Goal: Task Accomplishment & Management: Complete application form

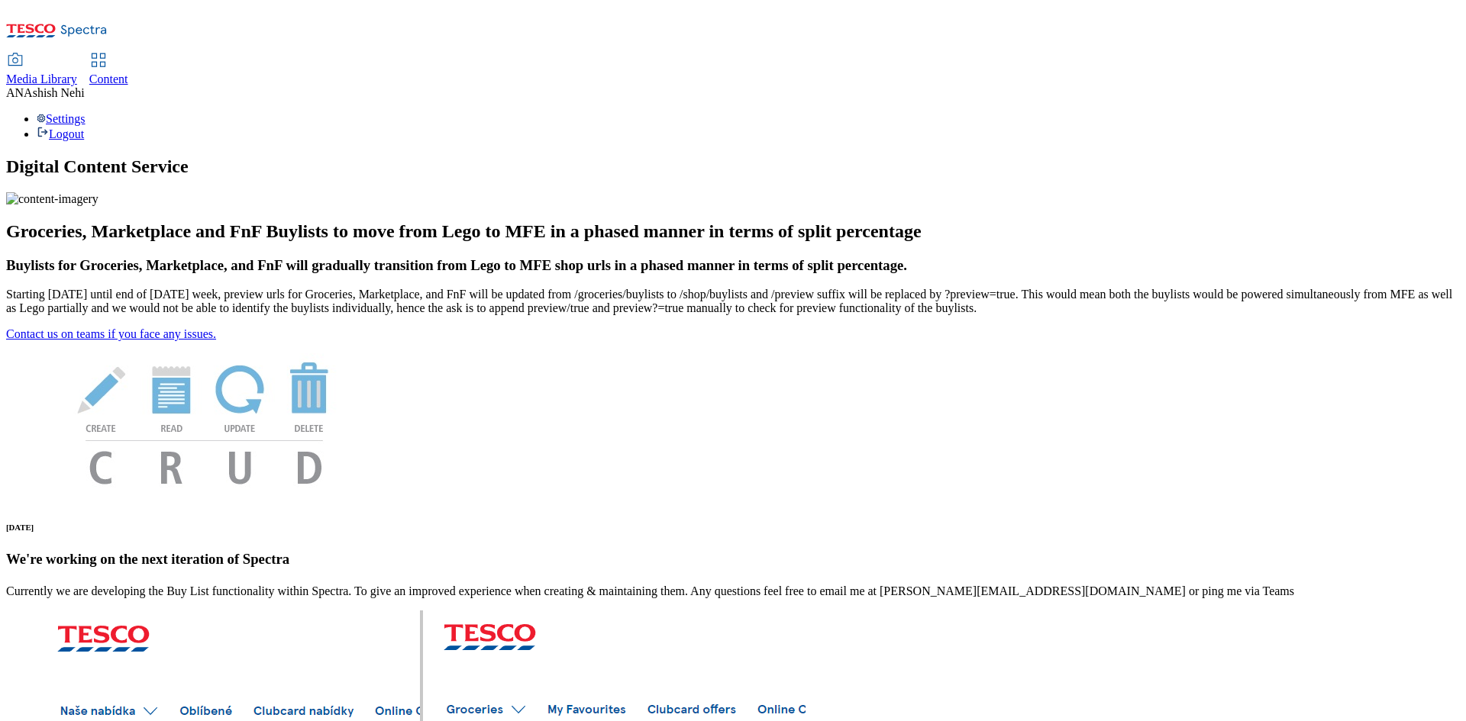
click at [128, 73] on span "Content" at bounding box center [108, 79] width 39 height 13
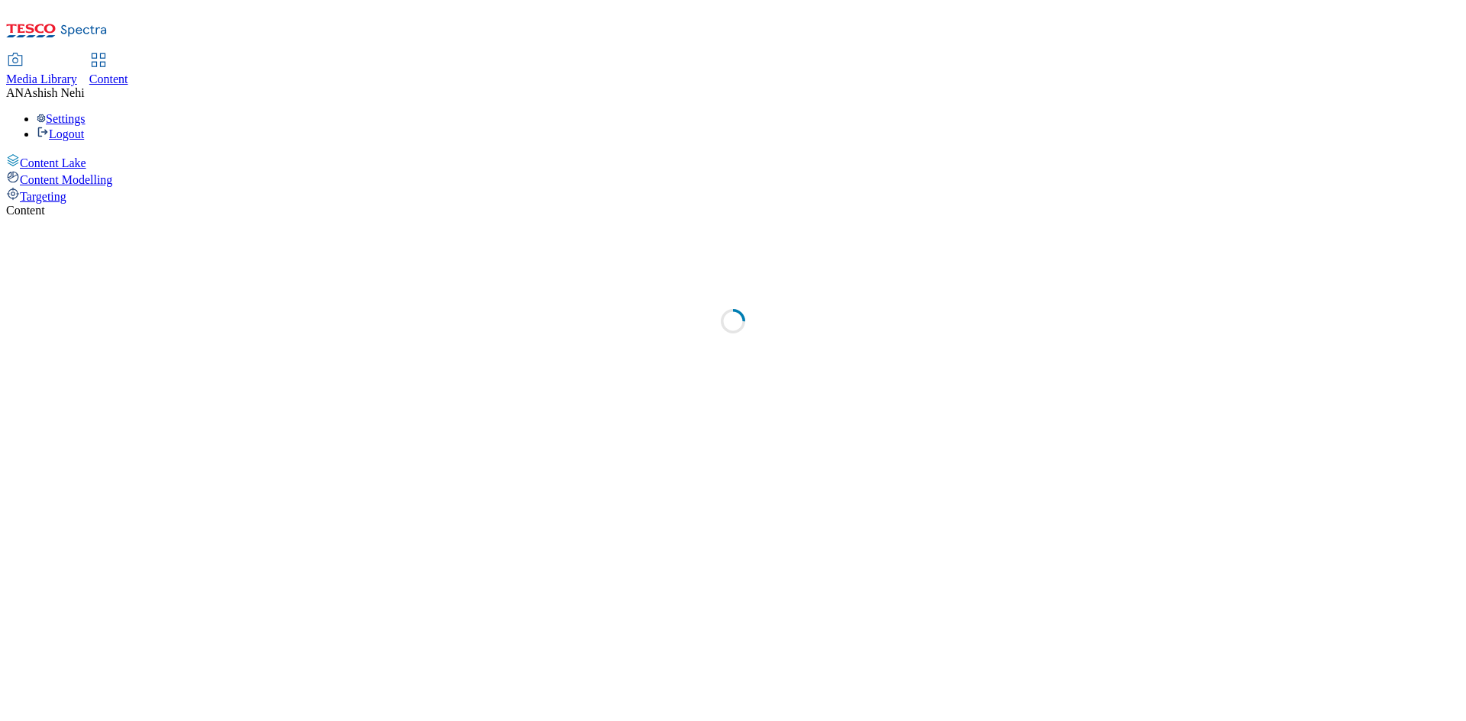
select select "ghs-uk"
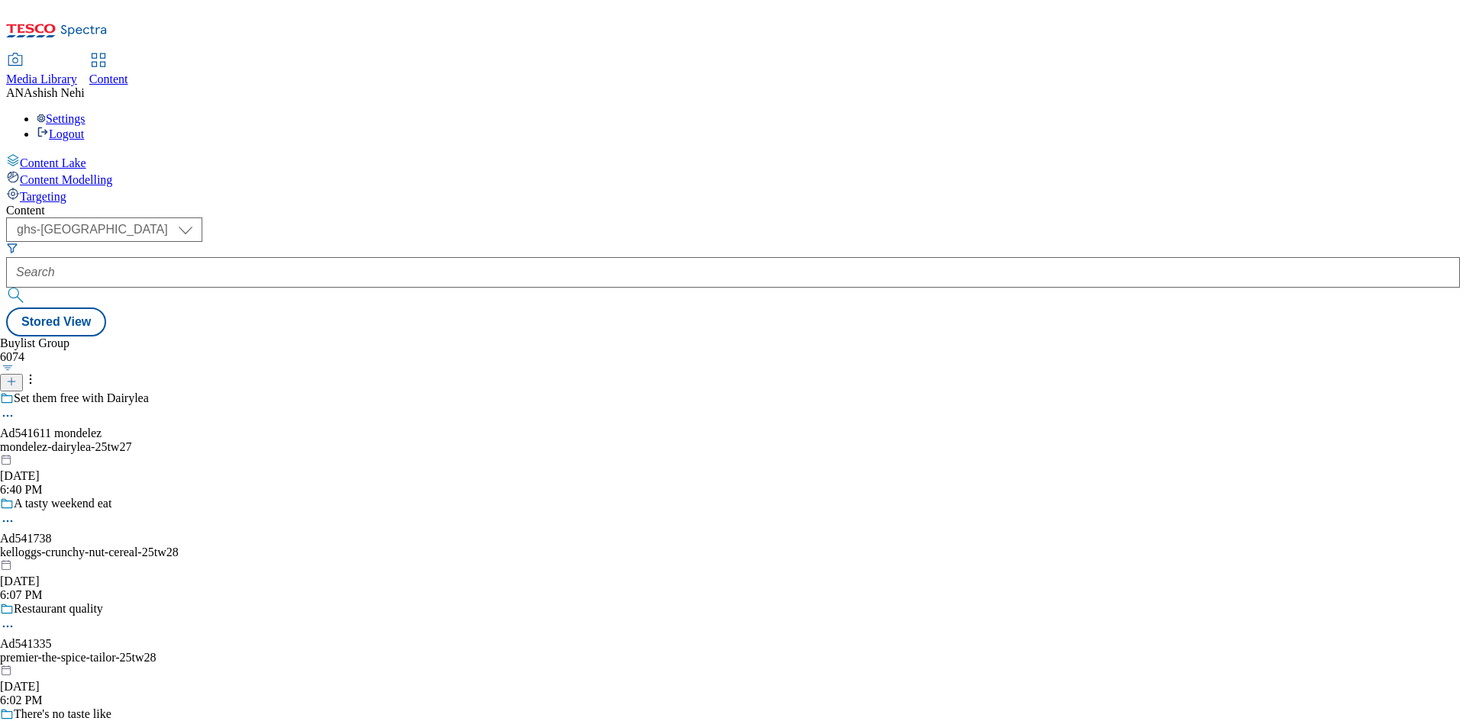
click at [17, 376] on icon at bounding box center [11, 381] width 11 height 11
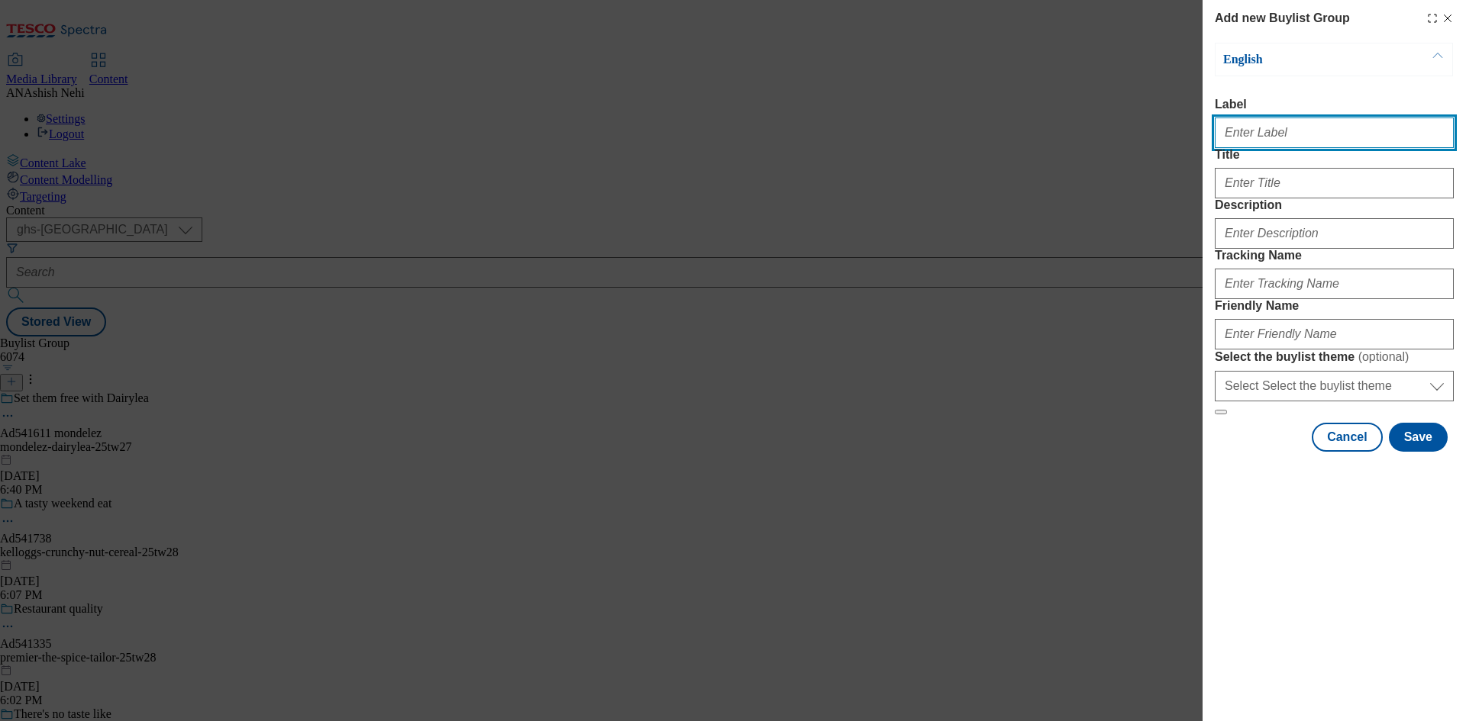
click at [1309, 148] on input "Label" at bounding box center [1333, 133] width 239 height 31
paste input "539904"
type input "Ad539904"
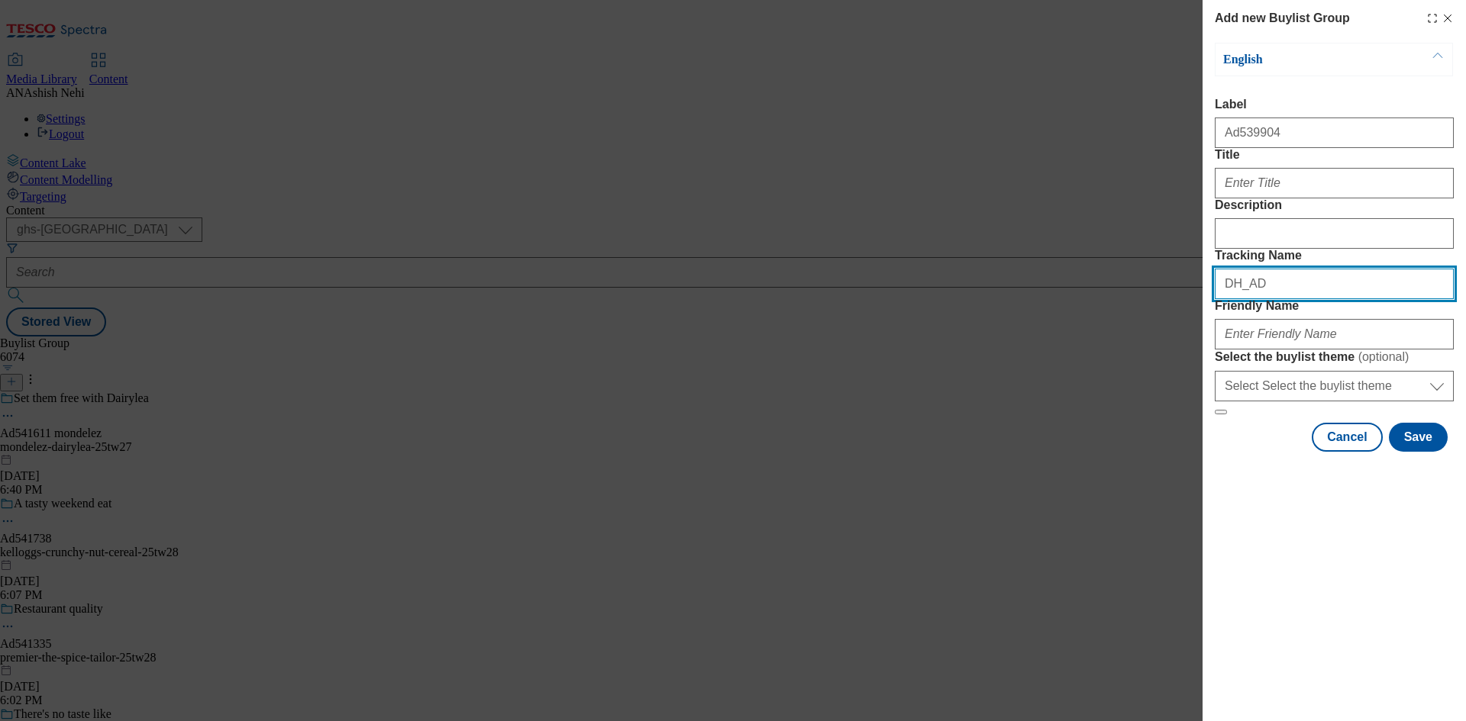
paste input "539904"
type input "DH_AD539904"
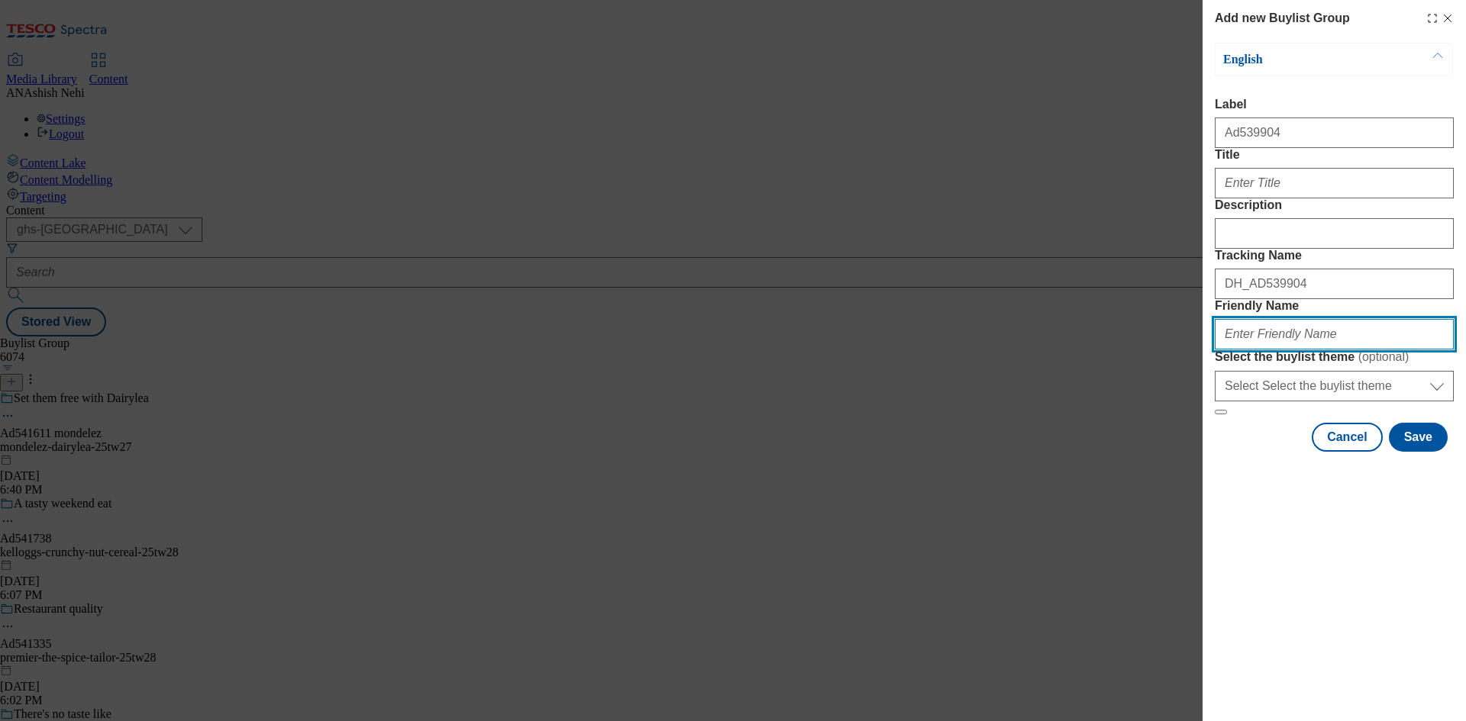
paste input "upfield-flora-spread-range-25tw16"
type input "upfield-flora-spread-range-25tw28"
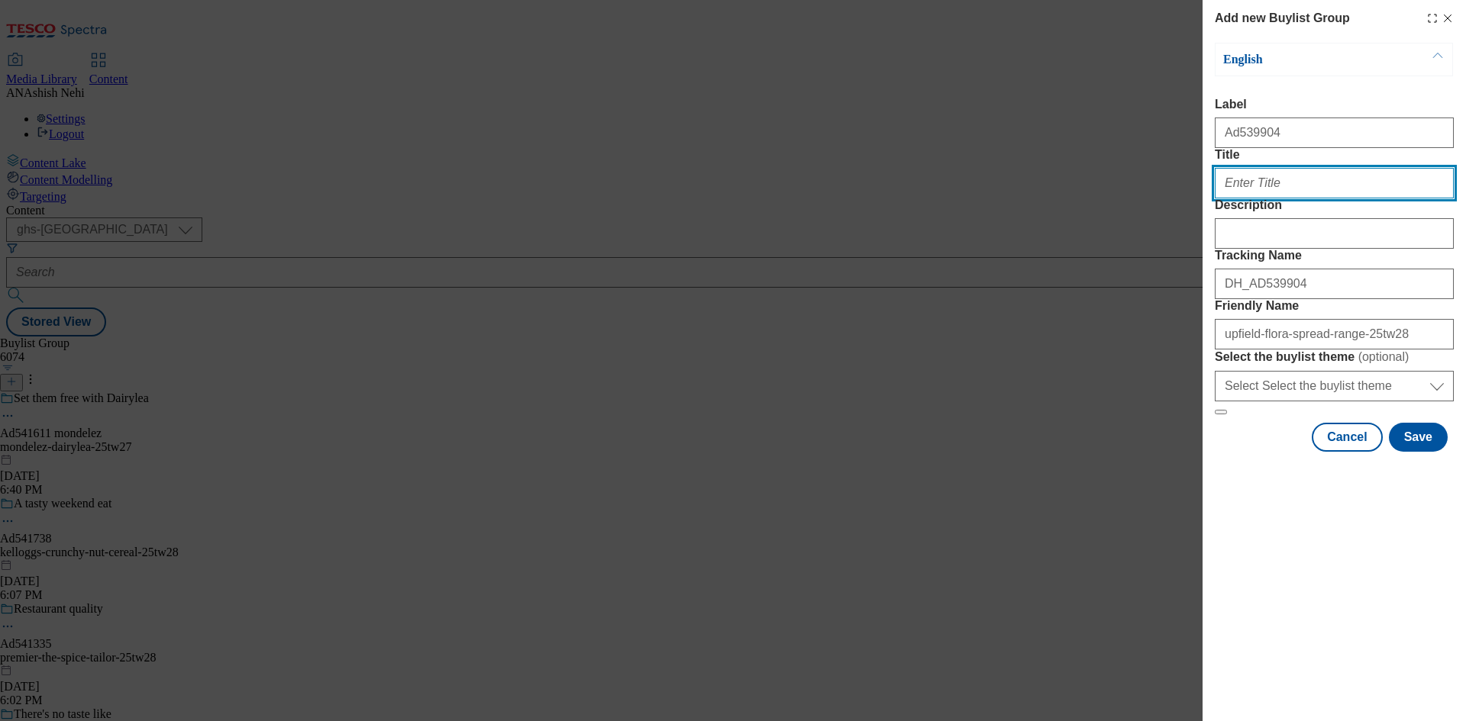
click at [1298, 198] on input "Title" at bounding box center [1333, 183] width 239 height 31
paste input "Deliciously buttery natural ingredients"
type input "Deliciously buttery natural ingredients"
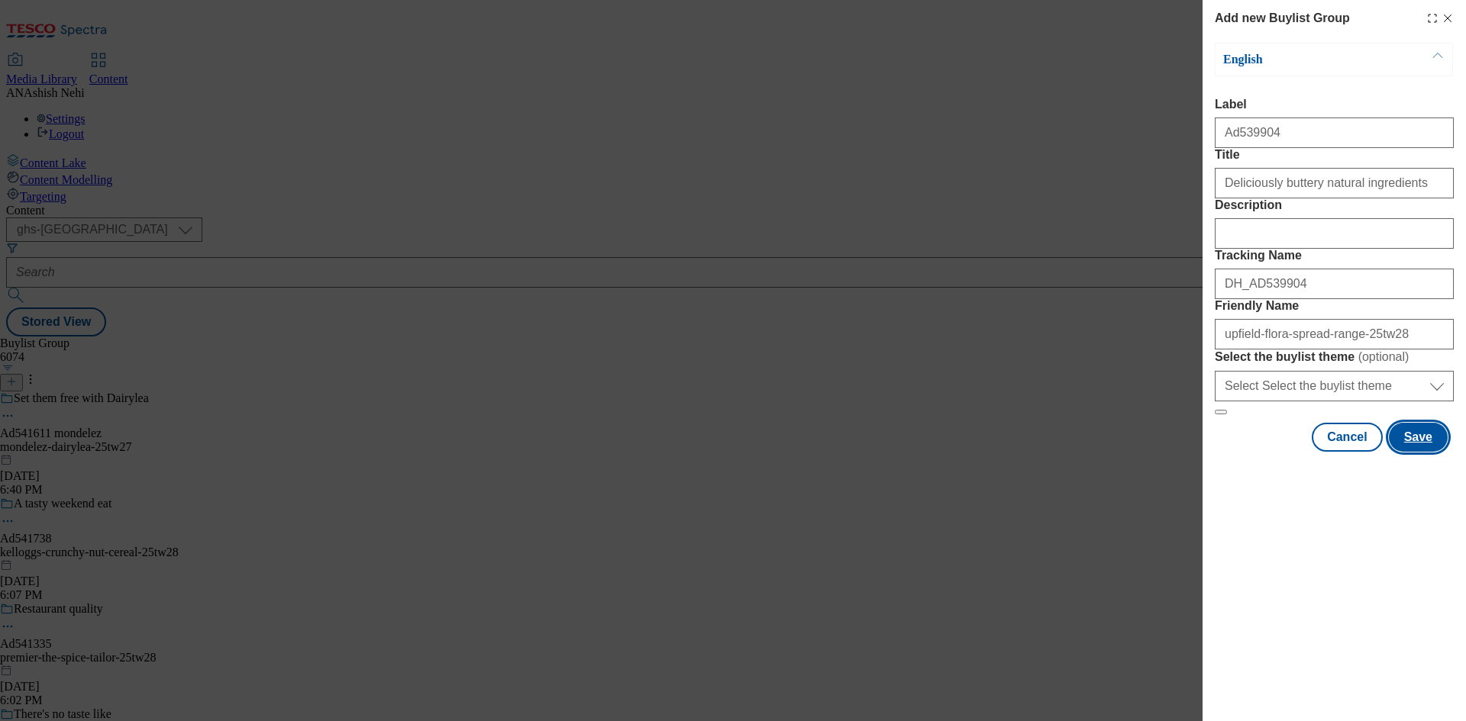
click at [1424, 452] on button "Save" at bounding box center [1417, 437] width 59 height 29
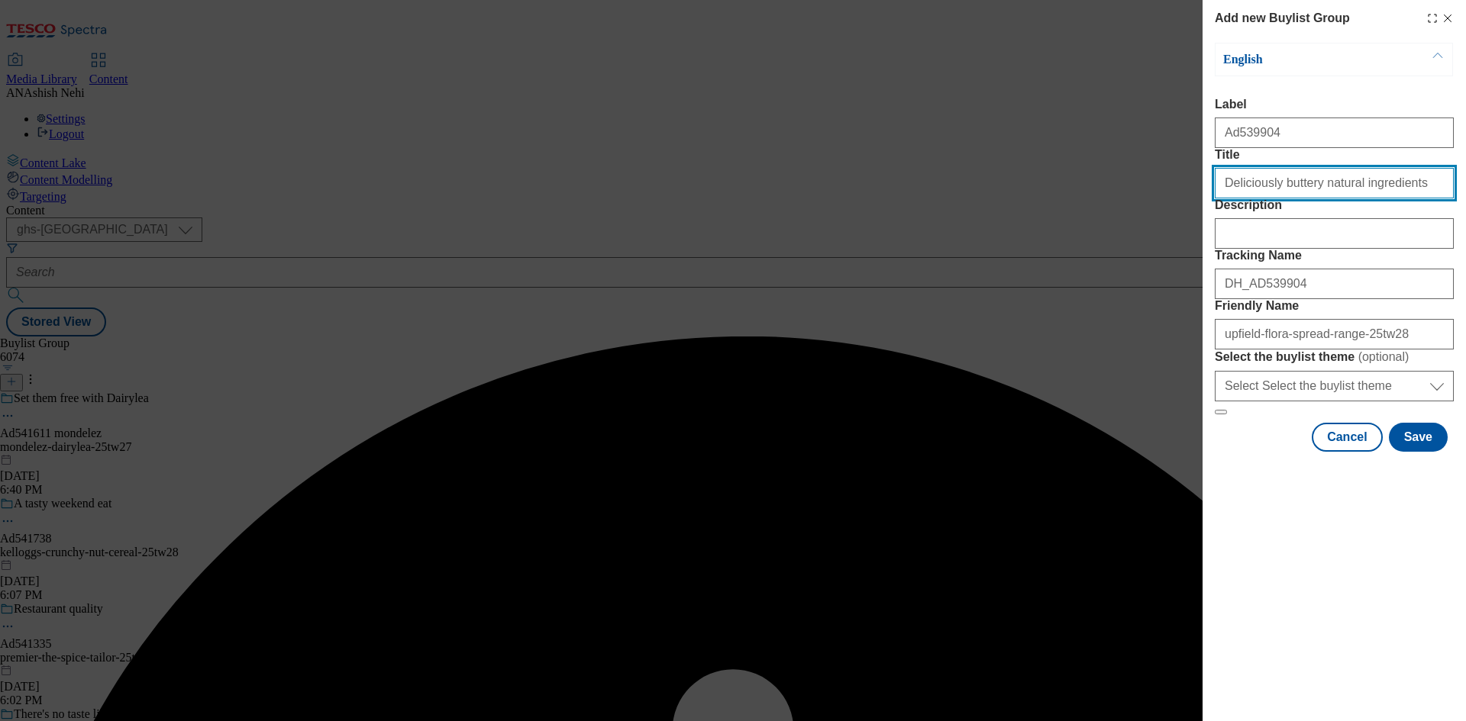
click at [1416, 198] on input "Deliciously buttery natural ingredients" at bounding box center [1333, 183] width 239 height 31
type input "Deliciously buttery natural ingredients"
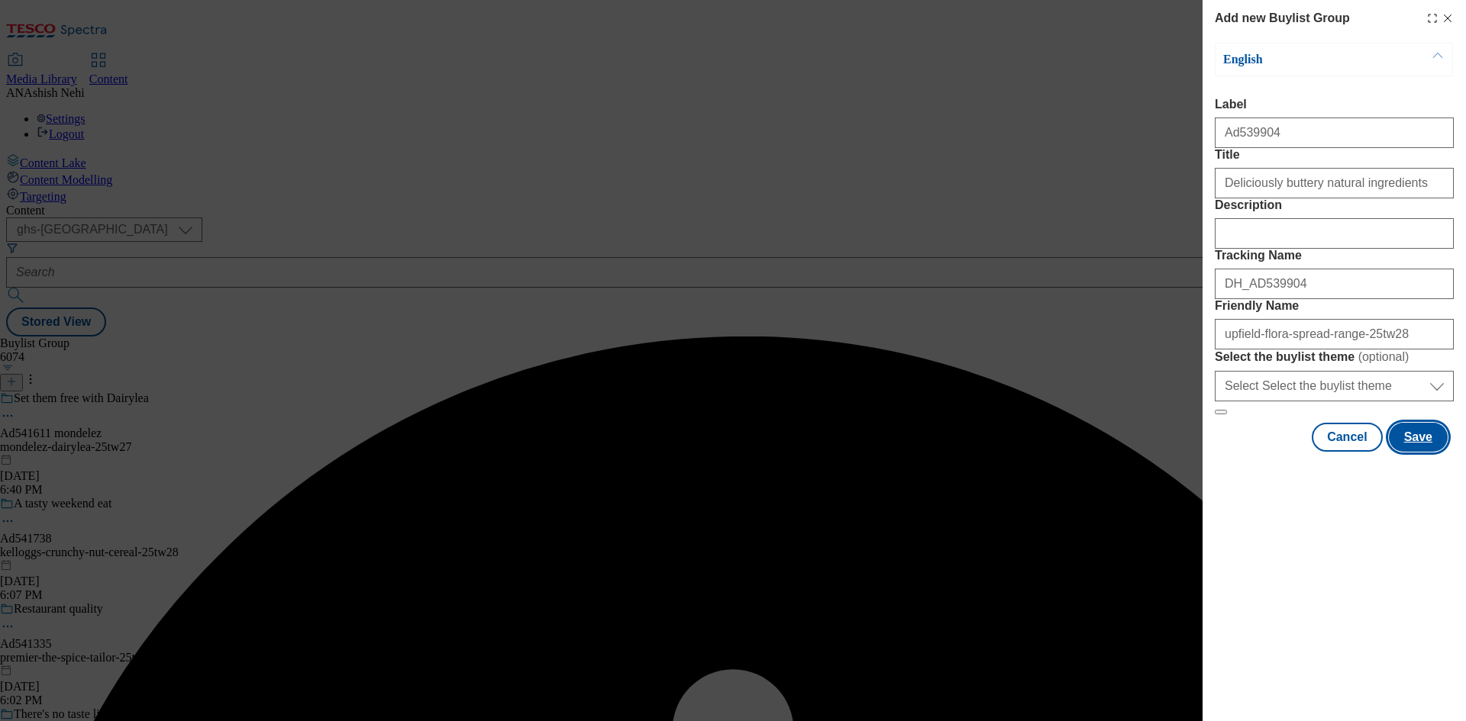
click at [1416, 452] on button "Save" at bounding box center [1417, 437] width 59 height 29
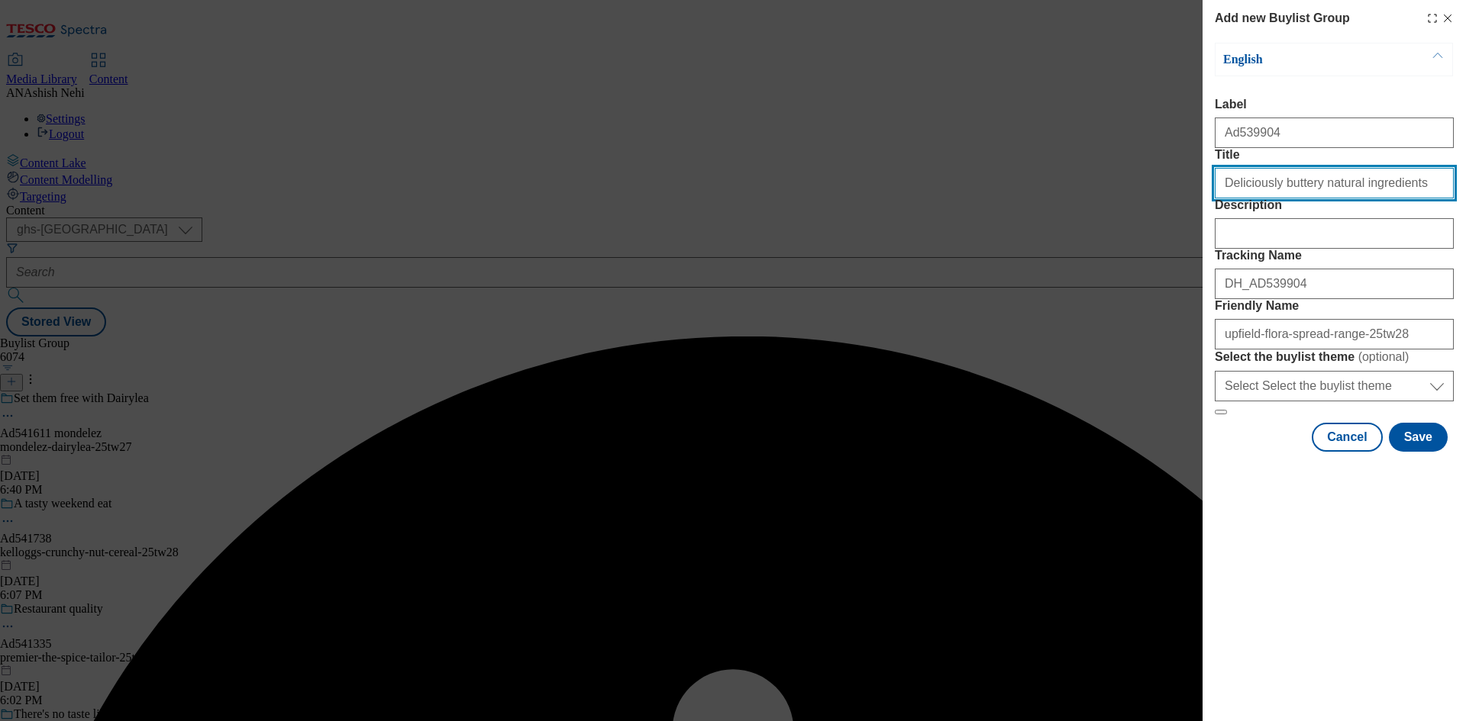
click at [1414, 198] on input "Deliciously buttery natural ingredients" at bounding box center [1333, 183] width 239 height 31
type input "Deliciously buttery natural ingredients"
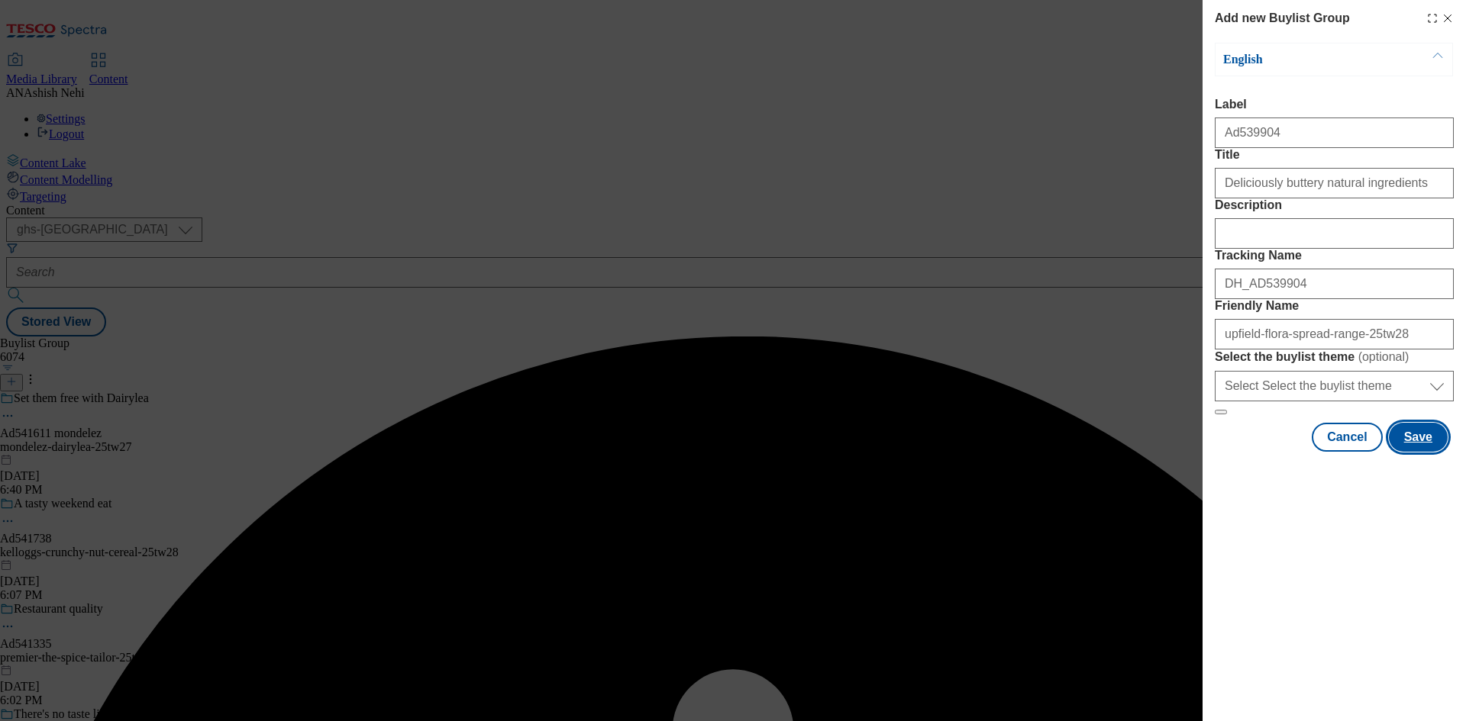
click at [1428, 452] on button "Save" at bounding box center [1417, 437] width 59 height 29
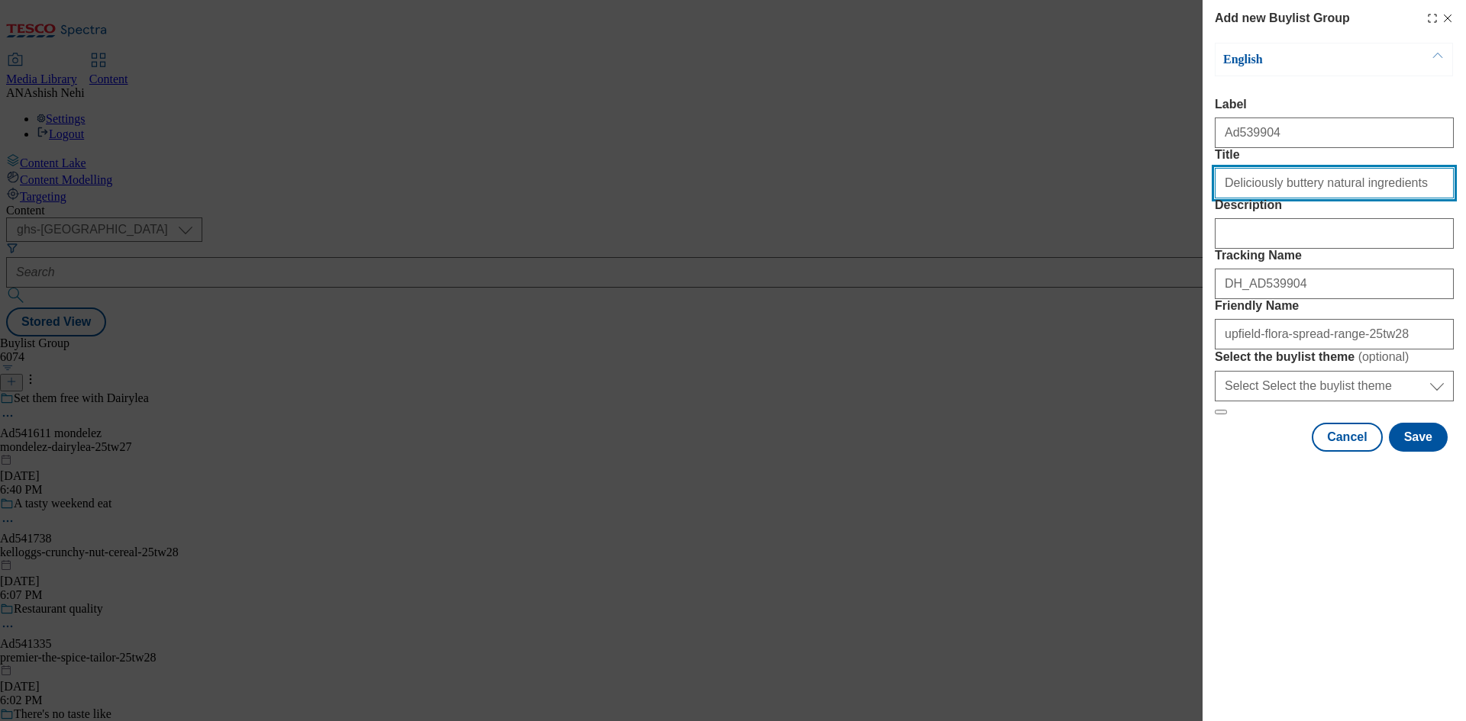
click at [1417, 198] on input "Title" at bounding box center [1333, 183] width 239 height 31
type input "Deliciously buttery natural ingredients"
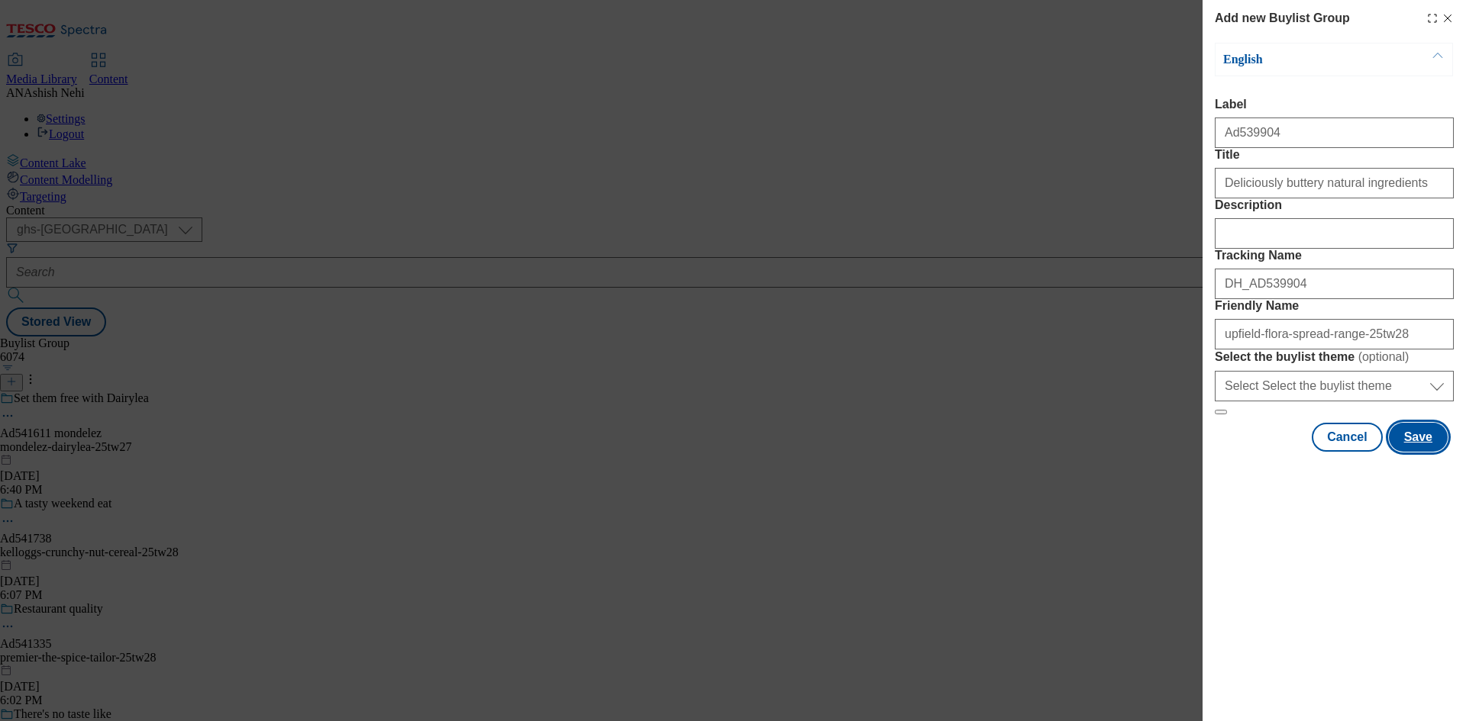
click at [1424, 452] on button "Save" at bounding box center [1417, 437] width 59 height 29
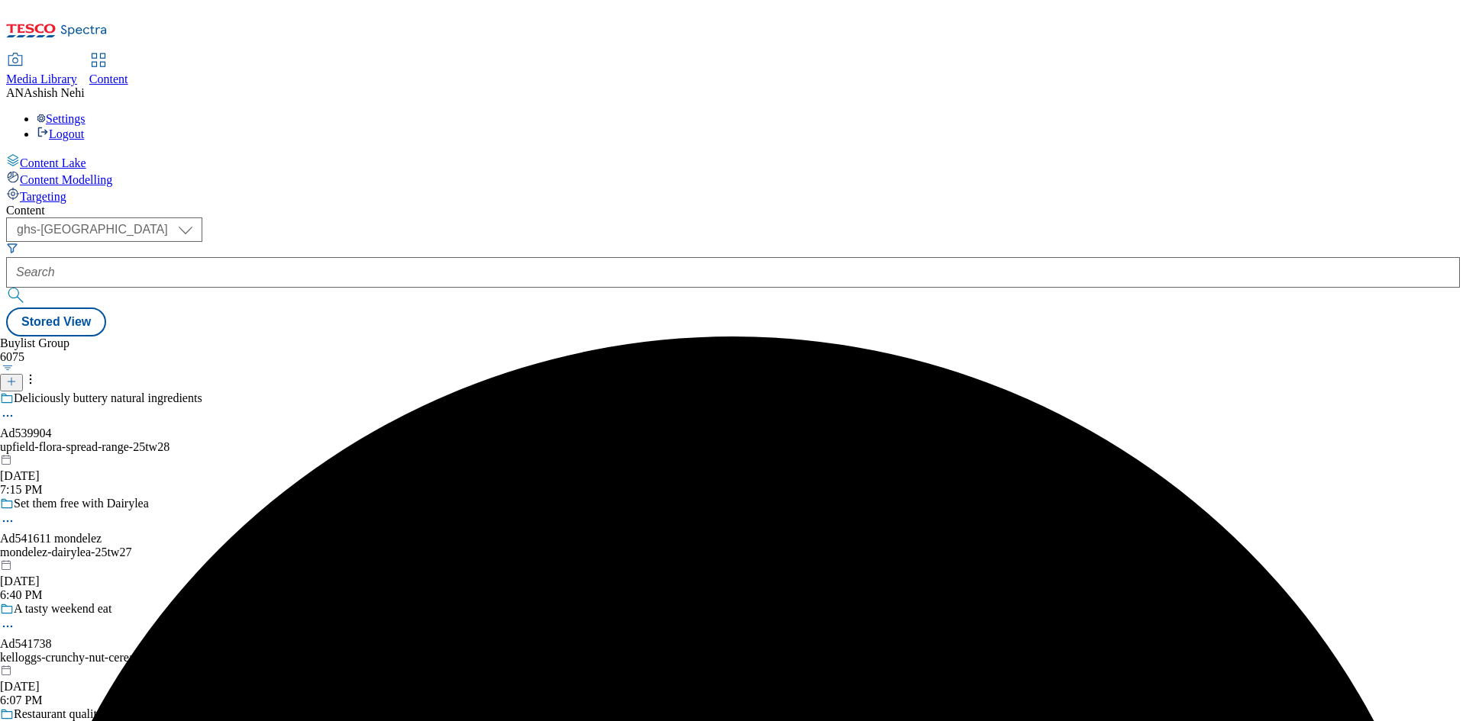
click at [228, 392] on div "Deliciously buttery natural ingredients Ad539904 upfield-flora-spread-range-25t…" at bounding box center [114, 444] width 228 height 105
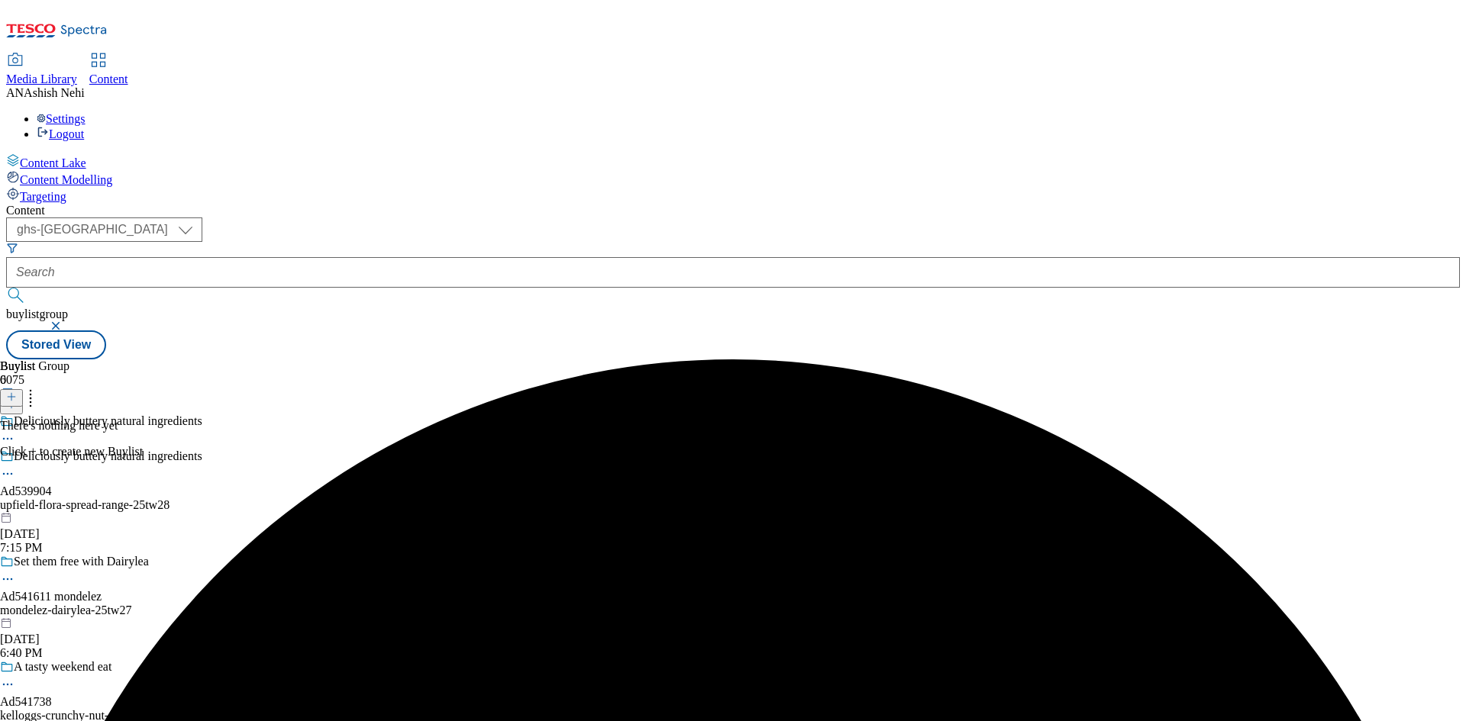
click at [17, 392] on icon at bounding box center [11, 397] width 11 height 11
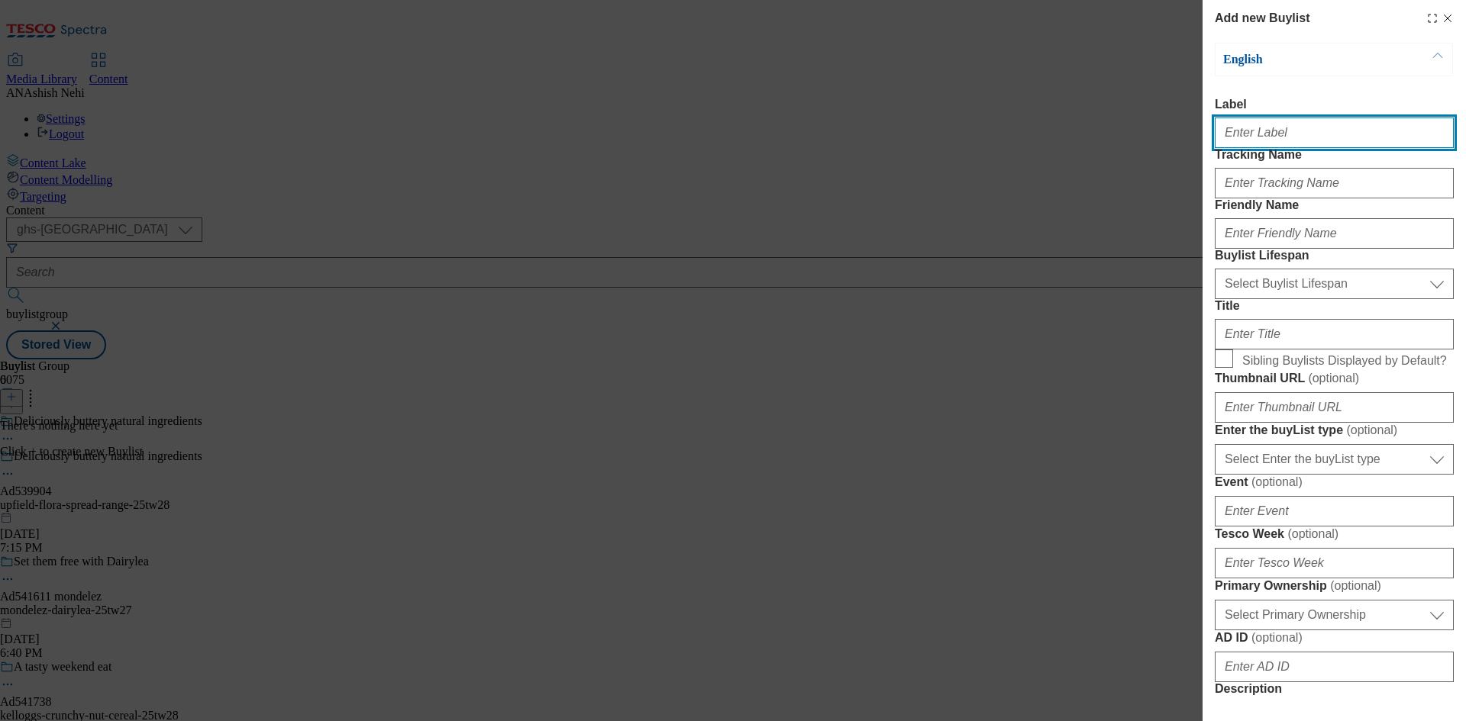
click at [1284, 136] on input "Label" at bounding box center [1333, 133] width 239 height 31
paste input "539904"
type input "Ad539904"
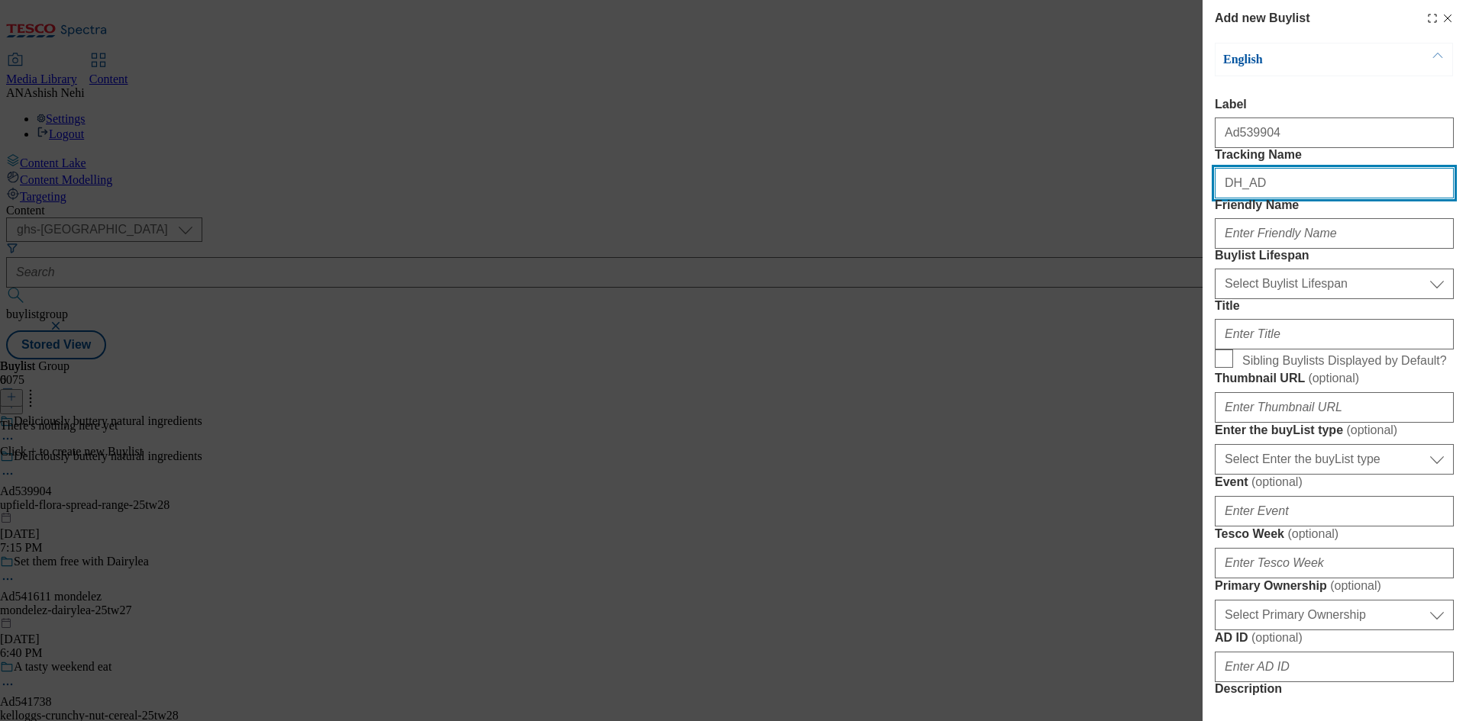
paste input "539904"
type input "DH_AD539904"
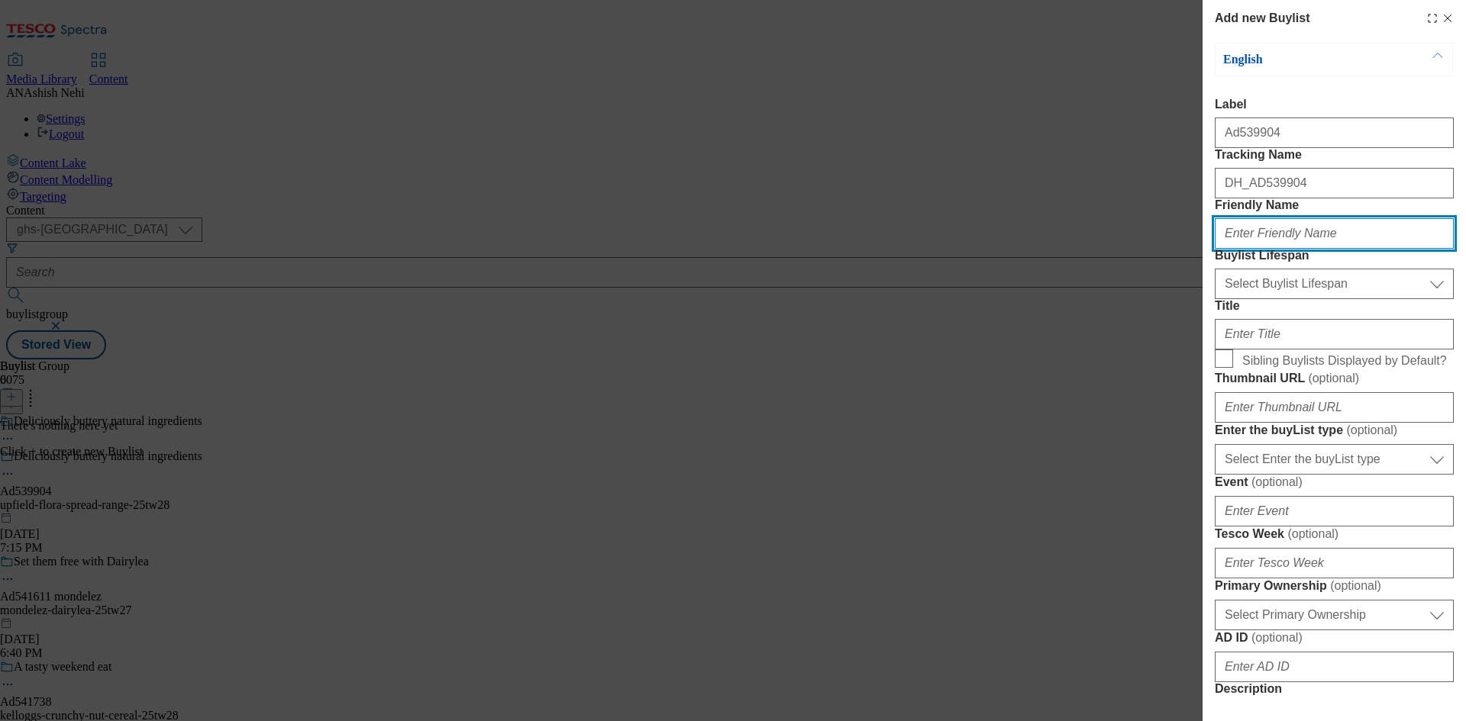
paste input "upfield-flora"
type input "upfield-flora"
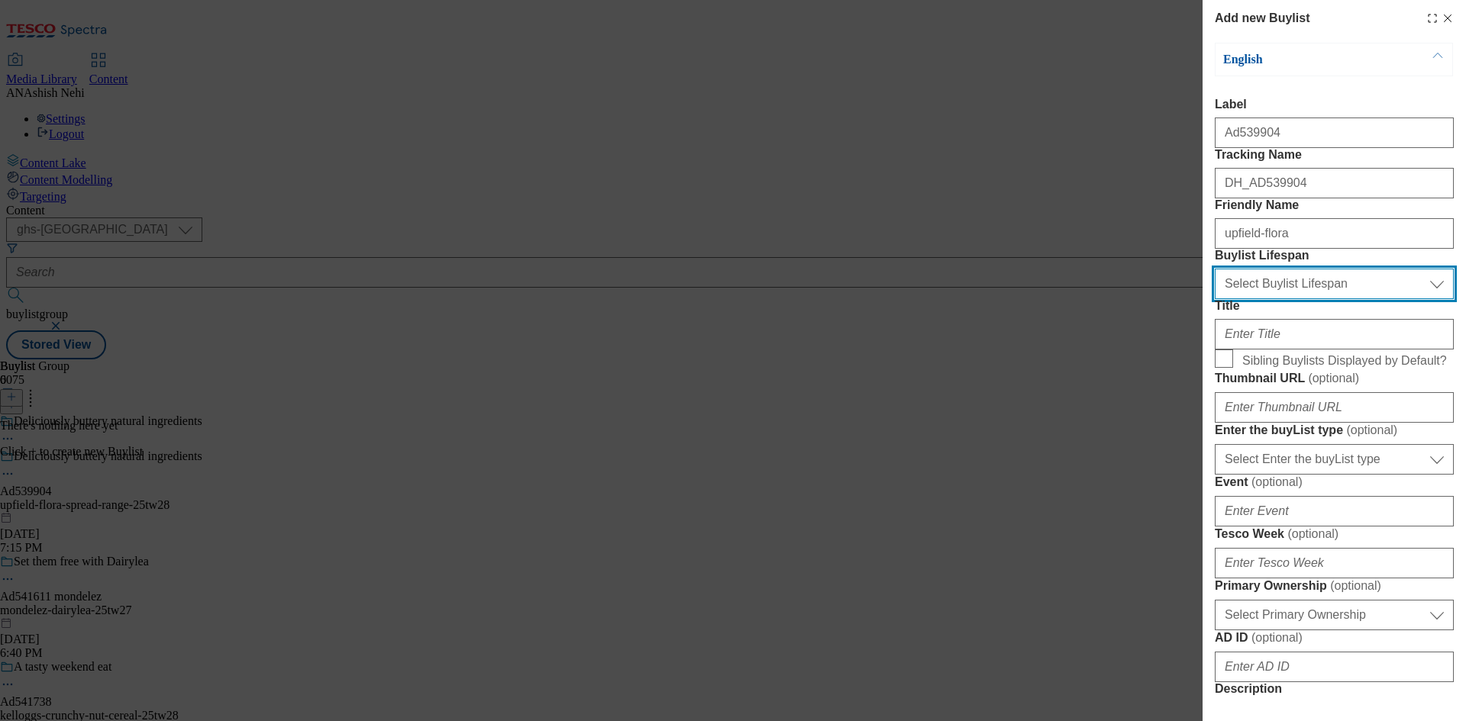
click at [1322, 299] on select "Select Buylist Lifespan evergreen seasonal tactical" at bounding box center [1333, 284] width 239 height 31
select select "tactical"
click at [1214, 299] on select "Select Buylist Lifespan evergreen seasonal tactical" at bounding box center [1333, 284] width 239 height 31
click at [1285, 299] on select "Select Buylist Lifespan evergreen seasonal tactical" at bounding box center [1333, 284] width 239 height 31
click at [1446, 407] on div "Add new Buylist English Label Ad539904 Tracking Name DH_AD539904 Friendly Name …" at bounding box center [1333, 350] width 263 height 700
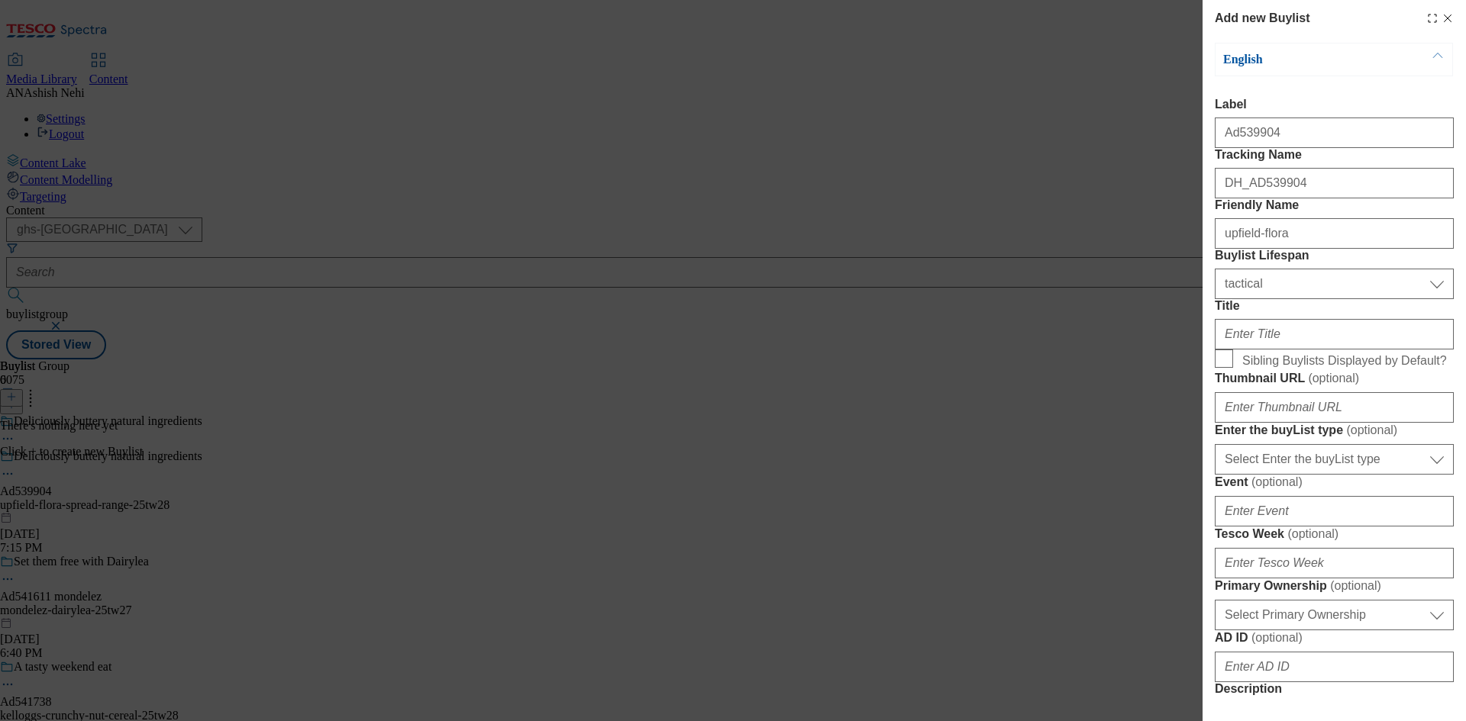
scroll to position [76, 0]
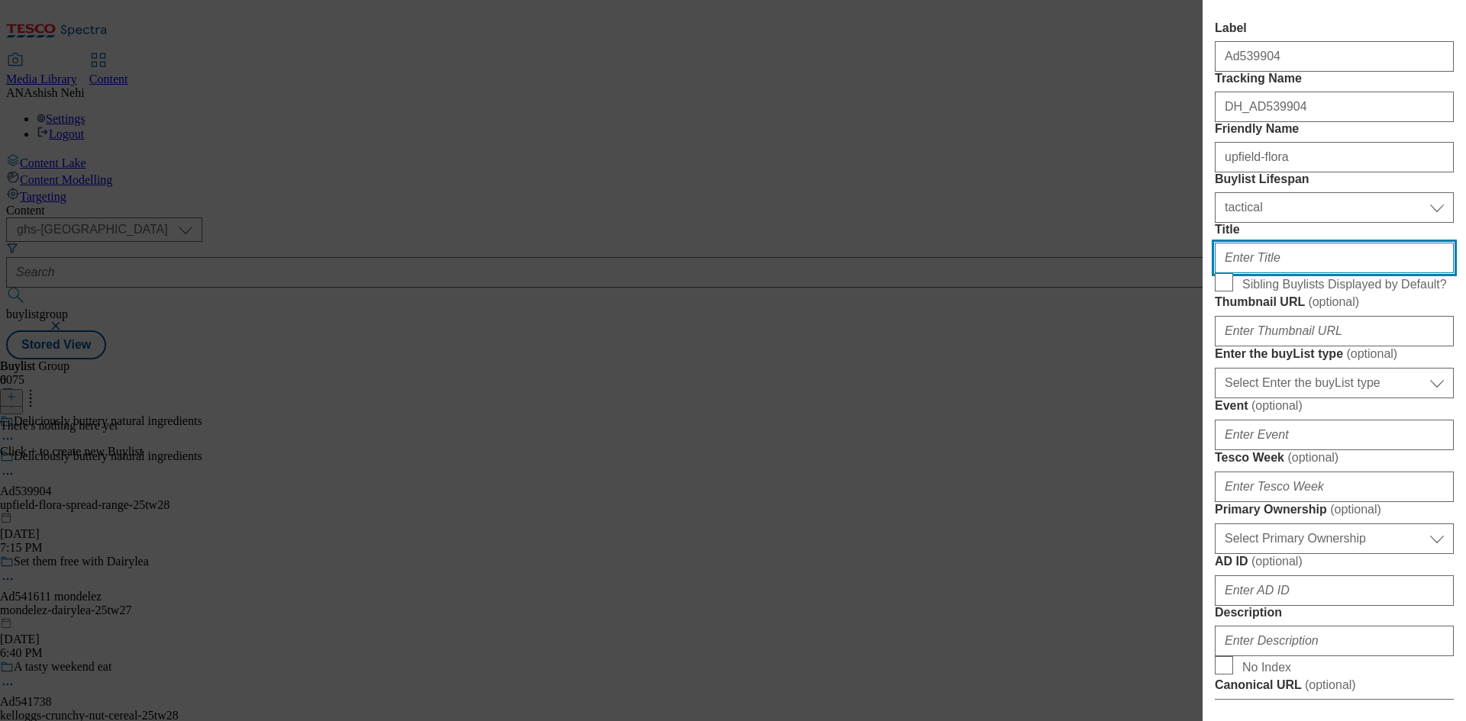
click at [1276, 273] on input "Title" at bounding box center [1333, 258] width 239 height 31
paste input "Cook, bake, spread"
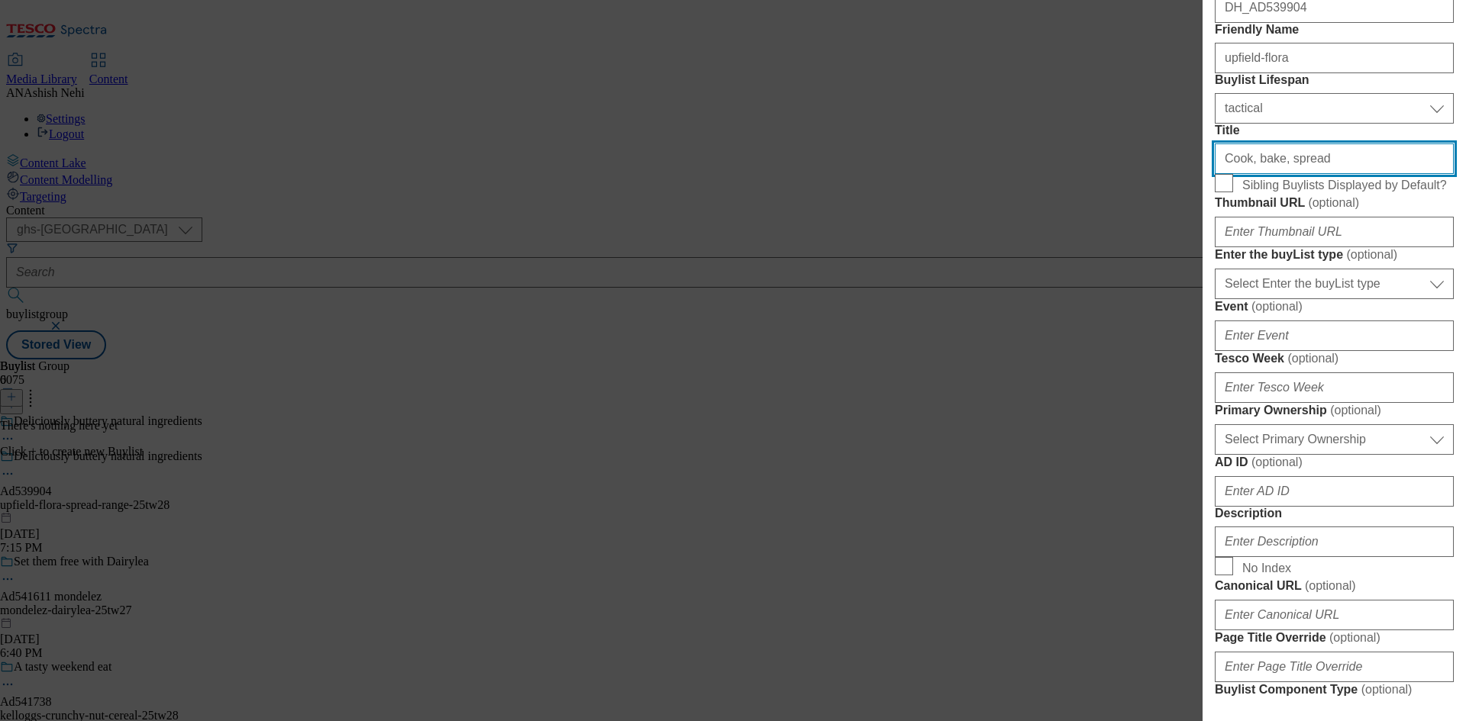
scroll to position [382, 0]
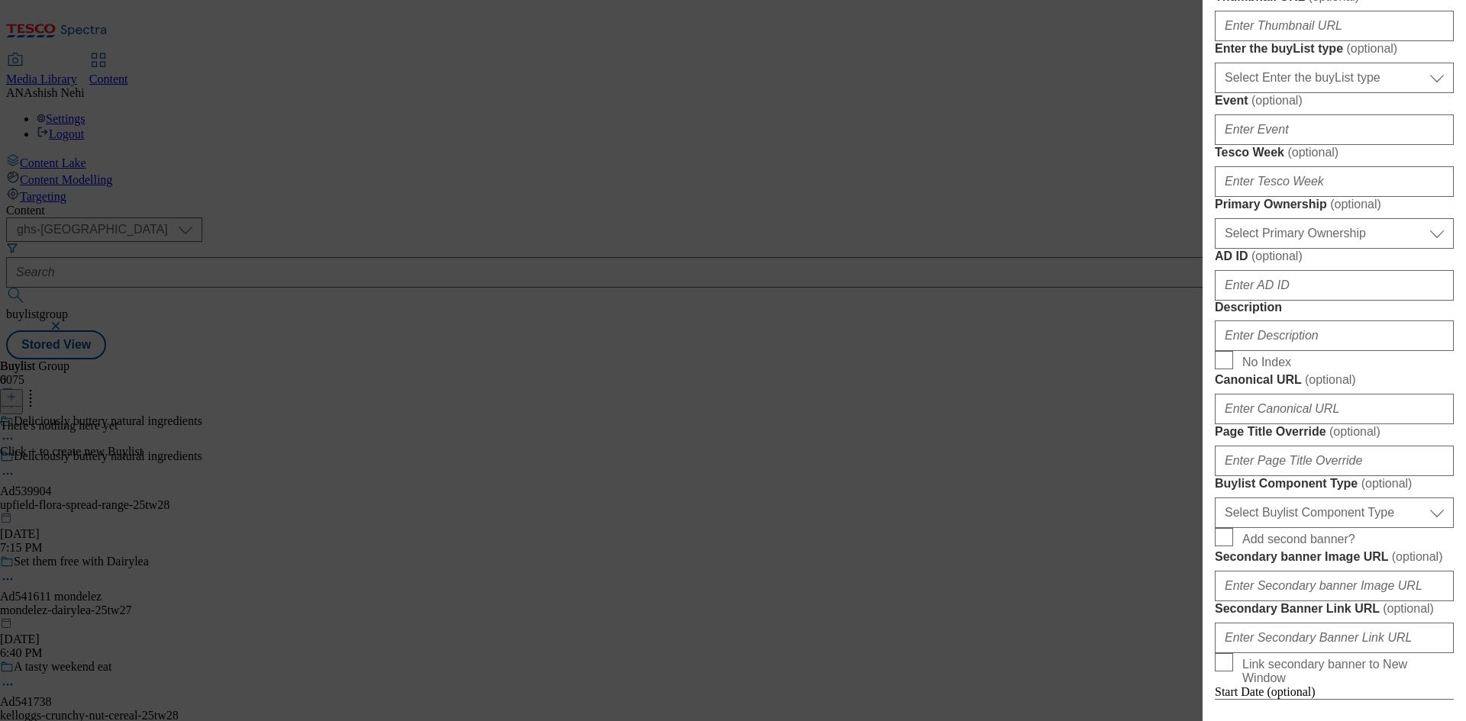
type input "Cook, bake, spread"
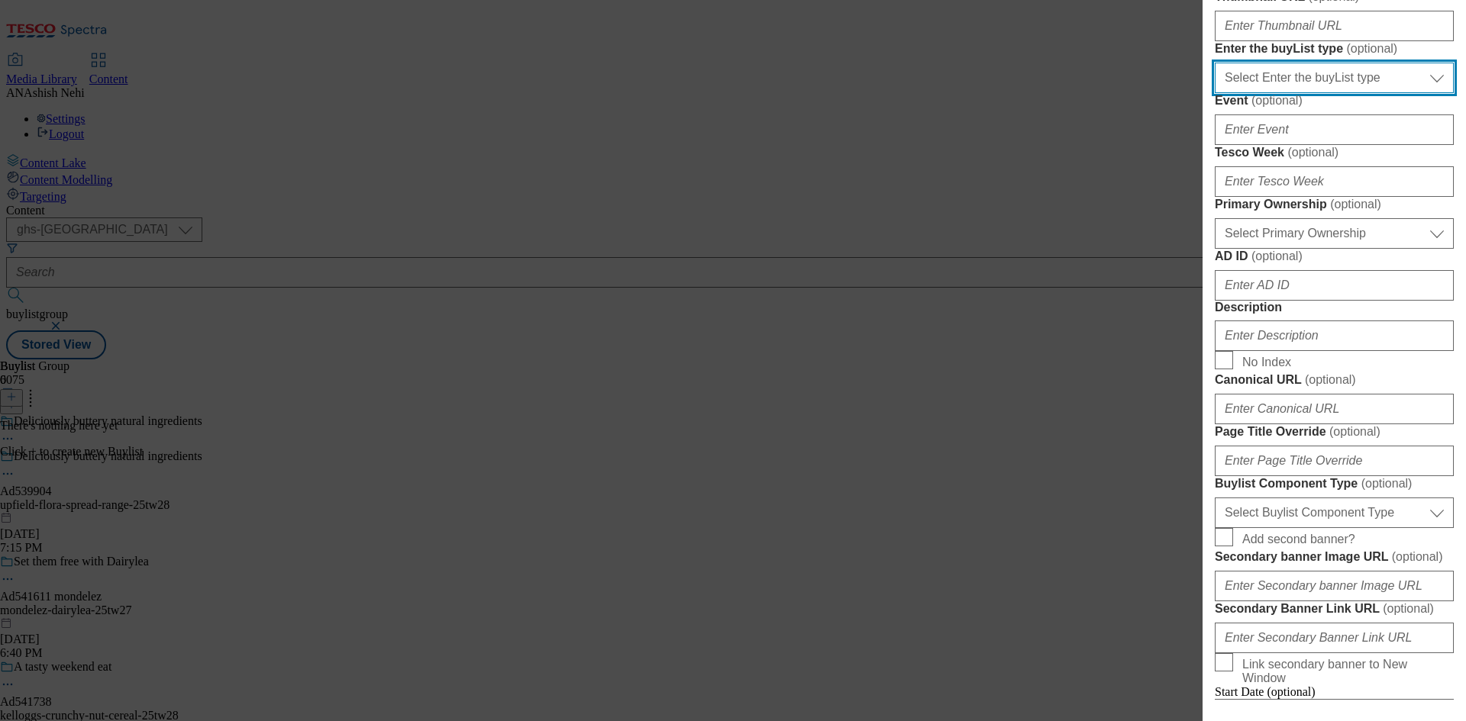
drag, startPoint x: 1325, startPoint y: 244, endPoint x: 1330, endPoint y: 259, distance: 15.2
click at [1325, 93] on select "Select Enter the buyList type event supplier funded long term >4 weeks supplier…" at bounding box center [1333, 78] width 239 height 31
select select "supplier funded short term 1-3 weeks"
click at [1214, 93] on select "Select Enter the buyList type event supplier funded long term >4 weeks supplier…" at bounding box center [1333, 78] width 239 height 31
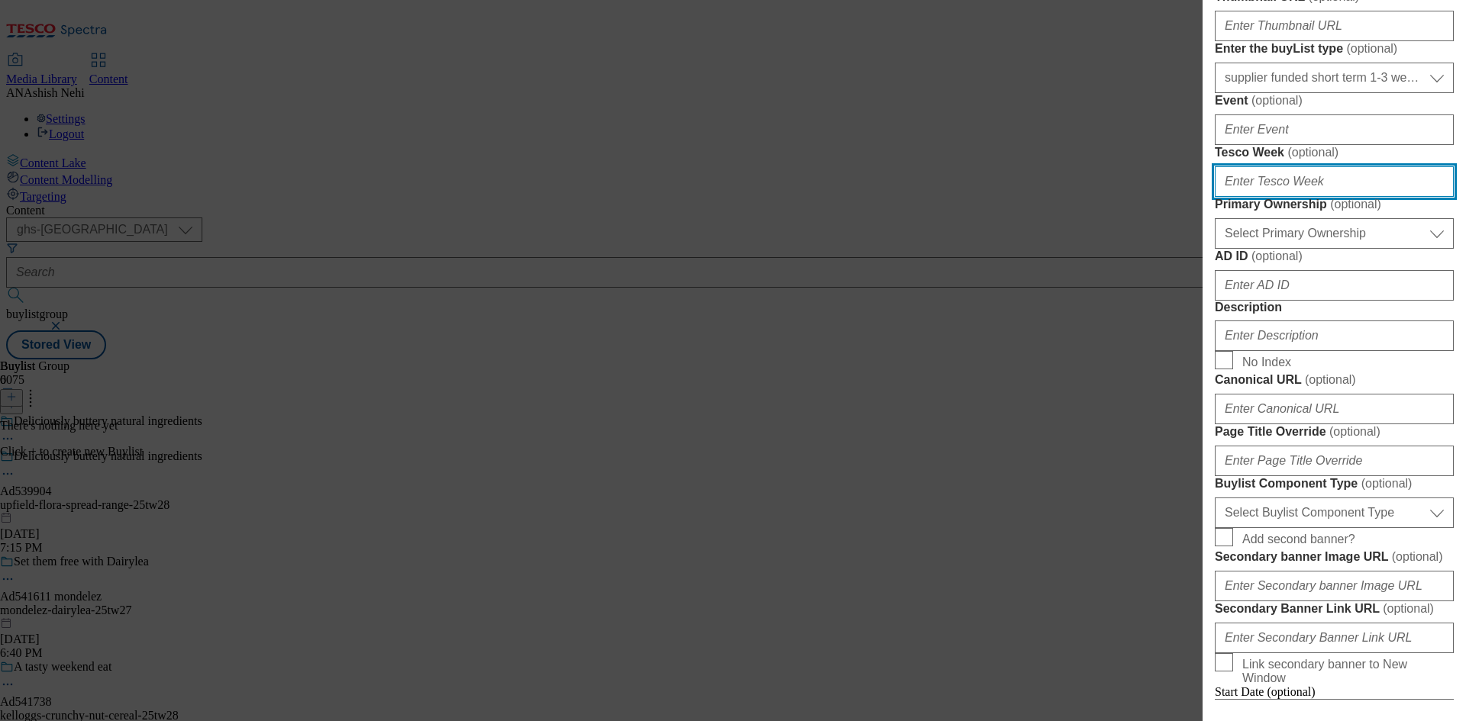
click at [1285, 197] on input "Tesco Week ( optional )" at bounding box center [1333, 181] width 239 height 31
type input "28"
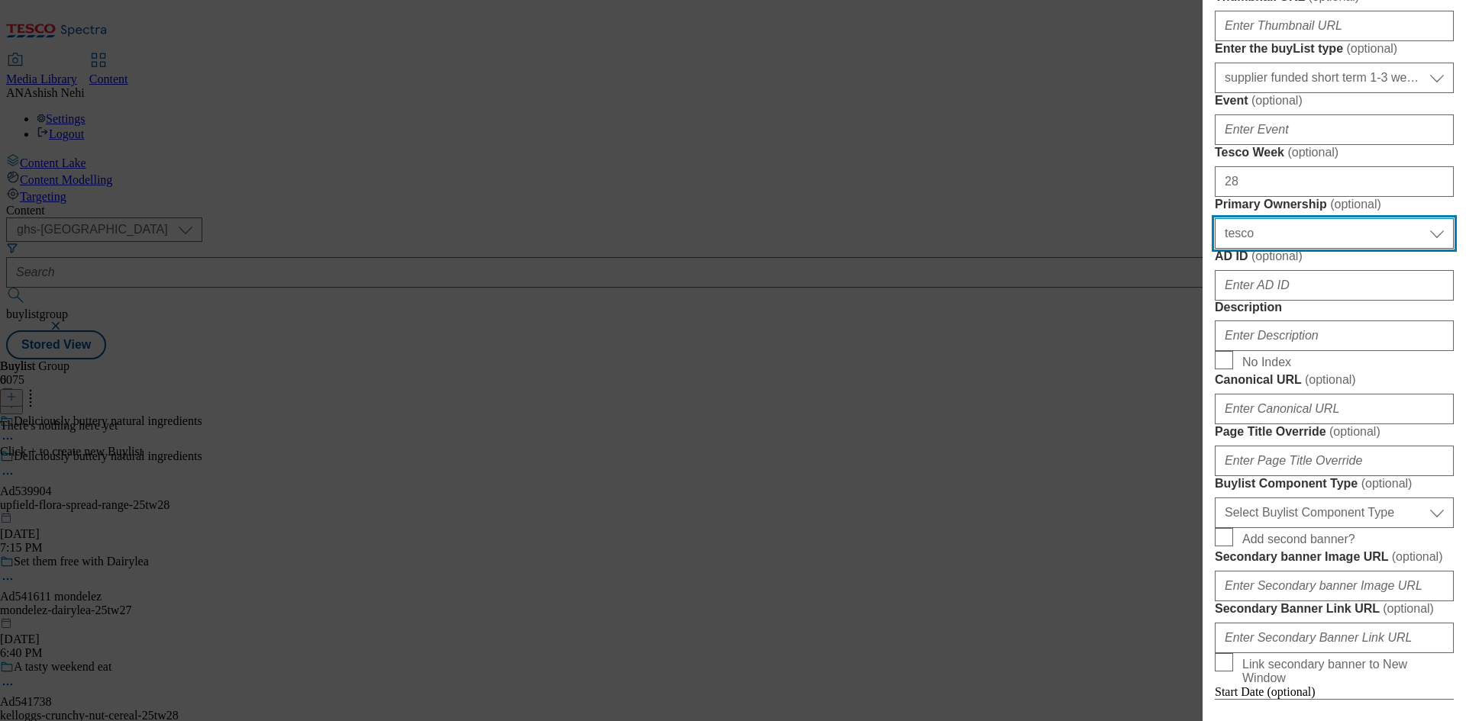
select select "dunnhumby"
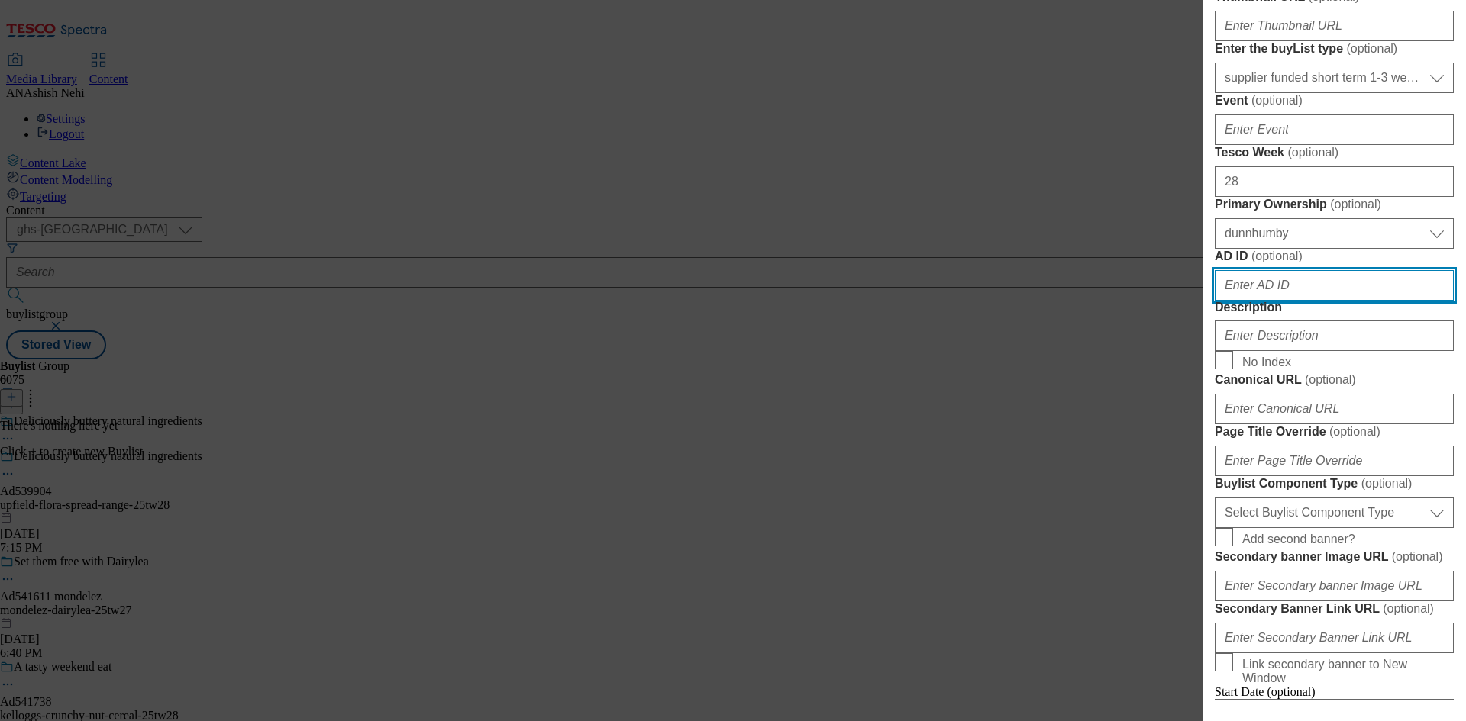
paste input "539904"
type input "539904"
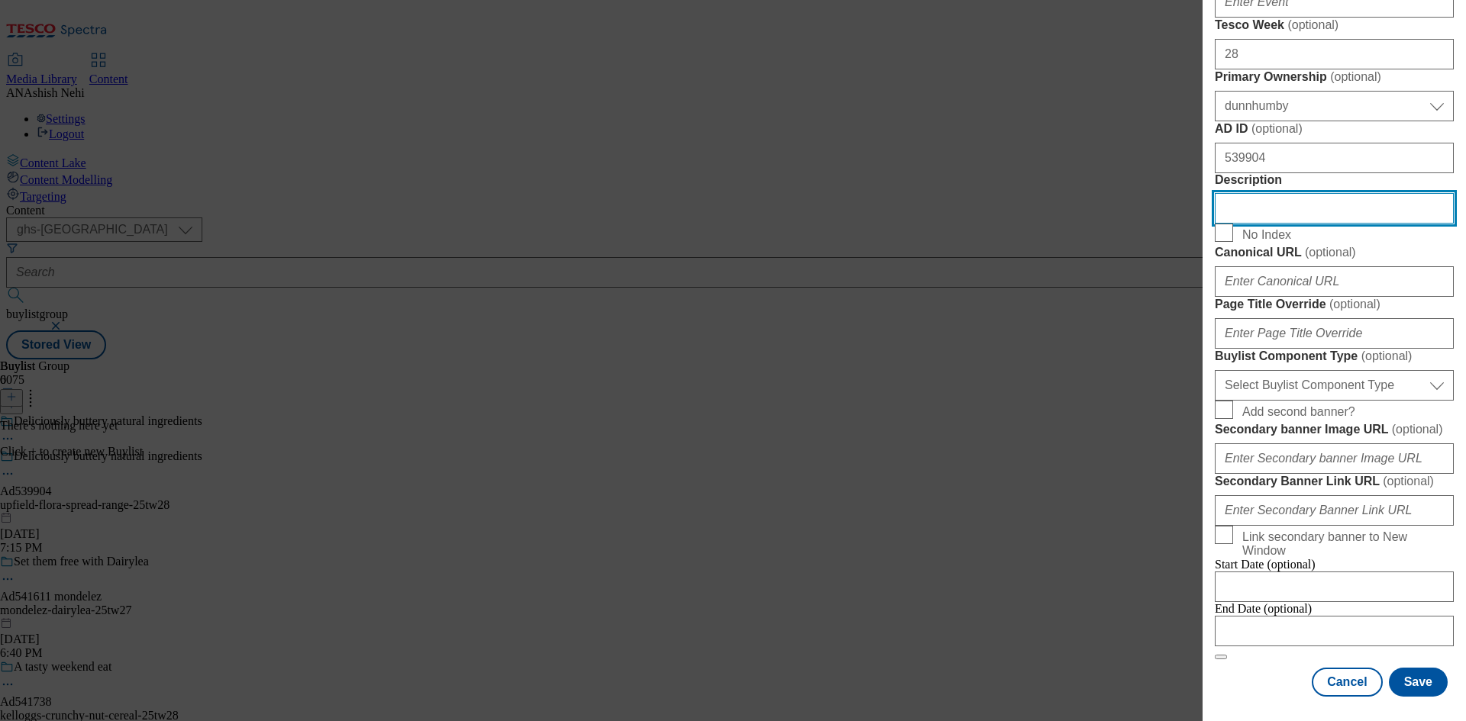
scroll to position [840, 0]
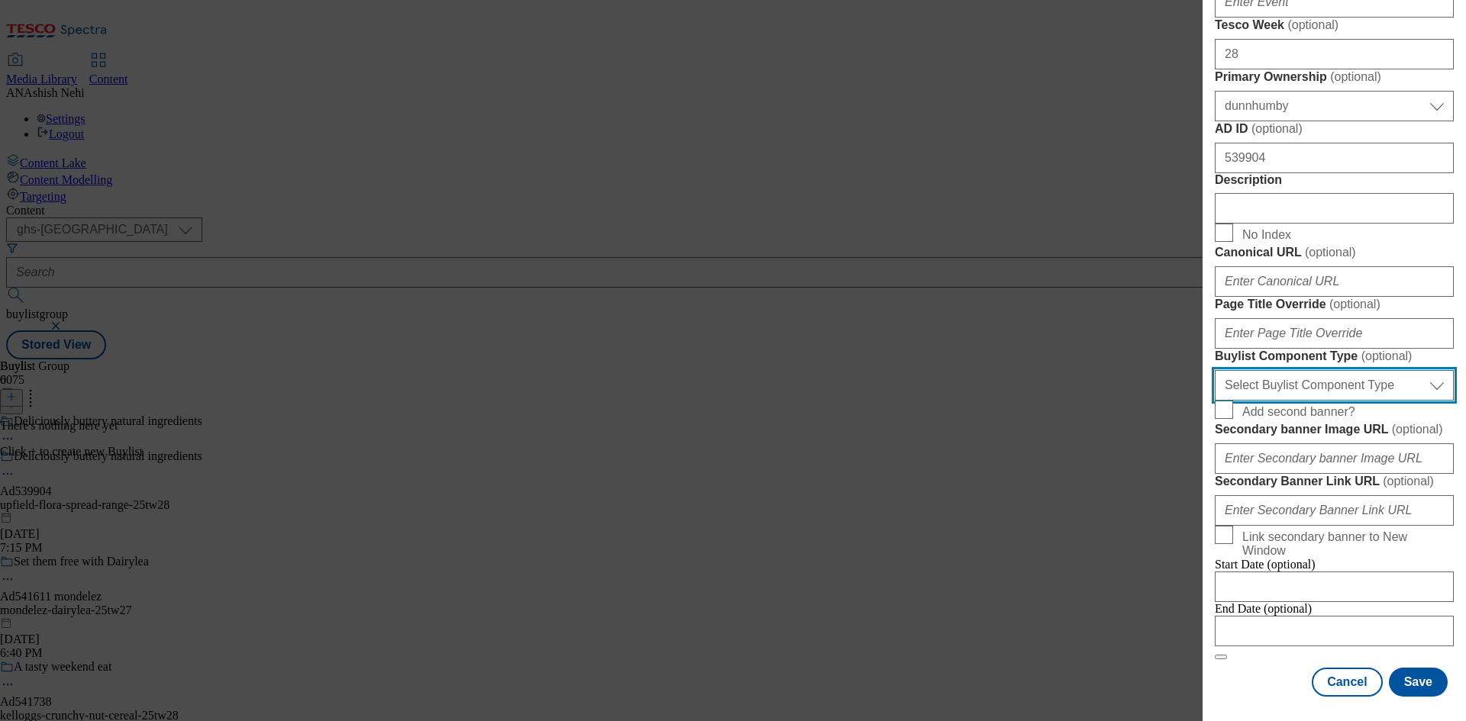
click at [1345, 401] on select "Select Buylist Component Type Banner Competition Header Meal" at bounding box center [1333, 385] width 239 height 31
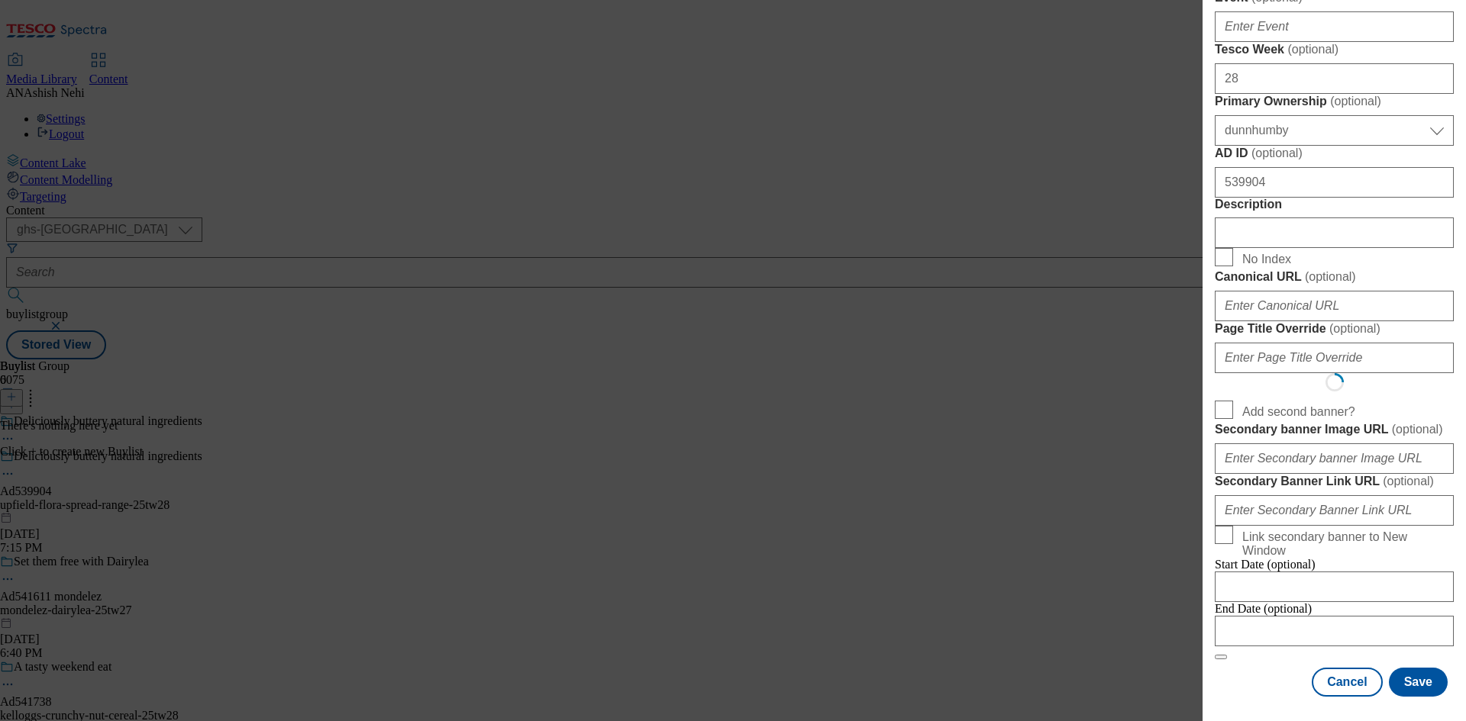
scroll to position [0, 0]
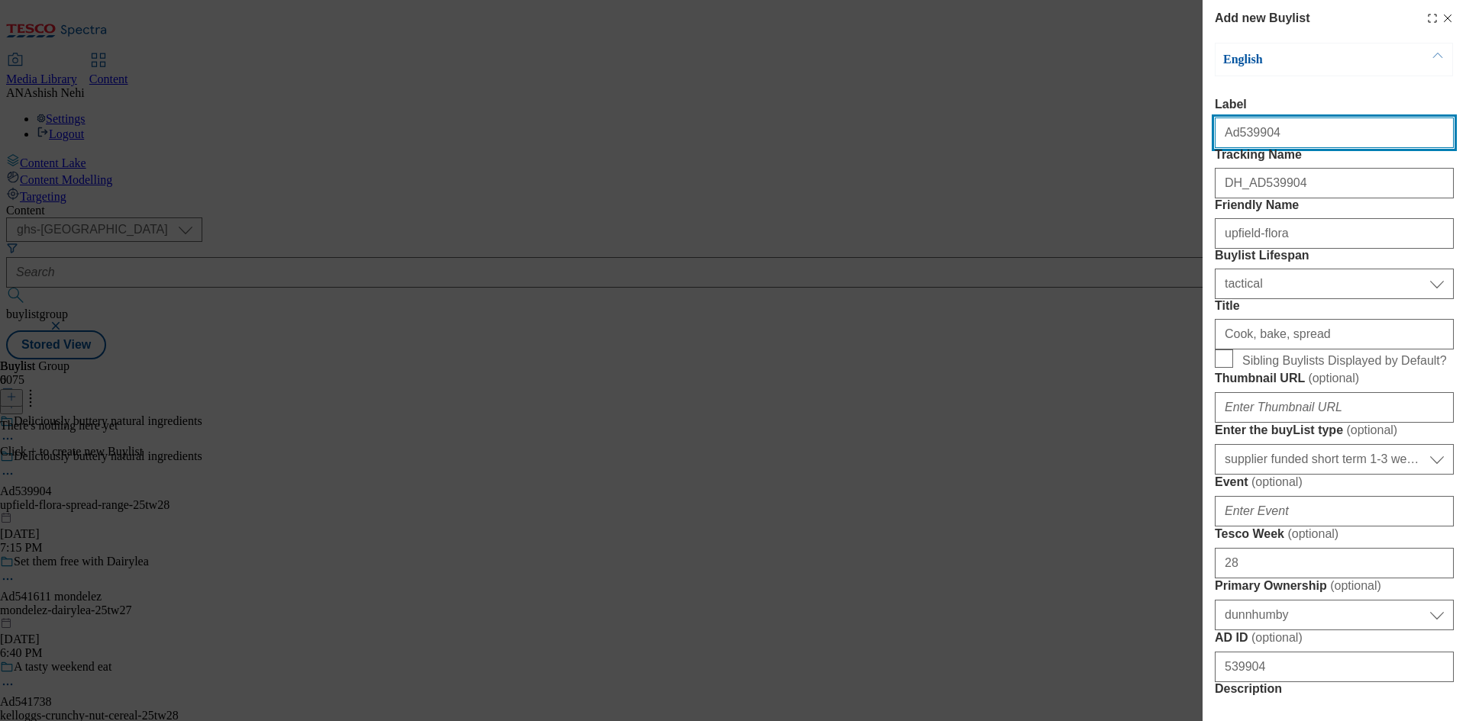
select select "Banner"
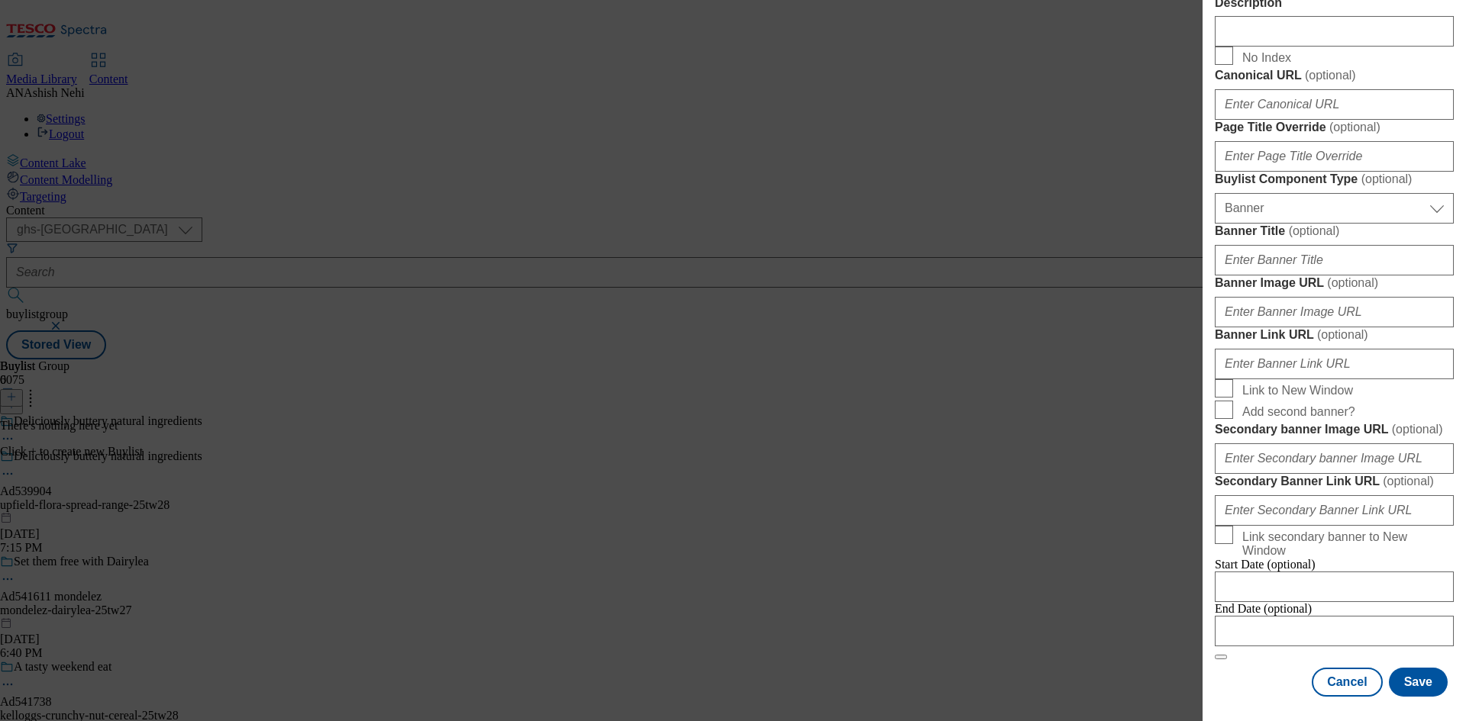
scroll to position [1338, 0]
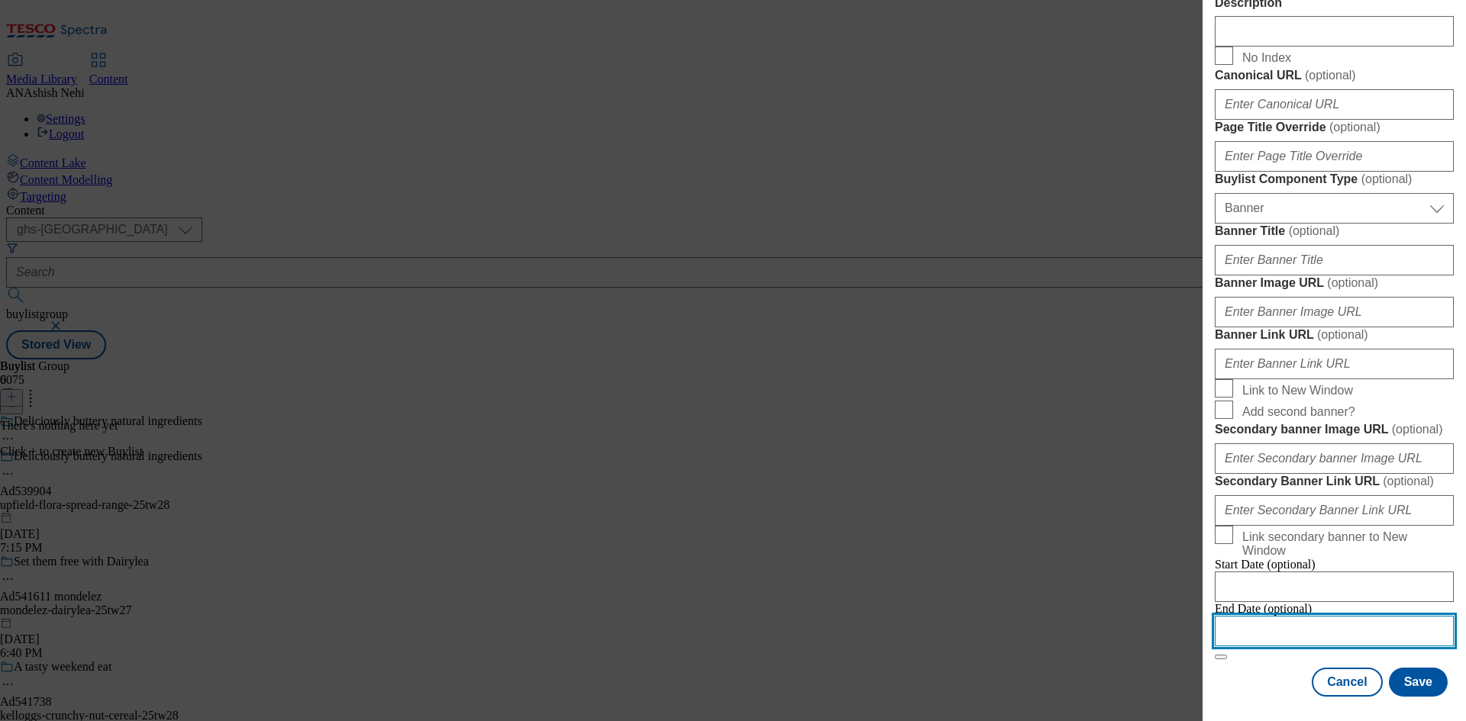
click at [1298, 618] on input "Modal" at bounding box center [1333, 631] width 239 height 31
select select "2025"
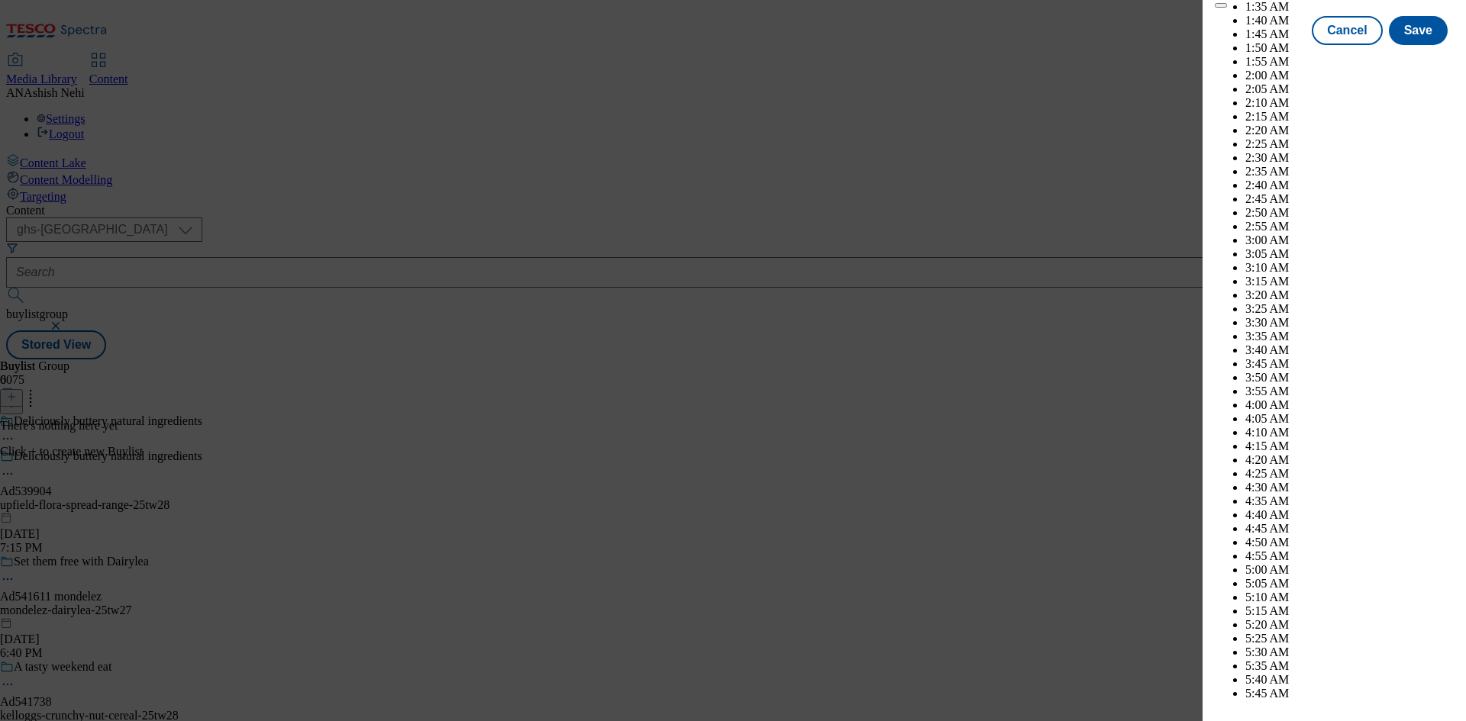
scroll to position [6516, 0]
select select "November"
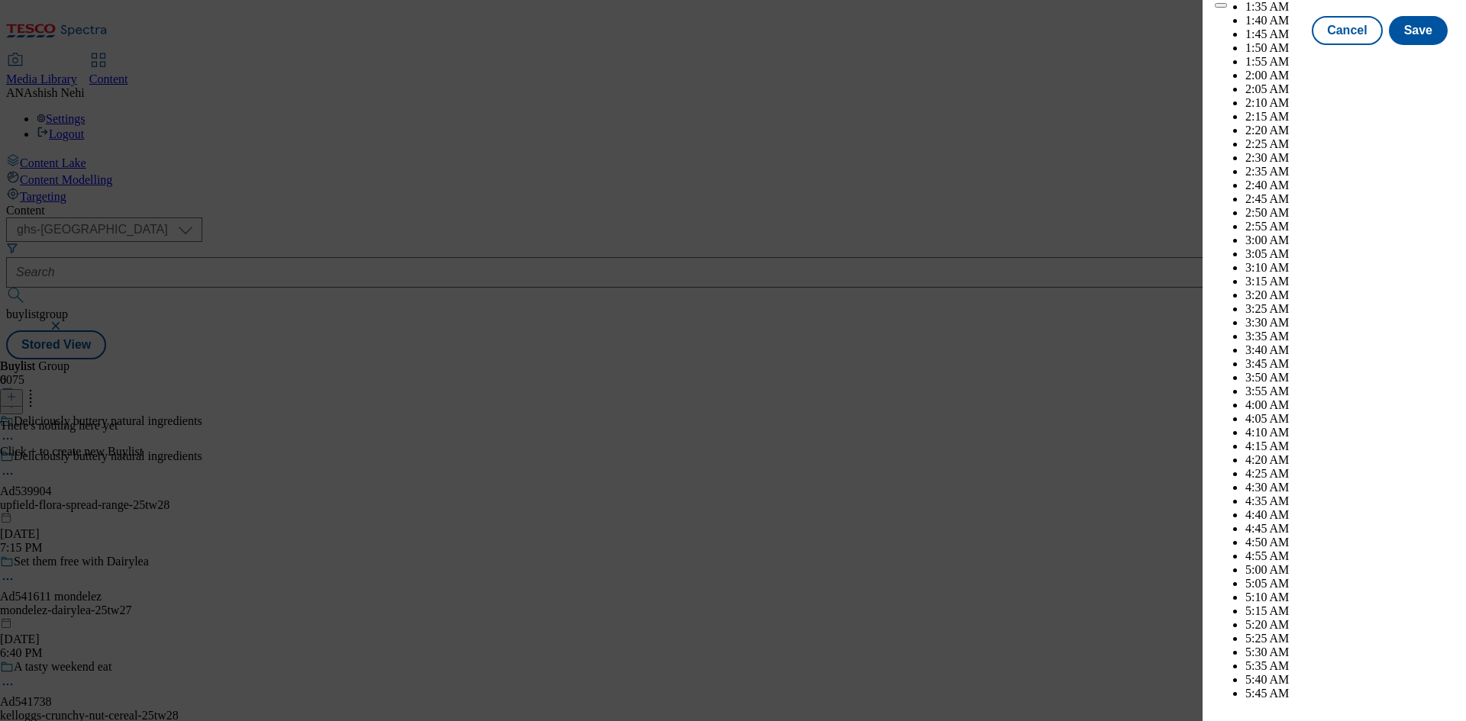
click at [1409, 59] on button "Save" at bounding box center [1417, 44] width 59 height 29
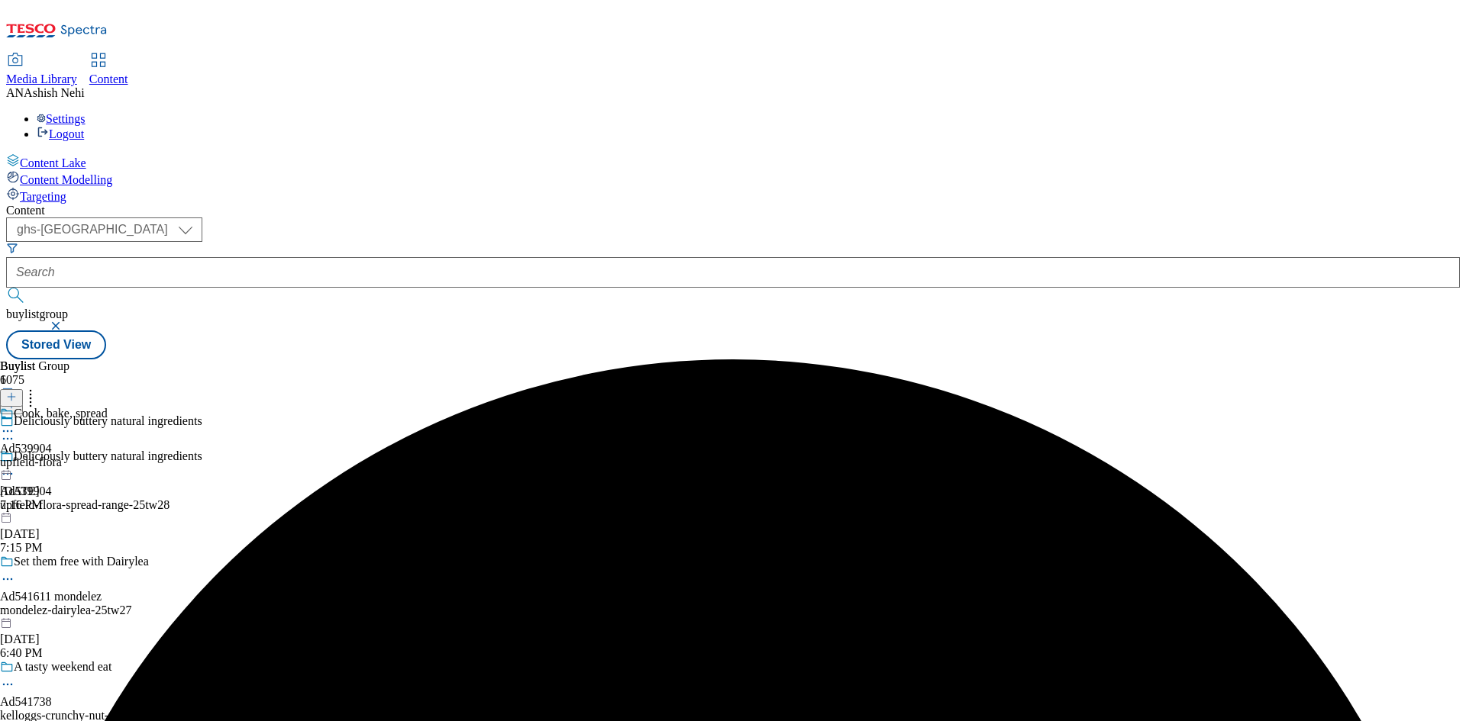
click at [108, 456] on div "upfield-flora" at bounding box center [54, 463] width 108 height 14
click at [17, 392] on icon at bounding box center [11, 397] width 11 height 11
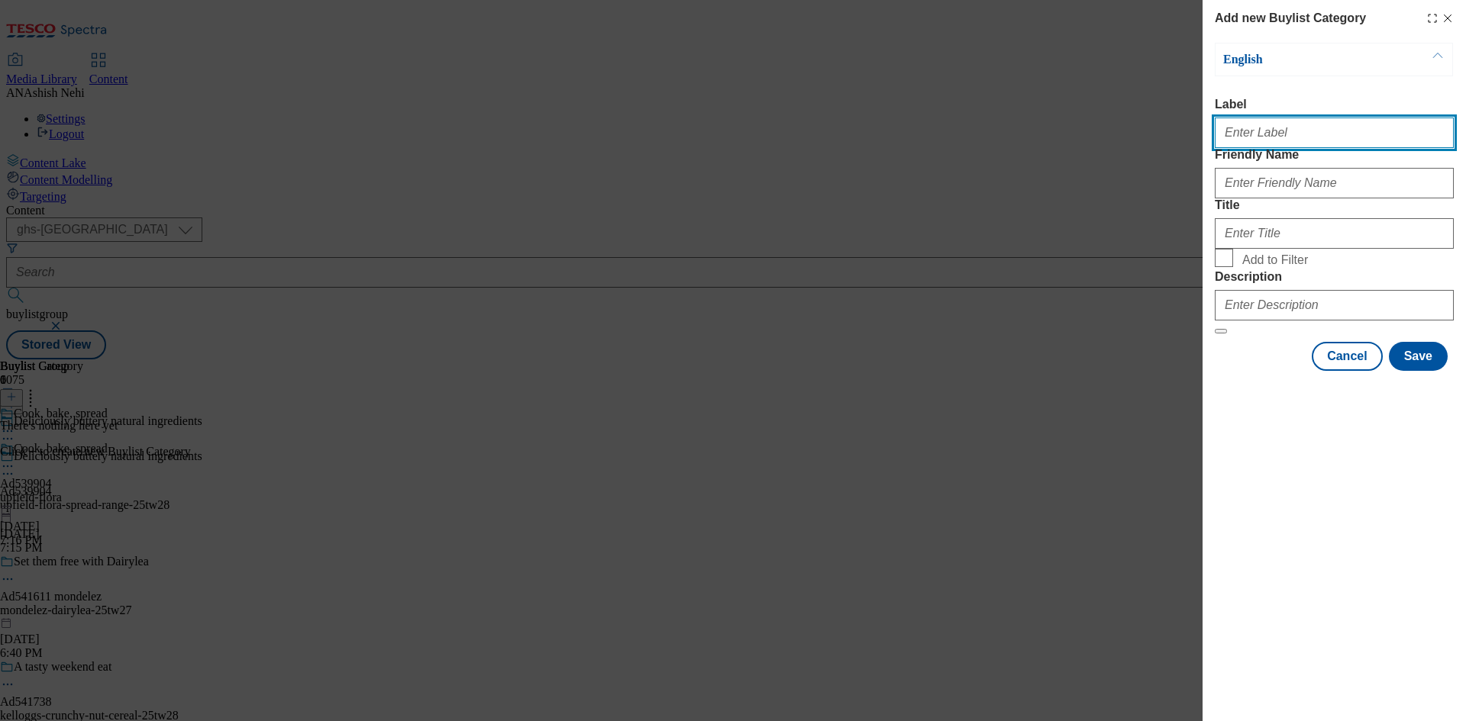
click at [1305, 128] on input "Label" at bounding box center [1333, 133] width 239 height 31
paste input "539904"
type input "Ad539904"
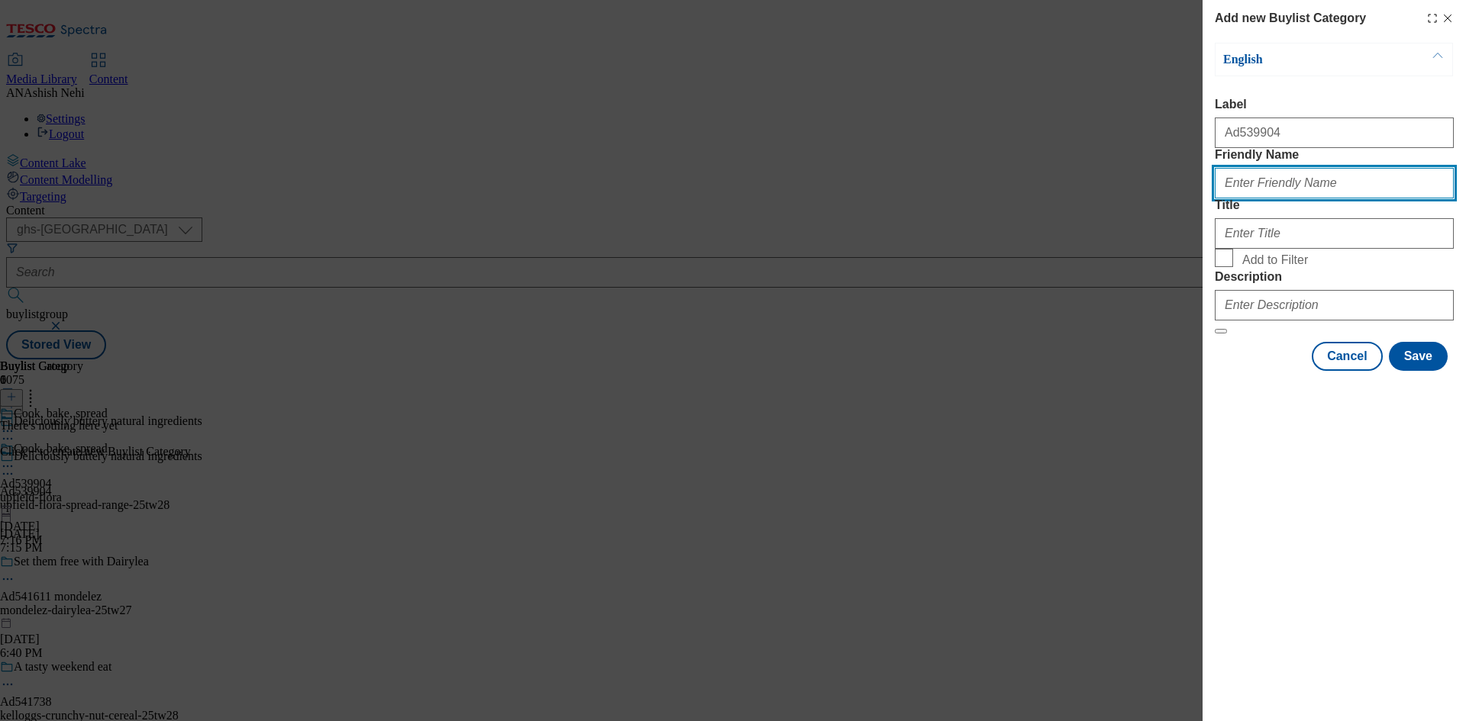
paste input "upfield-flora-spread-range"
type input "upfield-flora-spread-range"
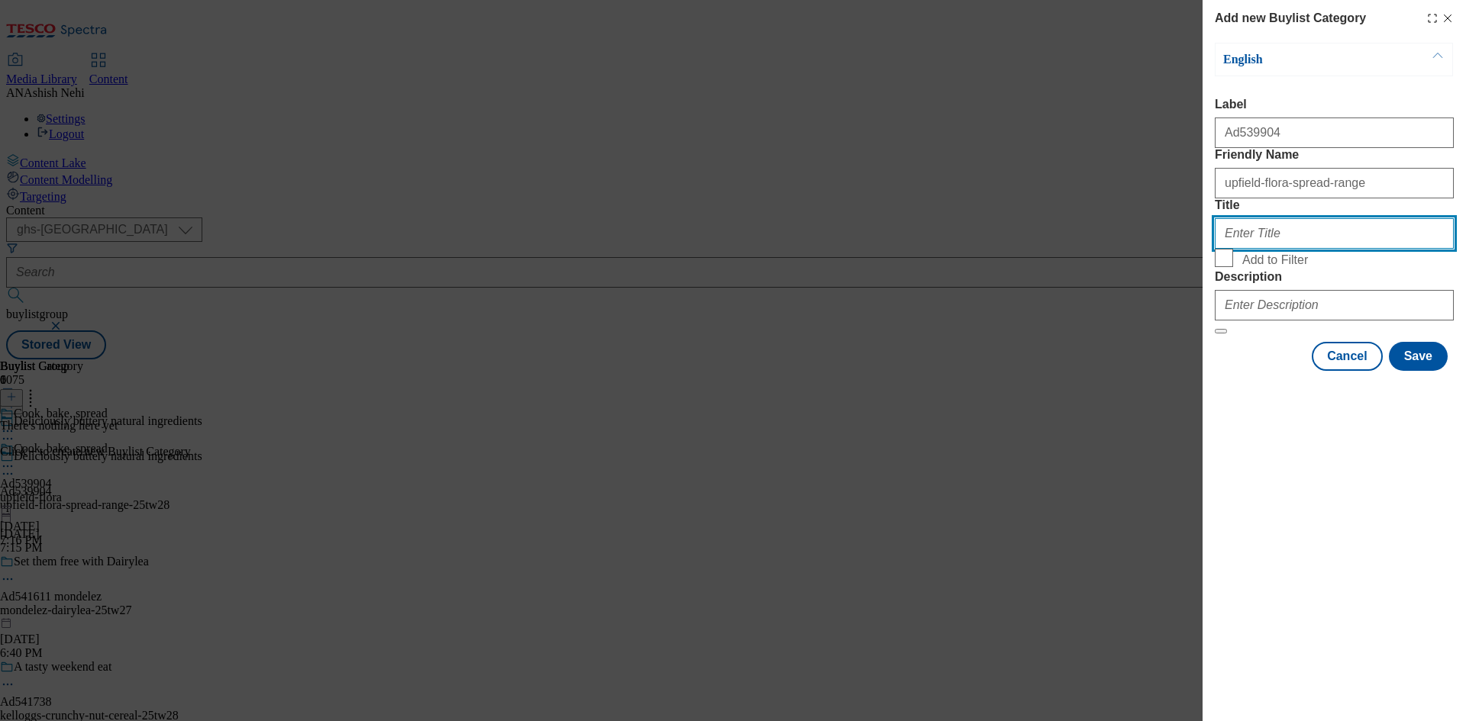
click at [1327, 249] on input "Title" at bounding box center [1333, 233] width 239 height 31
paste input "Upfield Foods UK Limited"
type input "Upfield Foods UK Limited"
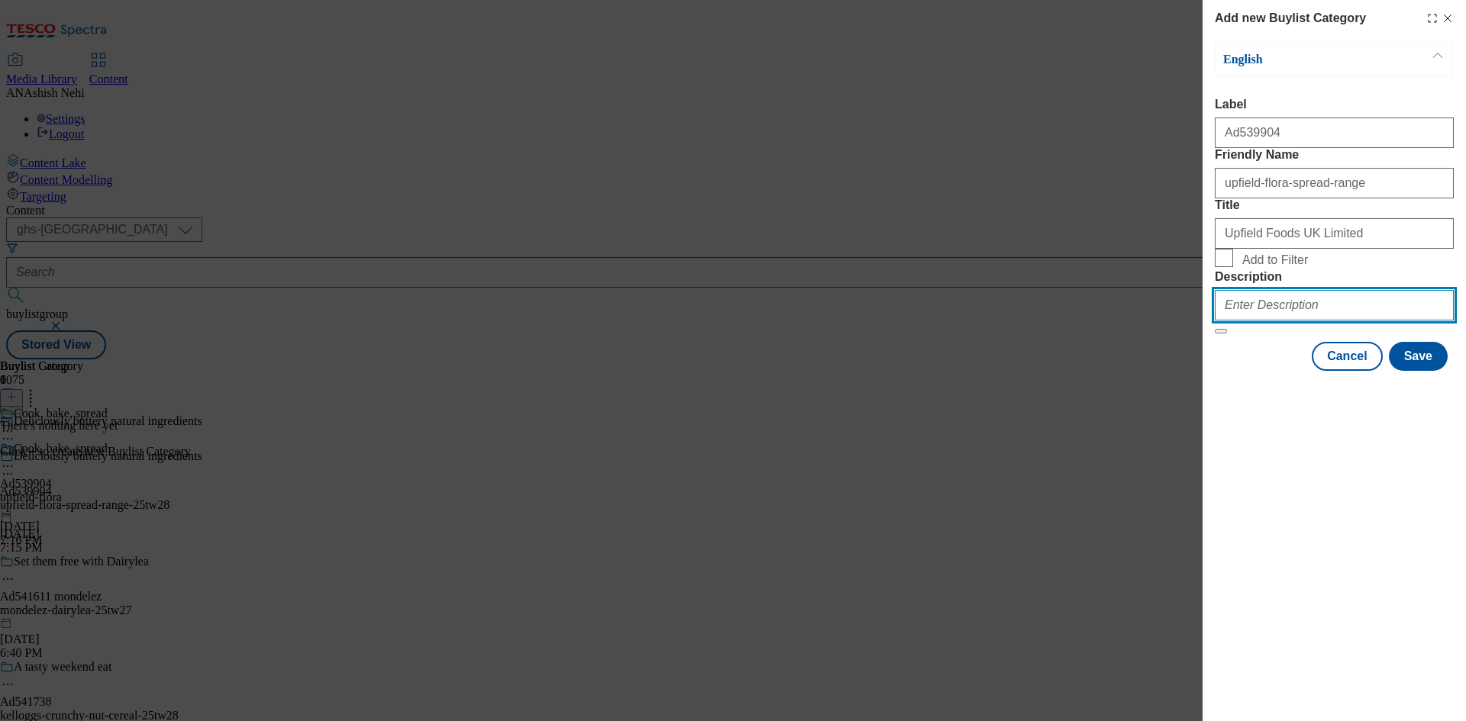
click at [1327, 321] on input "Description" at bounding box center [1333, 305] width 239 height 31
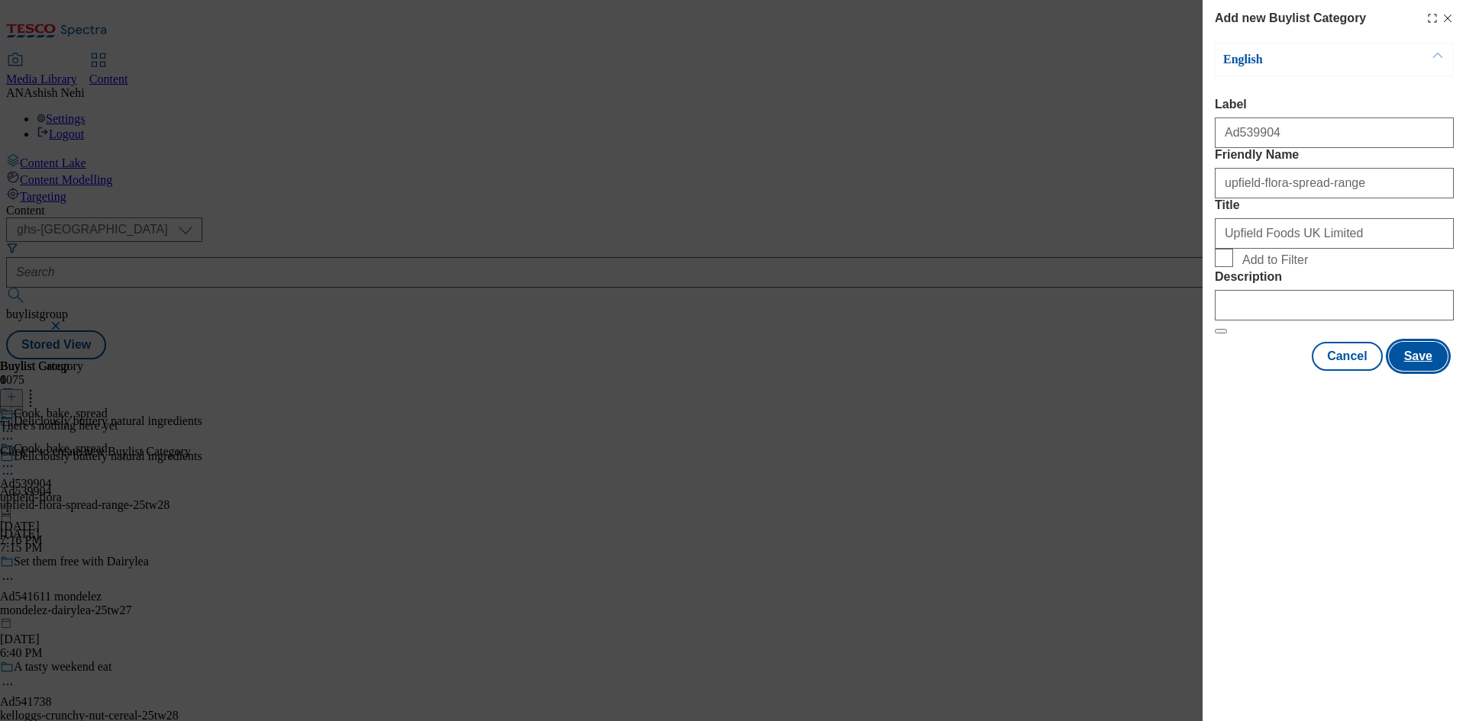
click at [1411, 371] on button "Save" at bounding box center [1417, 356] width 59 height 29
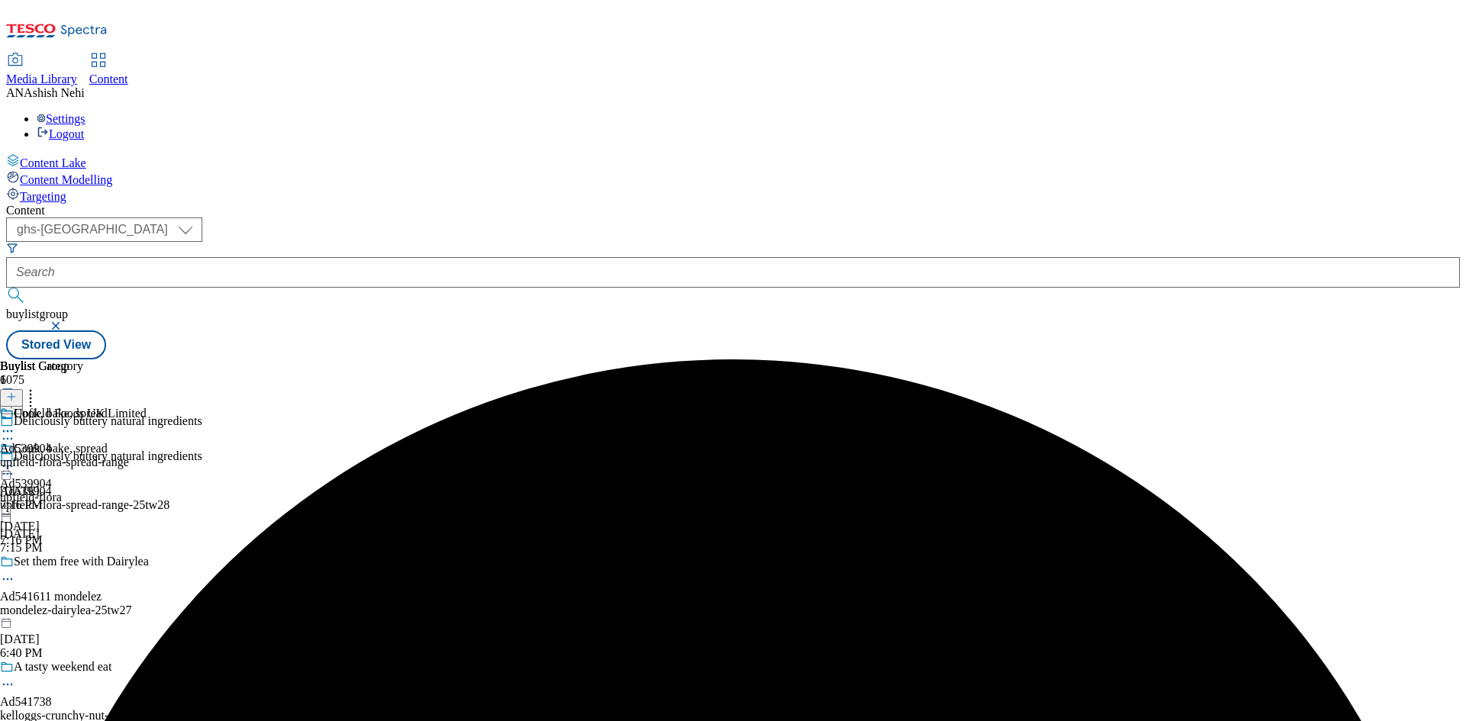
click at [9, 466] on circle at bounding box center [8, 467] width 2 height 2
click at [65, 493] on span "Edit" at bounding box center [56, 498] width 18 height 11
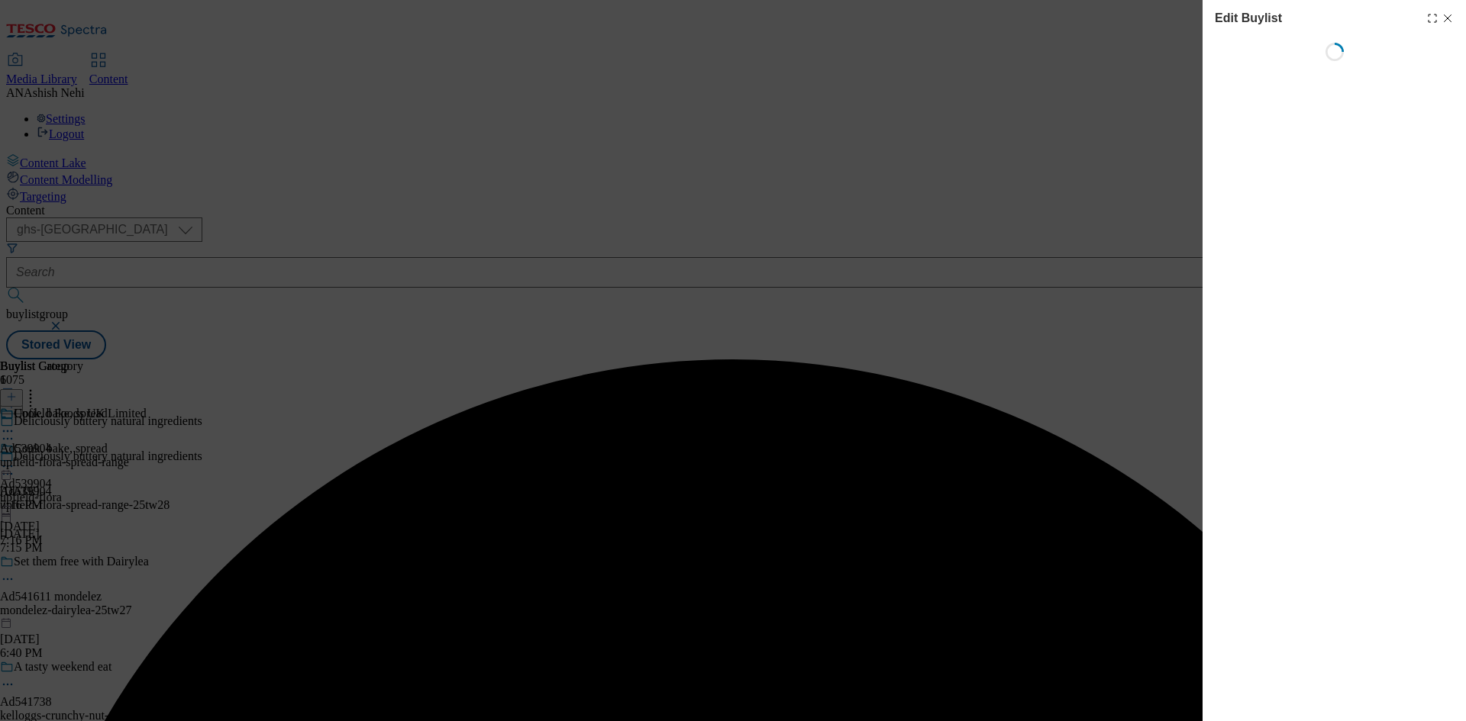
select select "tactical"
select select "supplier funded short term 1-3 weeks"
select select "dunnhumby"
select select "Banner"
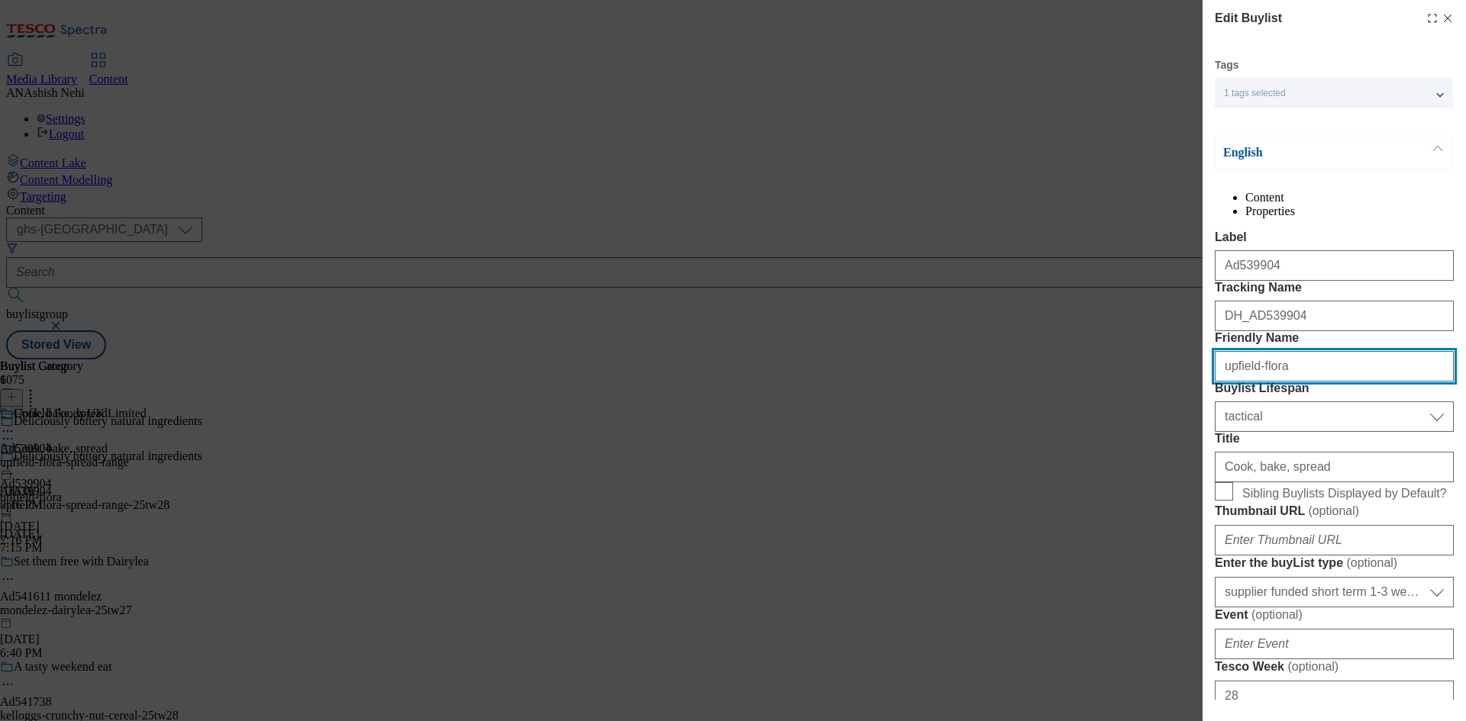
drag, startPoint x: 1312, startPoint y: 448, endPoint x: 1252, endPoint y: 453, distance: 60.5
click at [1252, 382] on input "upfield-flora" at bounding box center [1333, 366] width 239 height 31
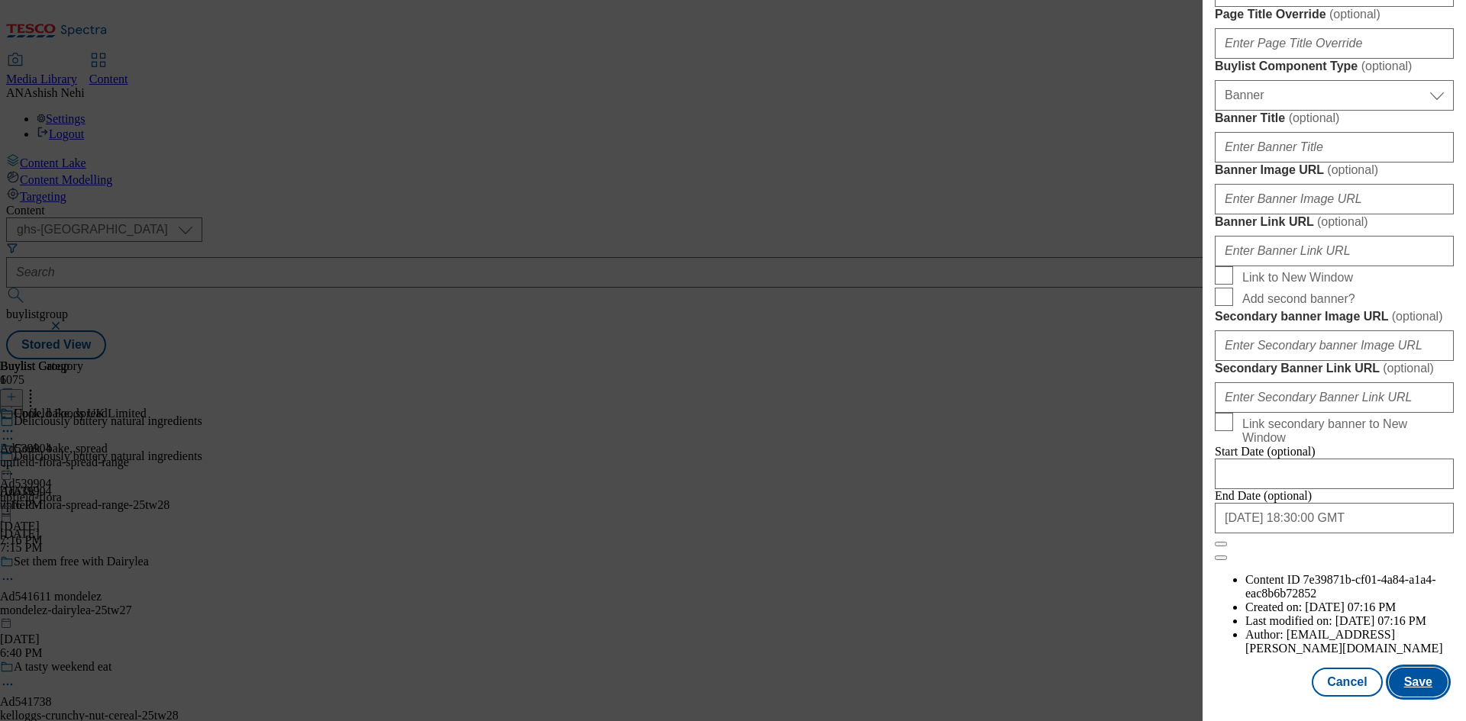
scroll to position [1499, 0]
type input "upfield"
click at [1420, 685] on button "Save" at bounding box center [1417, 682] width 59 height 29
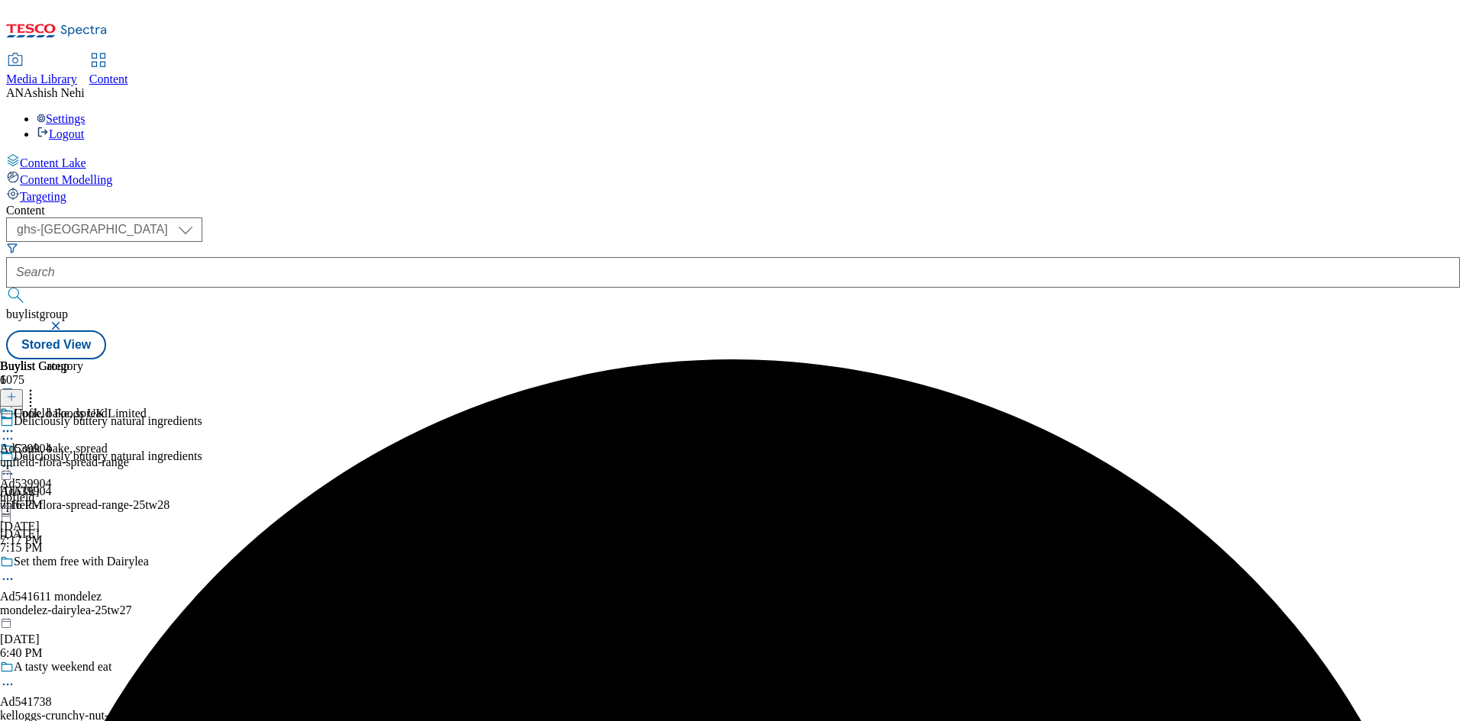
click at [147, 407] on div "Upfield Foods UK Limited Ad539904 upfield-flora-spread-range Aug 28, 2025 7:16 …" at bounding box center [73, 459] width 147 height 105
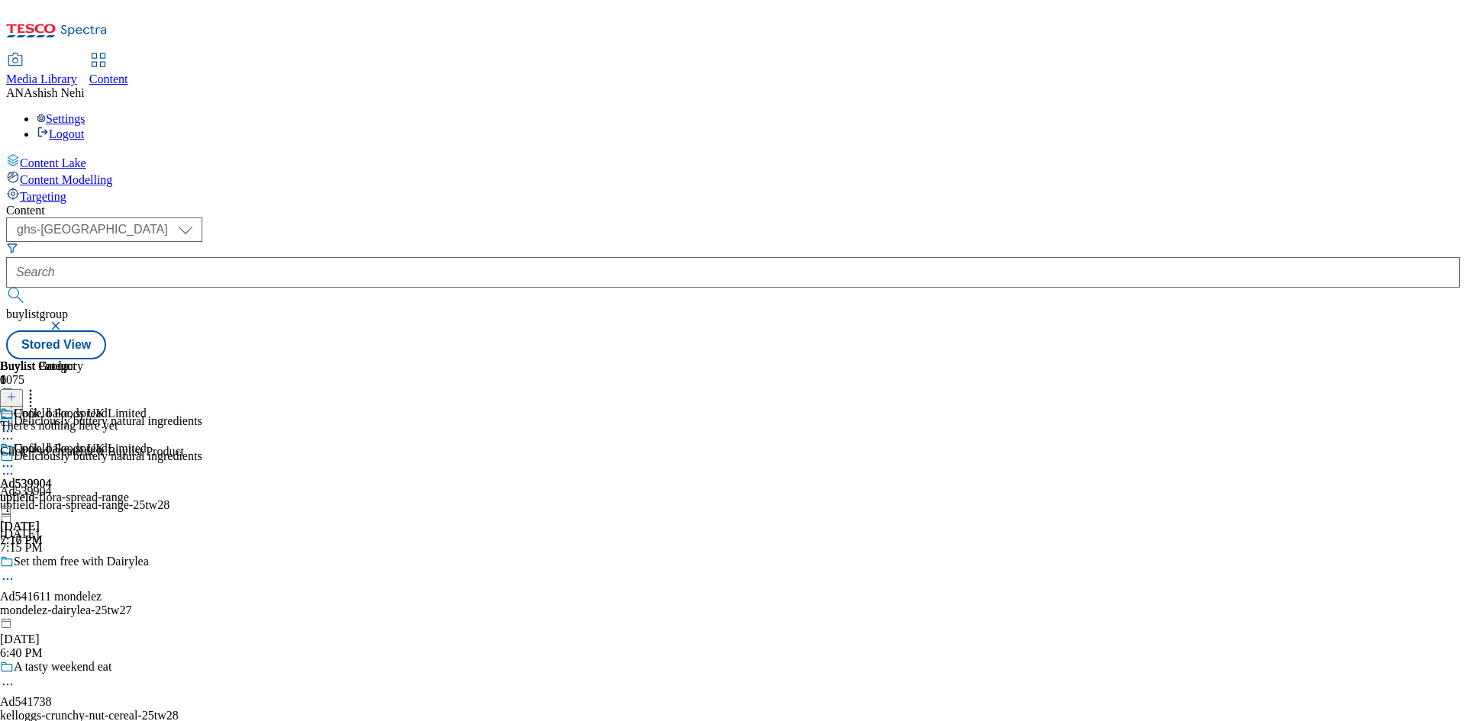
click at [17, 392] on icon at bounding box center [11, 397] width 11 height 11
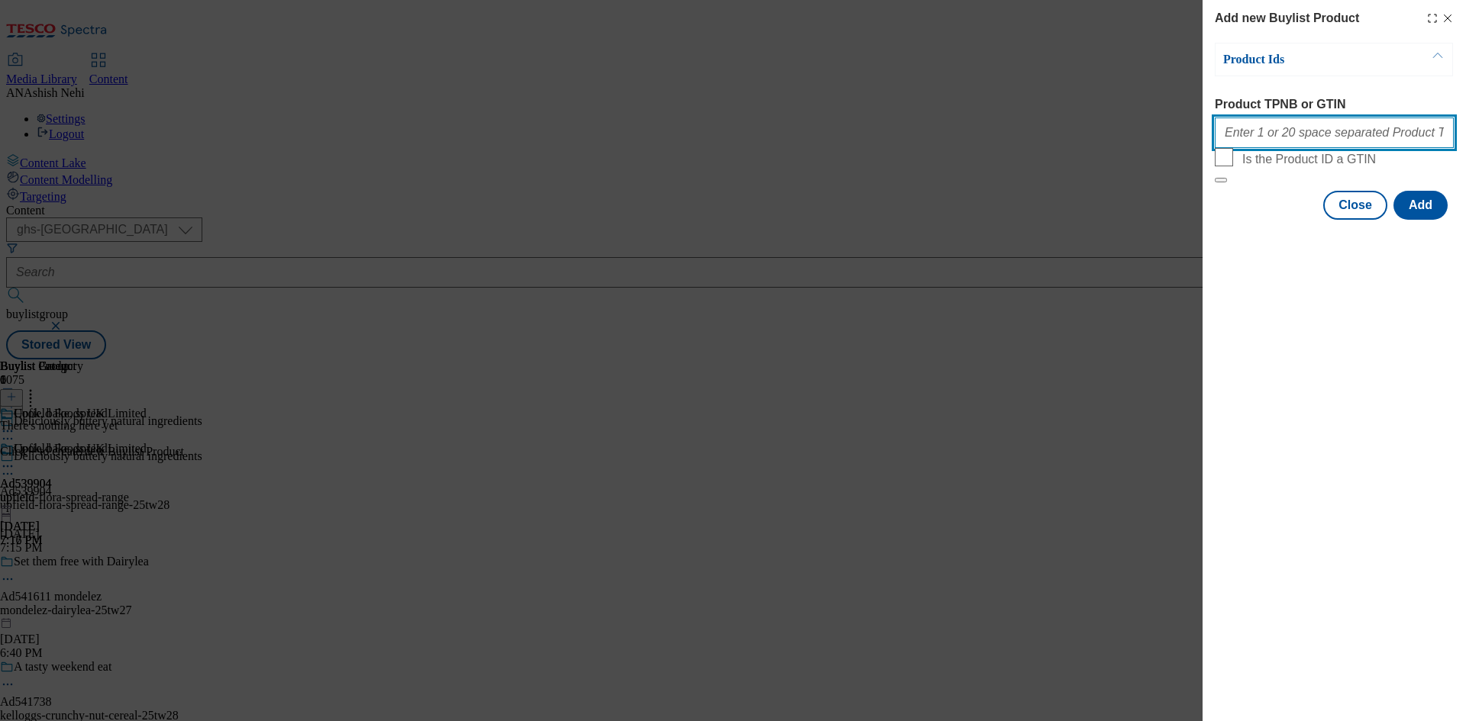
click at [1337, 134] on input "Product TPNB or GTIN" at bounding box center [1333, 133] width 239 height 31
paste input "86460971 86460965"
type input "86460971 86460965"
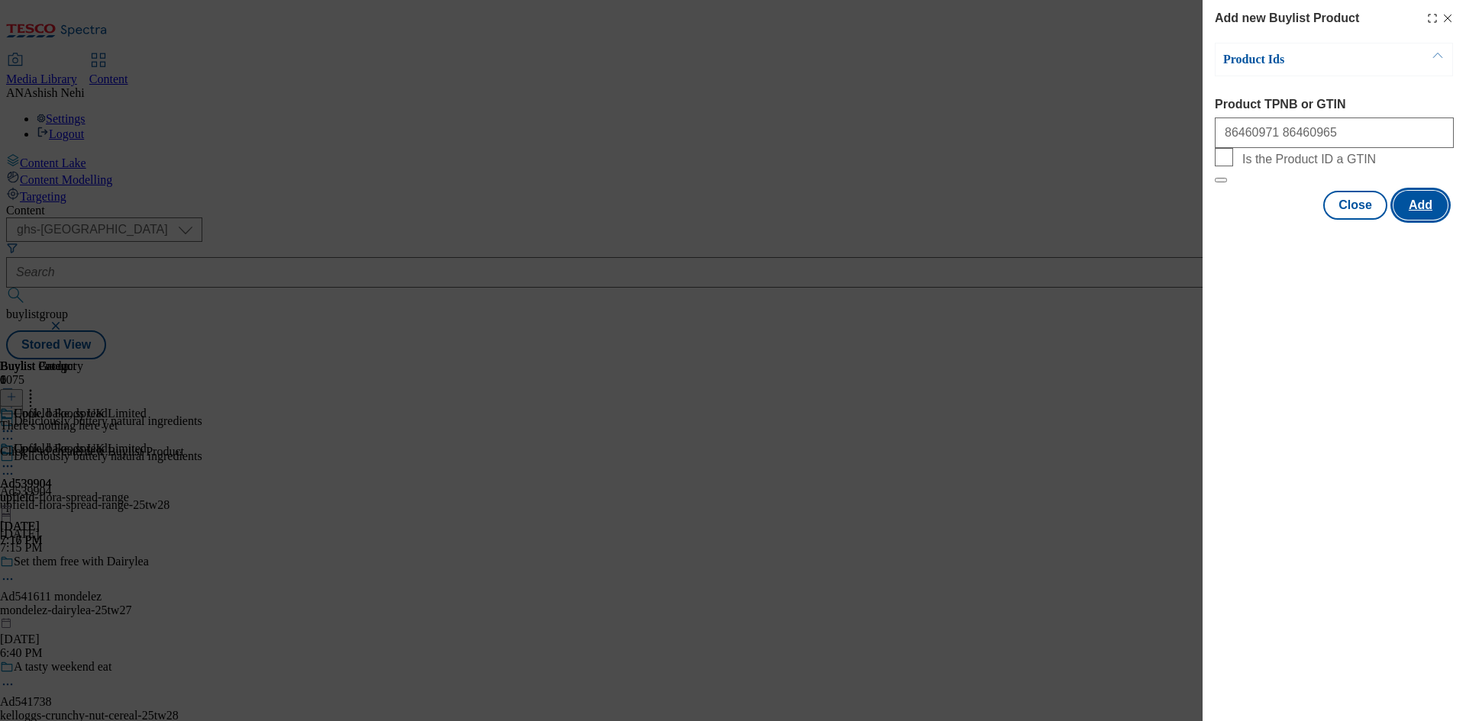
click at [1424, 220] on button "Add" at bounding box center [1420, 205] width 54 height 29
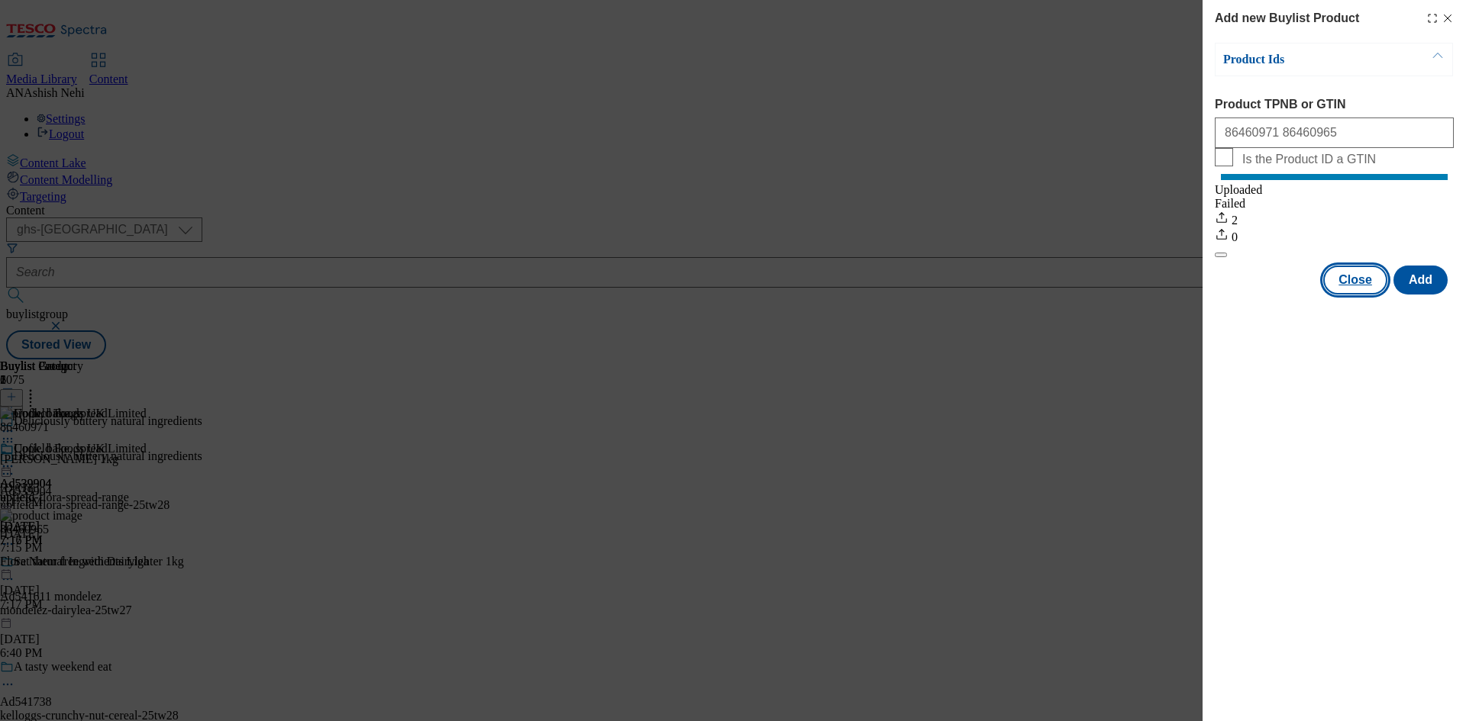
click at [1357, 295] on button "Close" at bounding box center [1355, 280] width 64 height 29
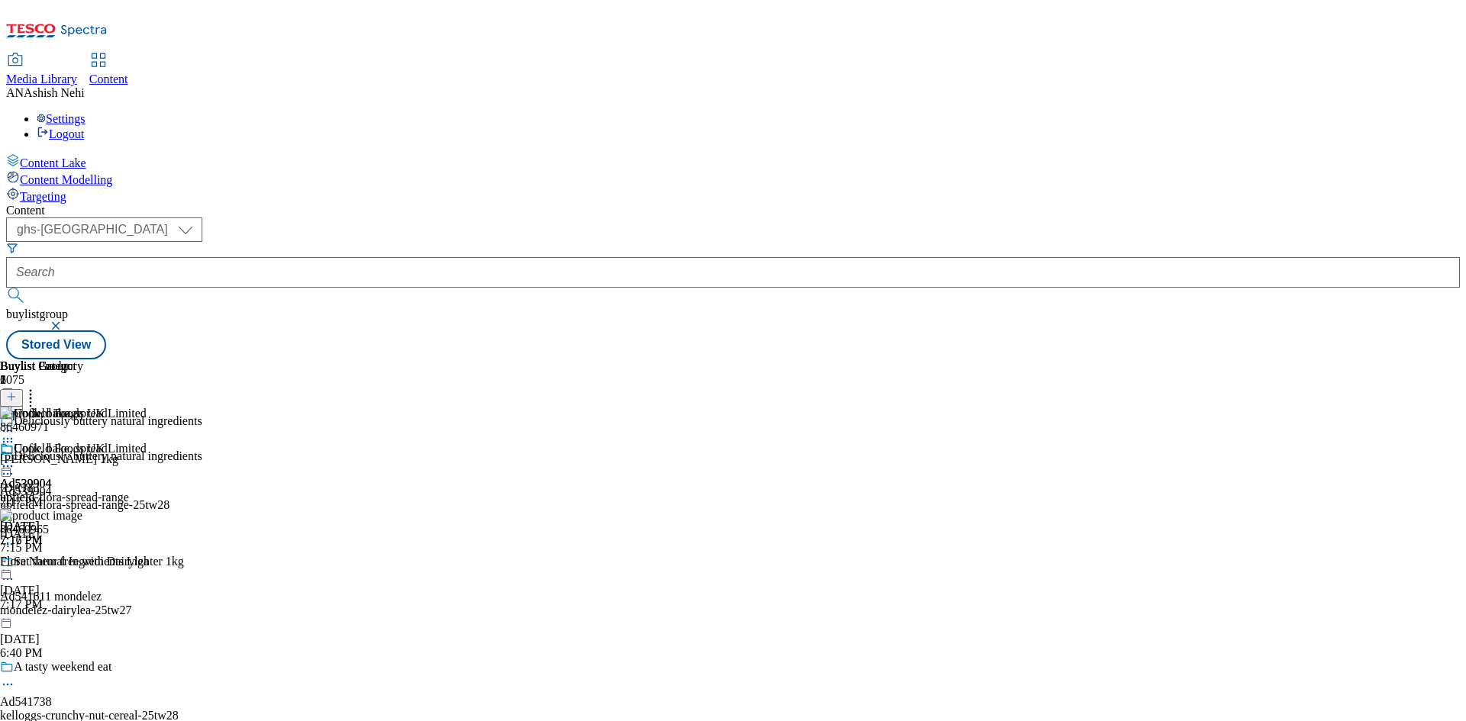
click at [15, 466] on icon at bounding box center [7, 473] width 15 height 15
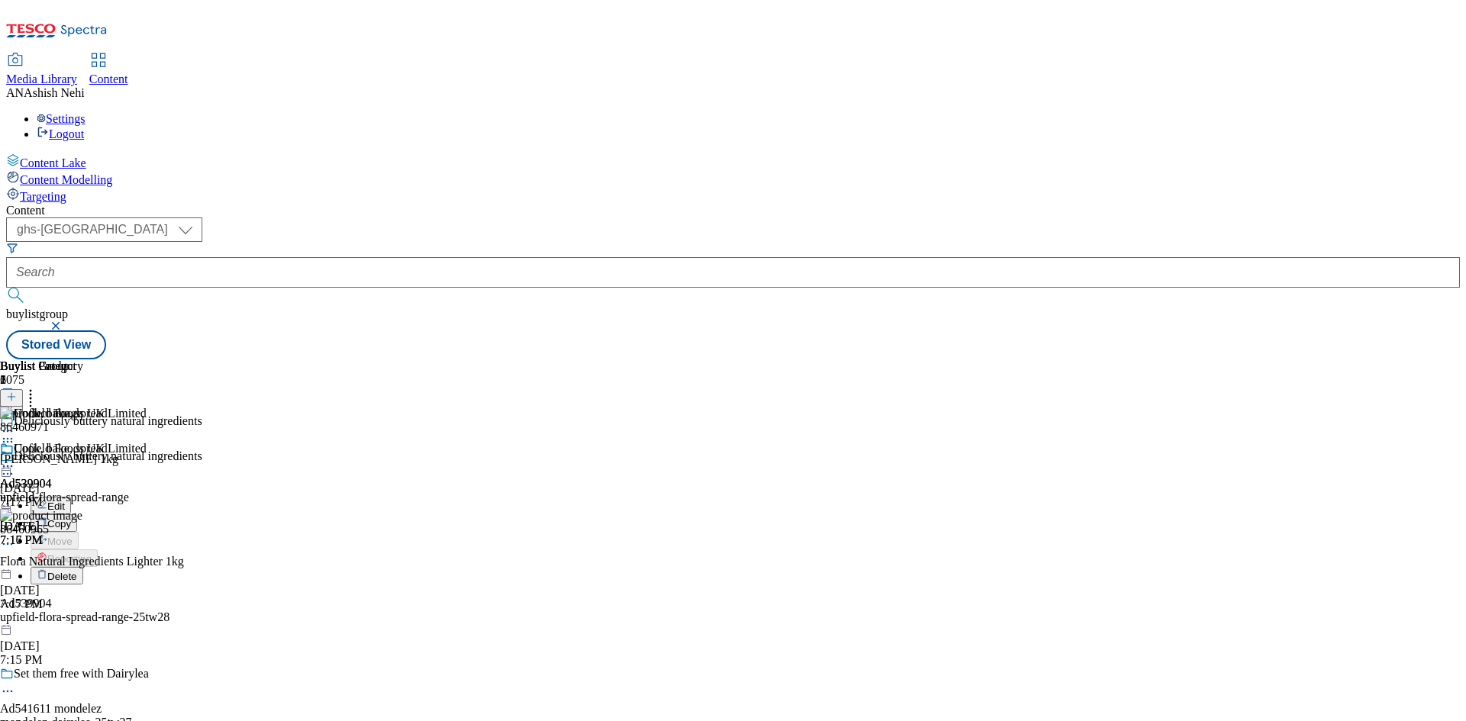
click at [65, 501] on span "Edit" at bounding box center [56, 506] width 18 height 11
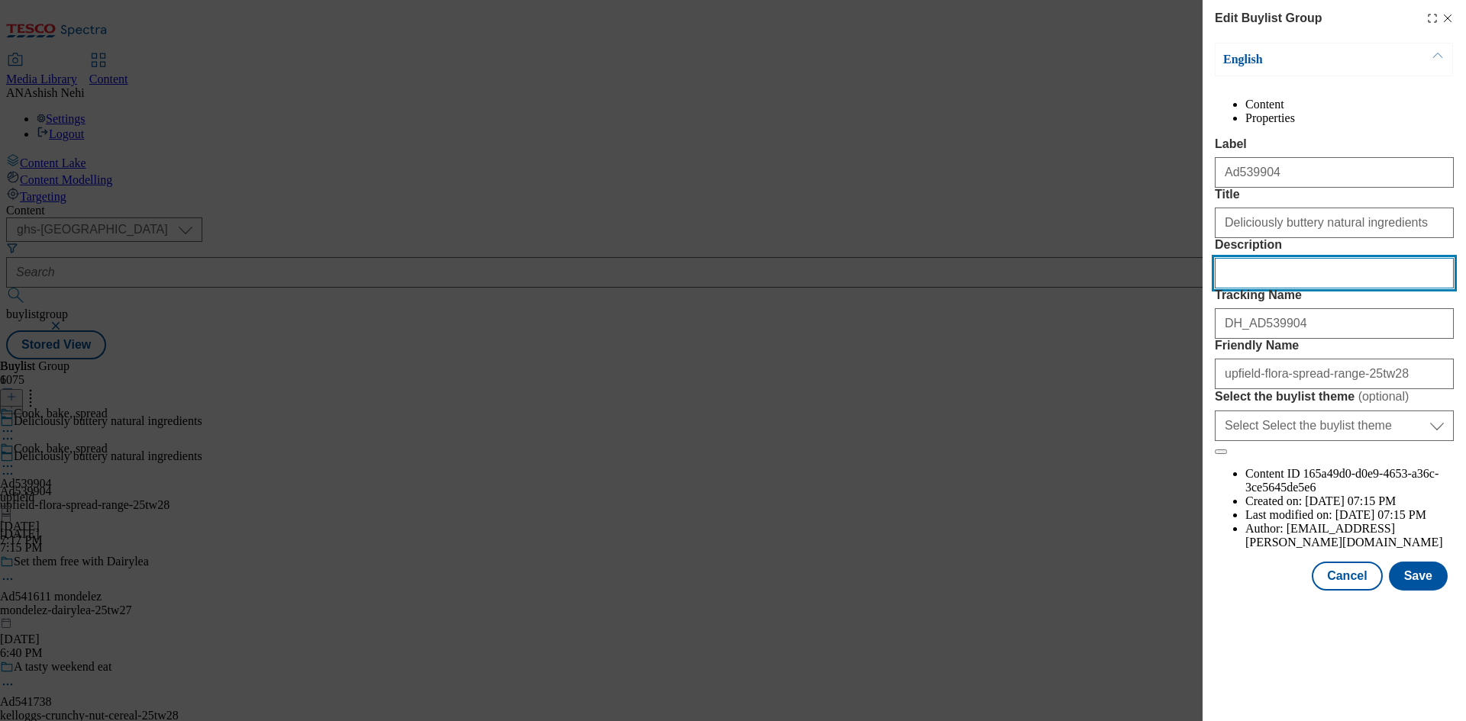
click at [1304, 289] on input "Description" at bounding box center [1333, 273] width 239 height 31
paste input "Flora Buttery 1kg"
type input "Flora Buttery 1kg"
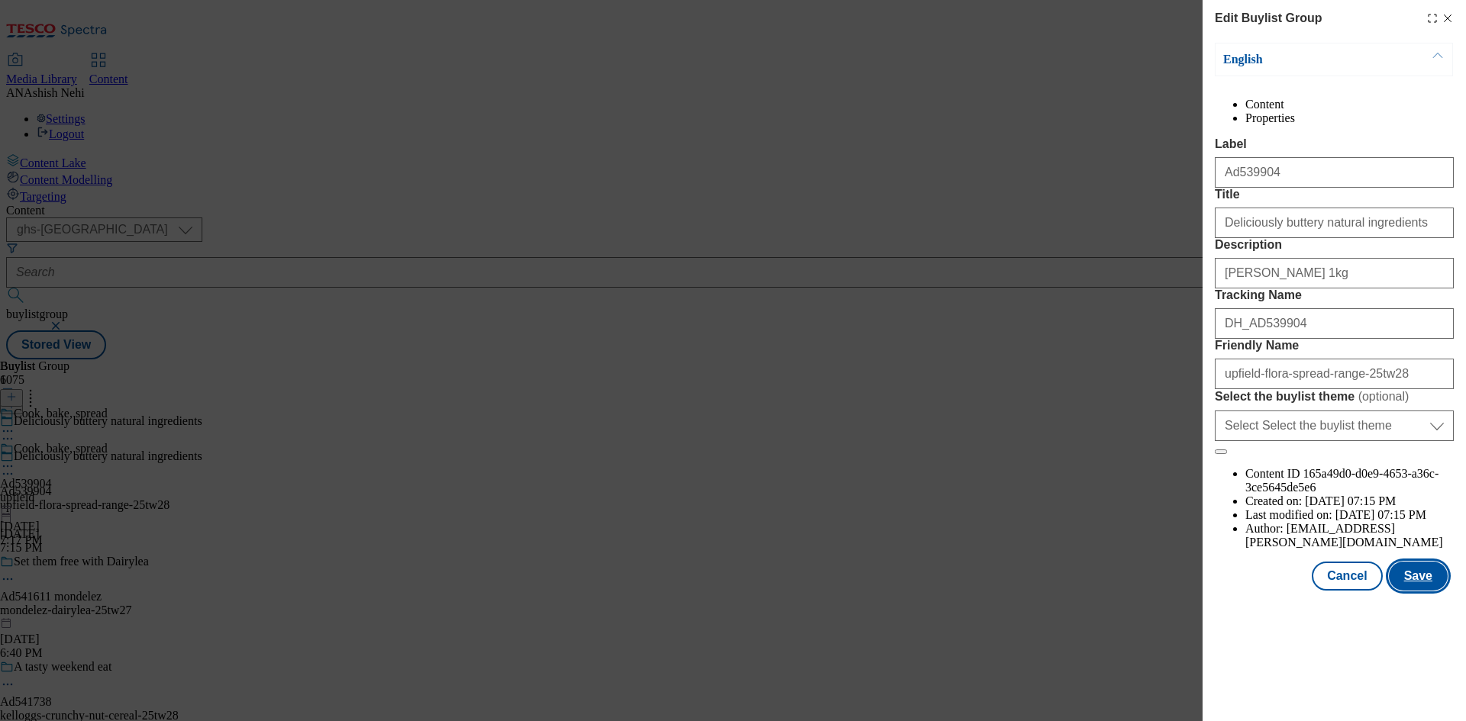
click at [1420, 591] on button "Save" at bounding box center [1417, 576] width 59 height 29
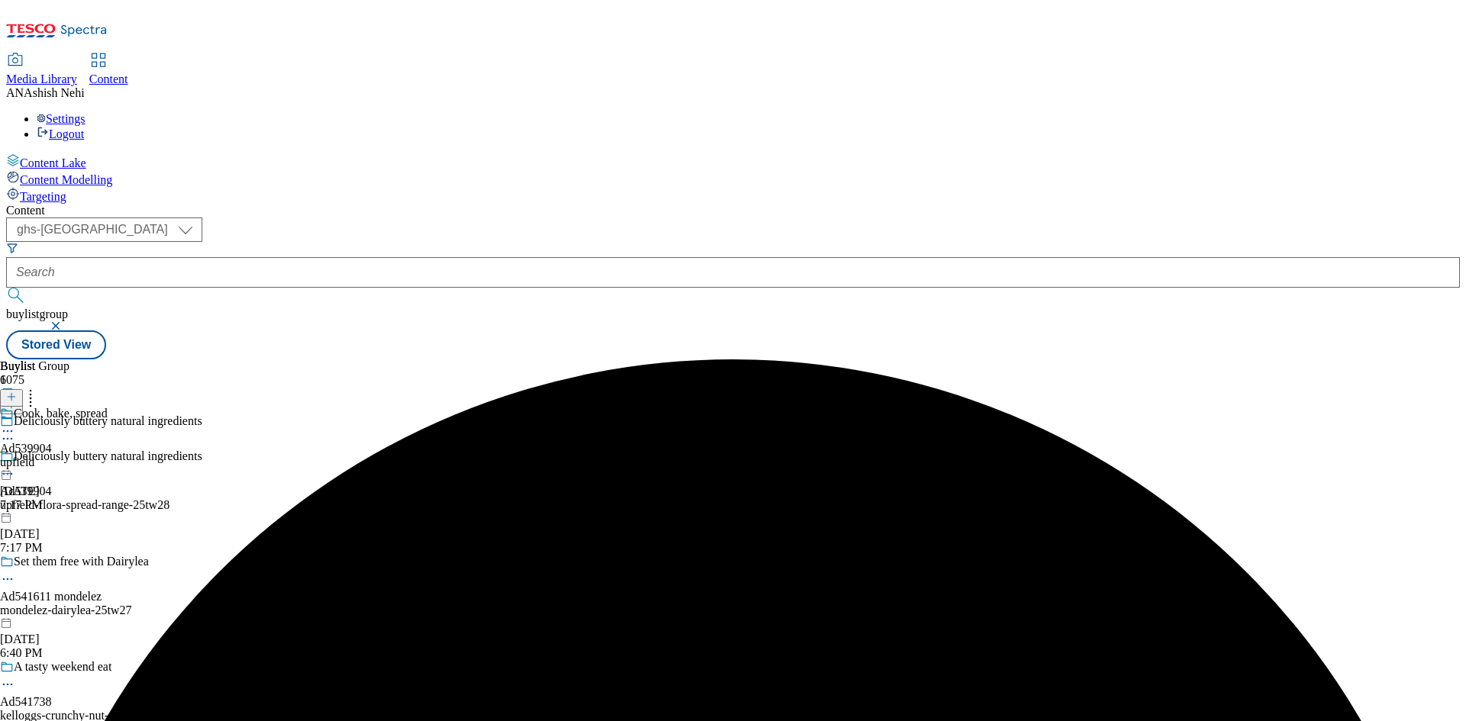
click at [9, 430] on circle at bounding box center [8, 431] width 2 height 2
click at [71, 454] on button "Edit" at bounding box center [51, 463] width 40 height 18
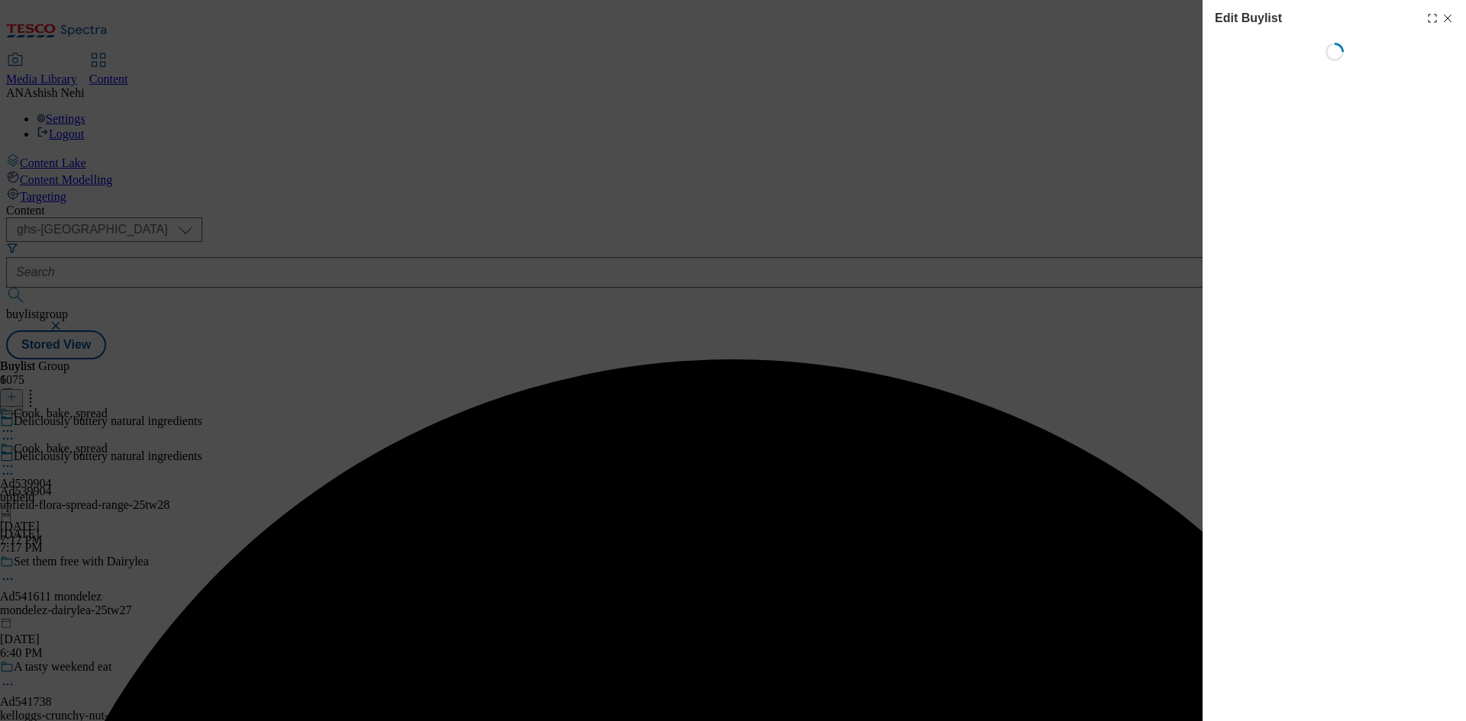
select select "tactical"
select select "supplier funded short term 1-3 weeks"
select select "dunnhumby"
select select "Banner"
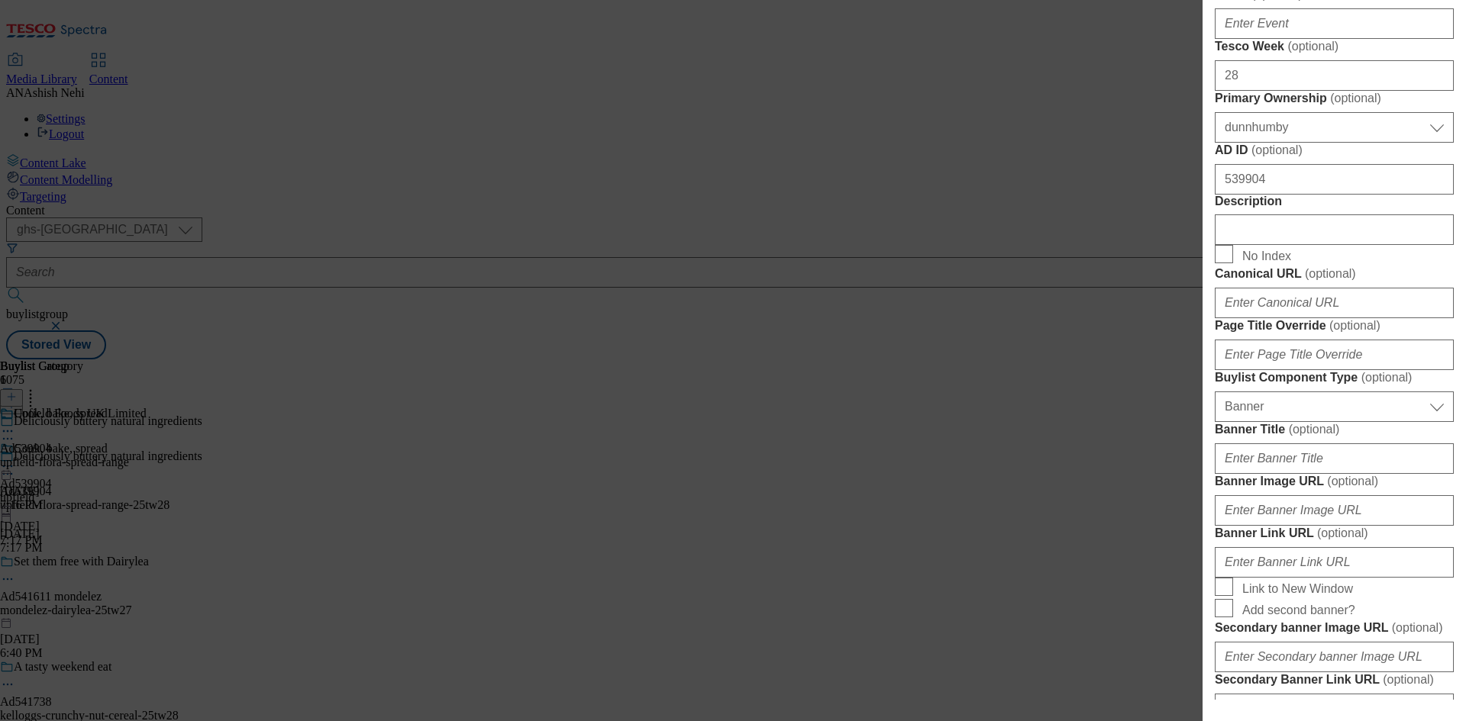
scroll to position [687, 0]
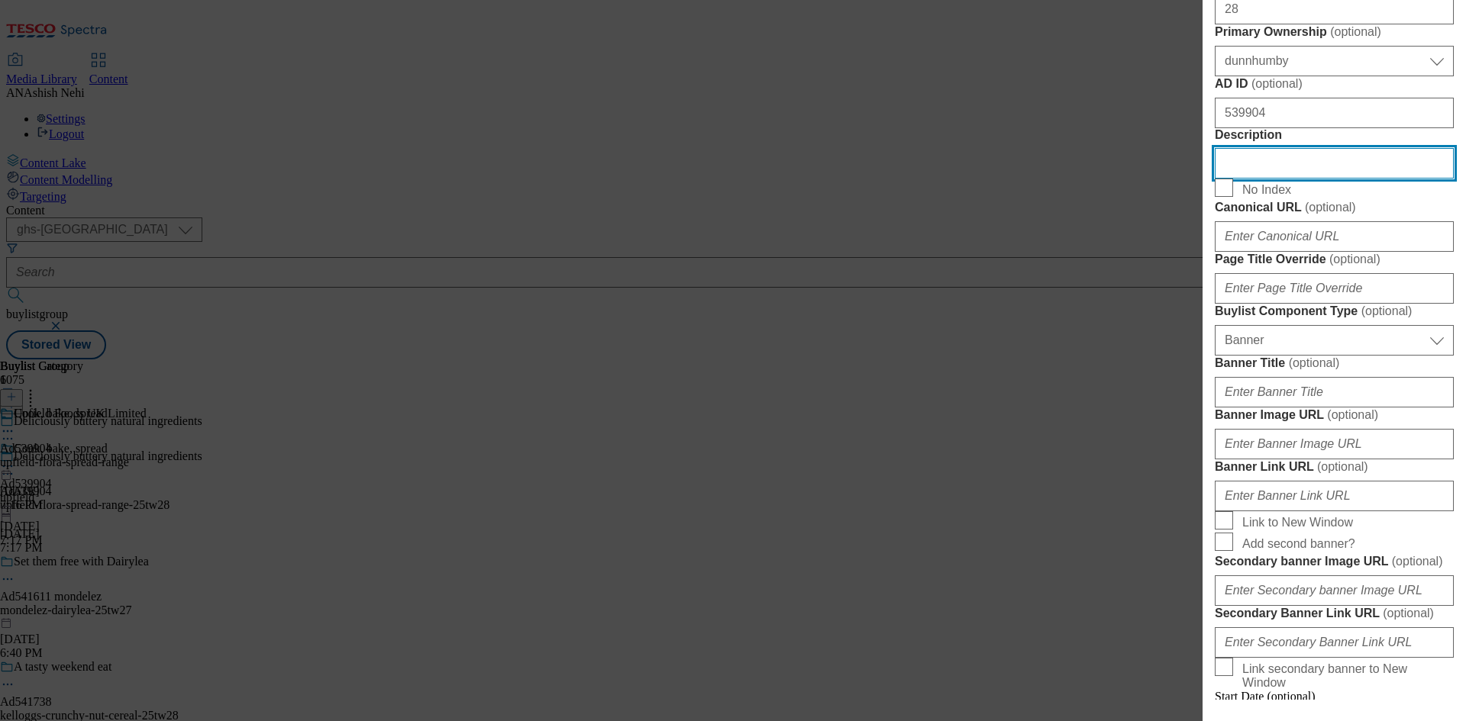
click at [1308, 179] on input "Description" at bounding box center [1333, 163] width 239 height 31
paste input "Flora Buttery 1kg"
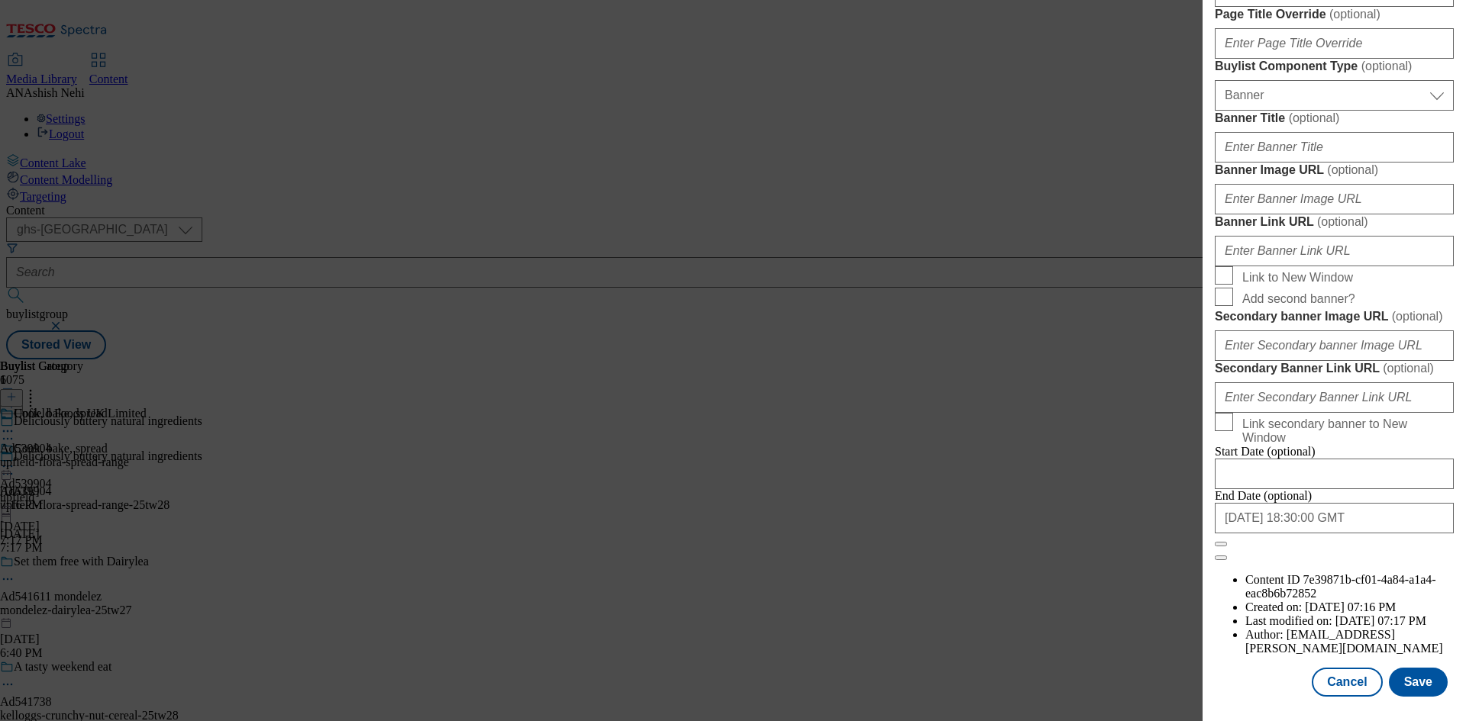
scroll to position [1499, 0]
type input "Flora Buttery 1kg"
click at [1408, 682] on button "Save" at bounding box center [1417, 682] width 59 height 29
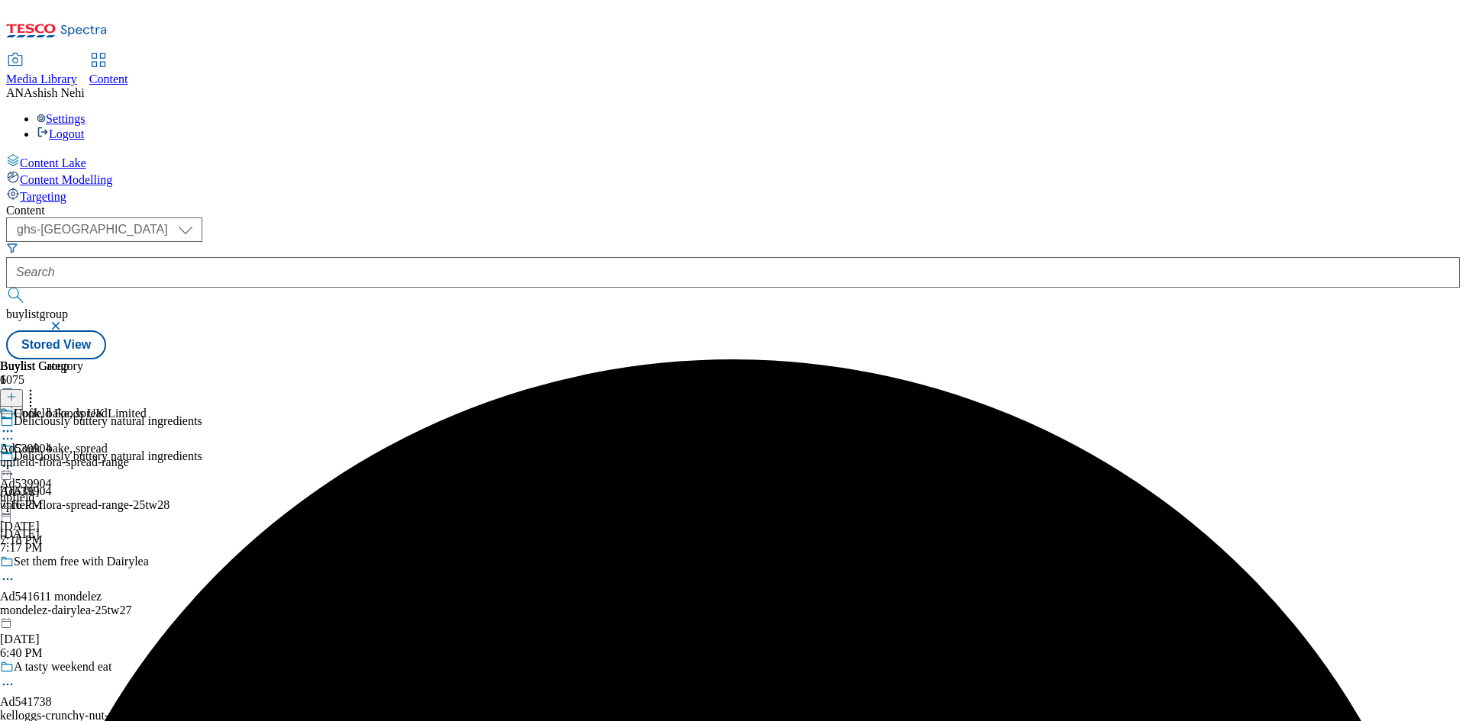
click at [15, 424] on icon at bounding box center [7, 431] width 15 height 15
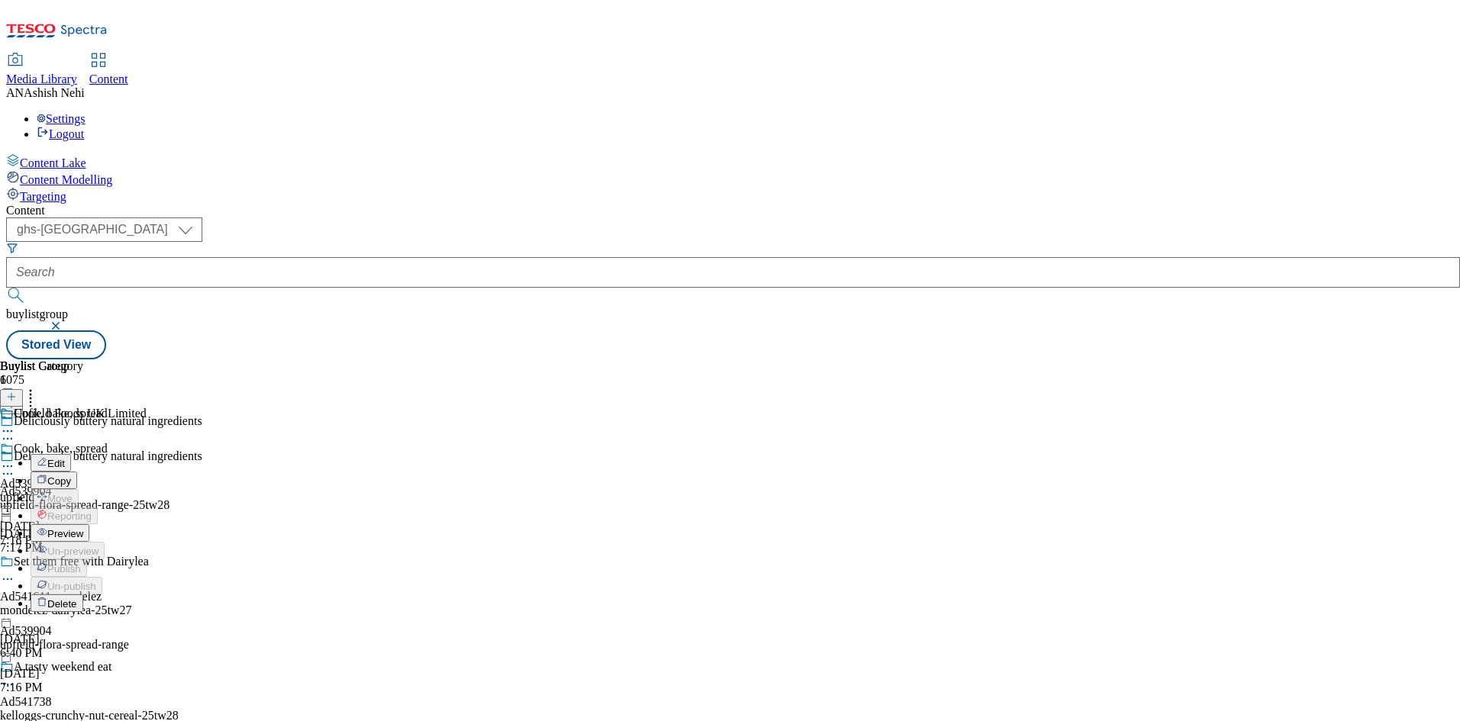
click at [71, 454] on button "Edit" at bounding box center [51, 463] width 40 height 18
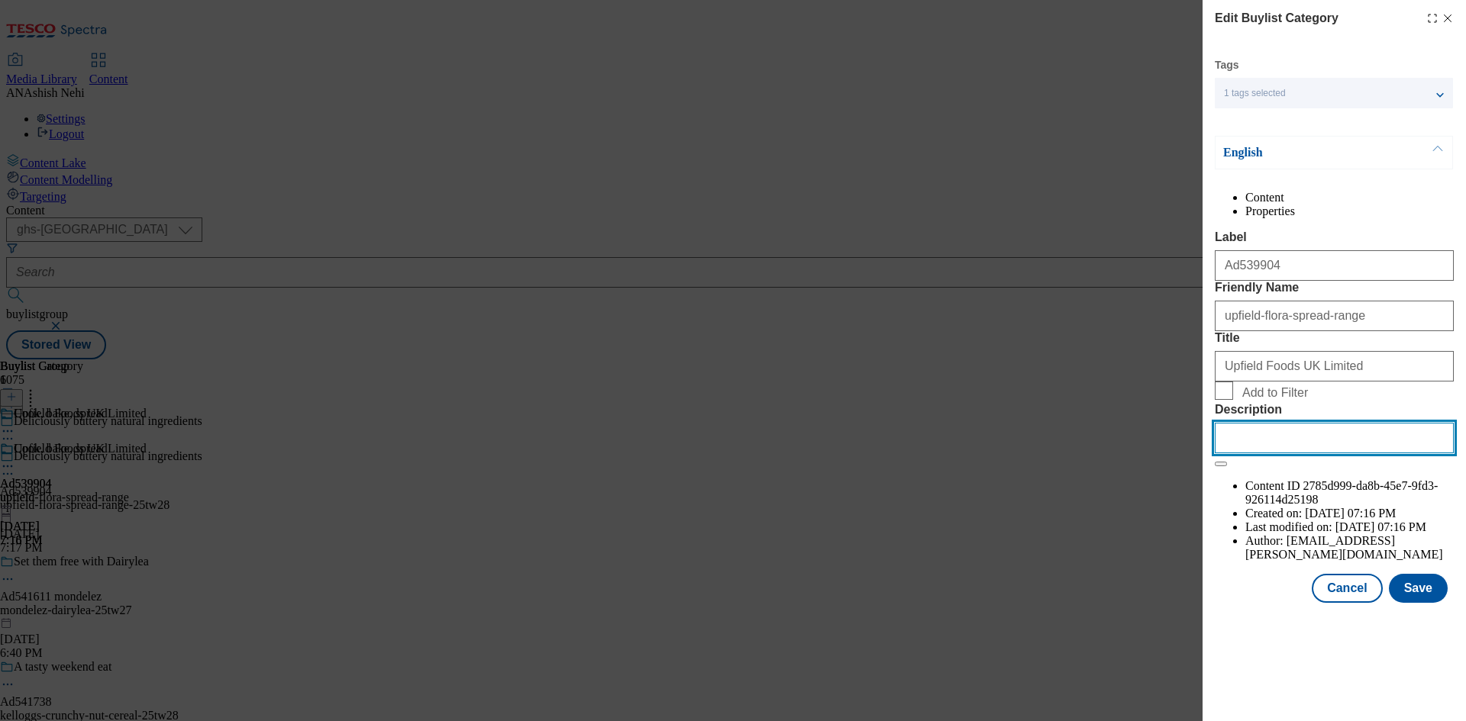
click at [1340, 453] on input "Description" at bounding box center [1333, 438] width 239 height 31
paste input "Flora Buttery 1kg"
type input "Flora Buttery 1kg"
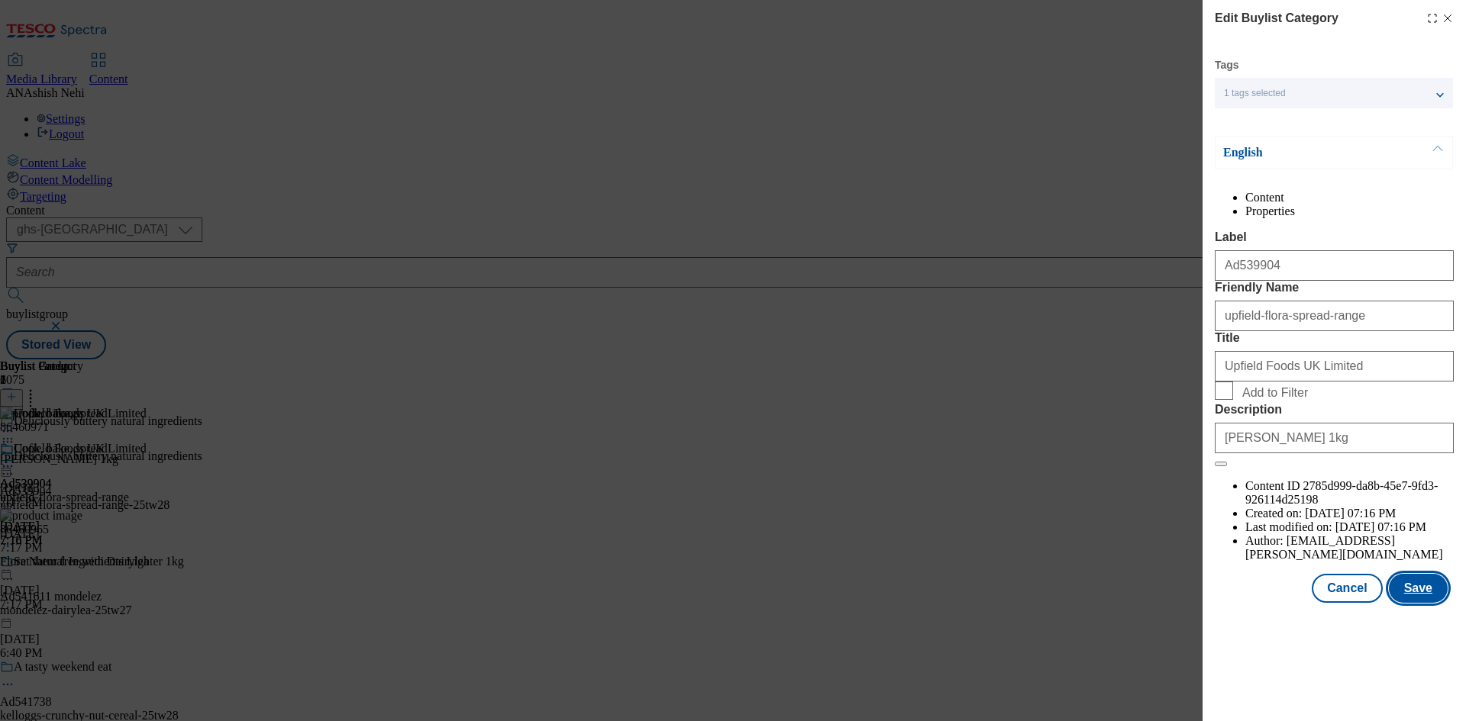
click at [1422, 603] on button "Save" at bounding box center [1417, 588] width 59 height 29
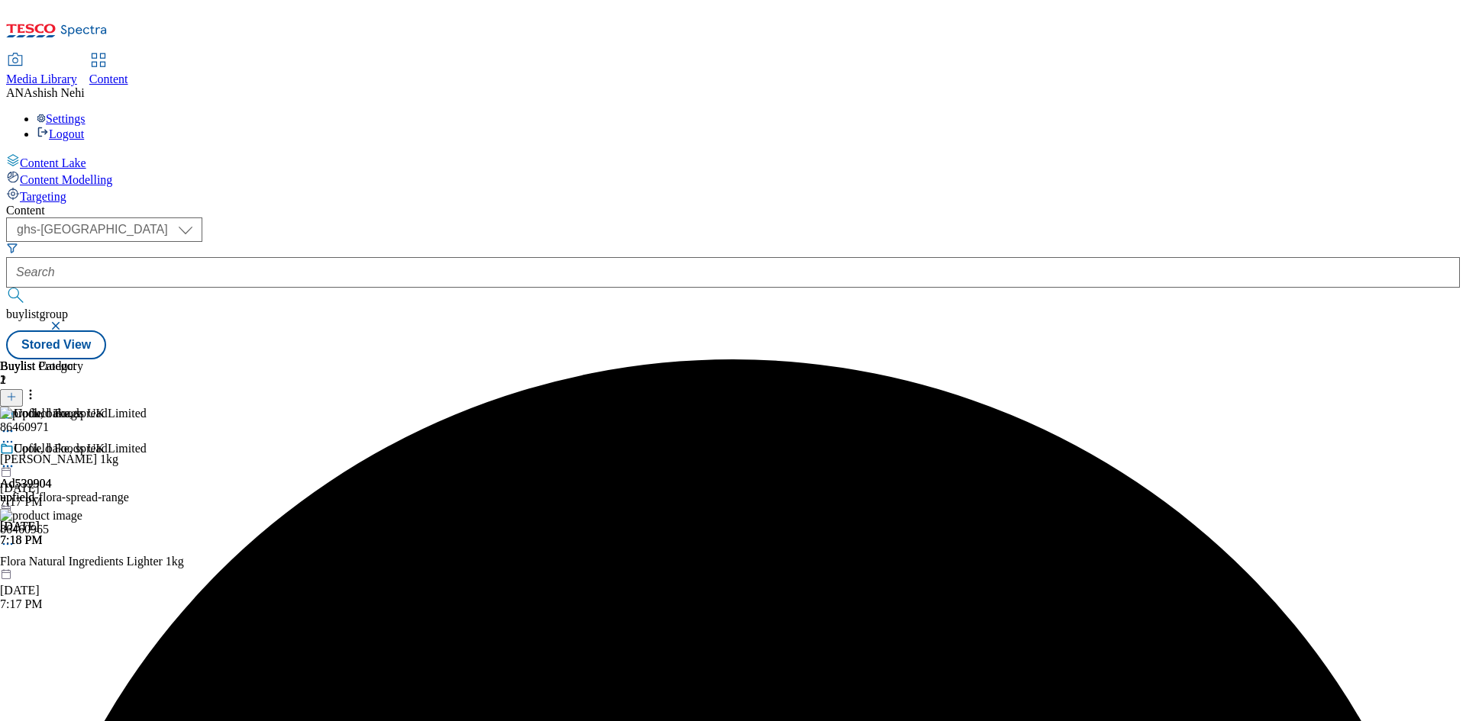
click at [15, 459] on icon at bounding box center [7, 466] width 15 height 15
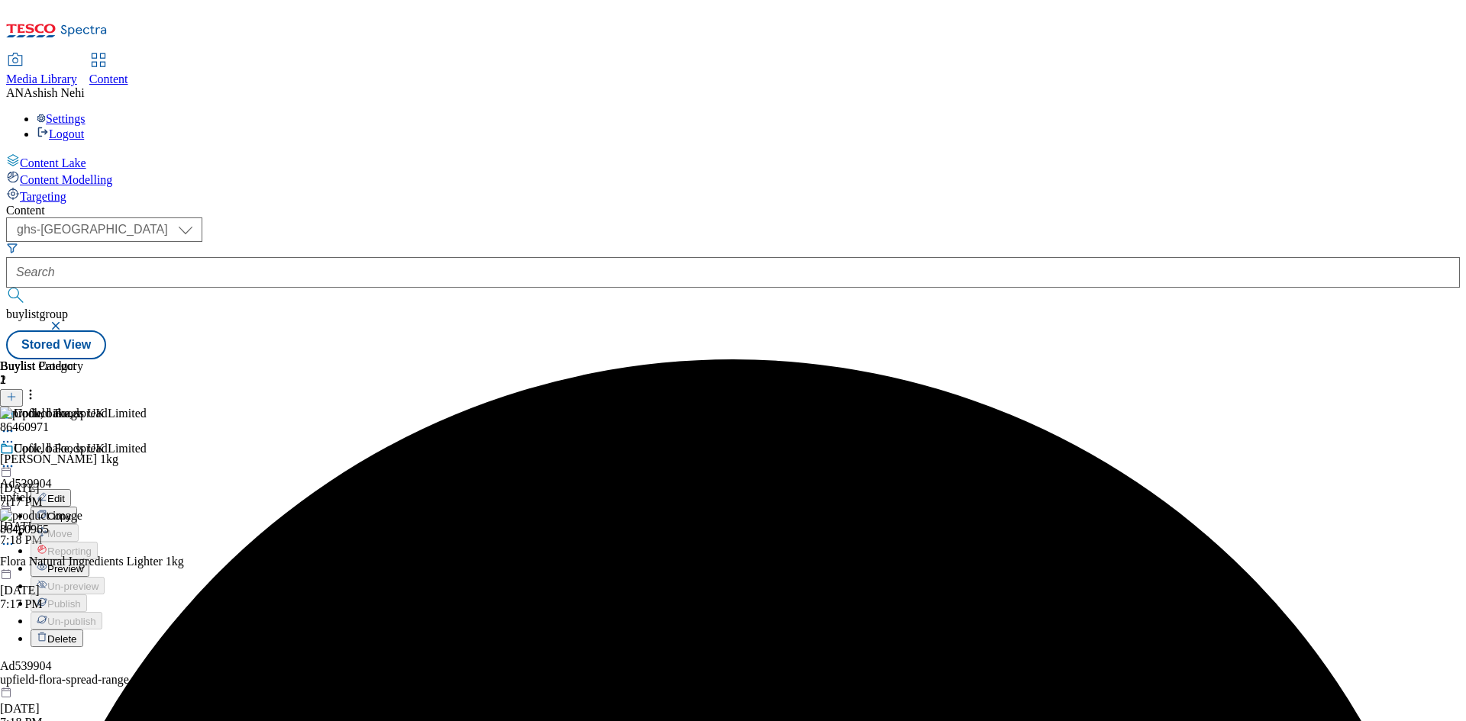
click at [83, 563] on span "Preview" at bounding box center [65, 568] width 36 height 11
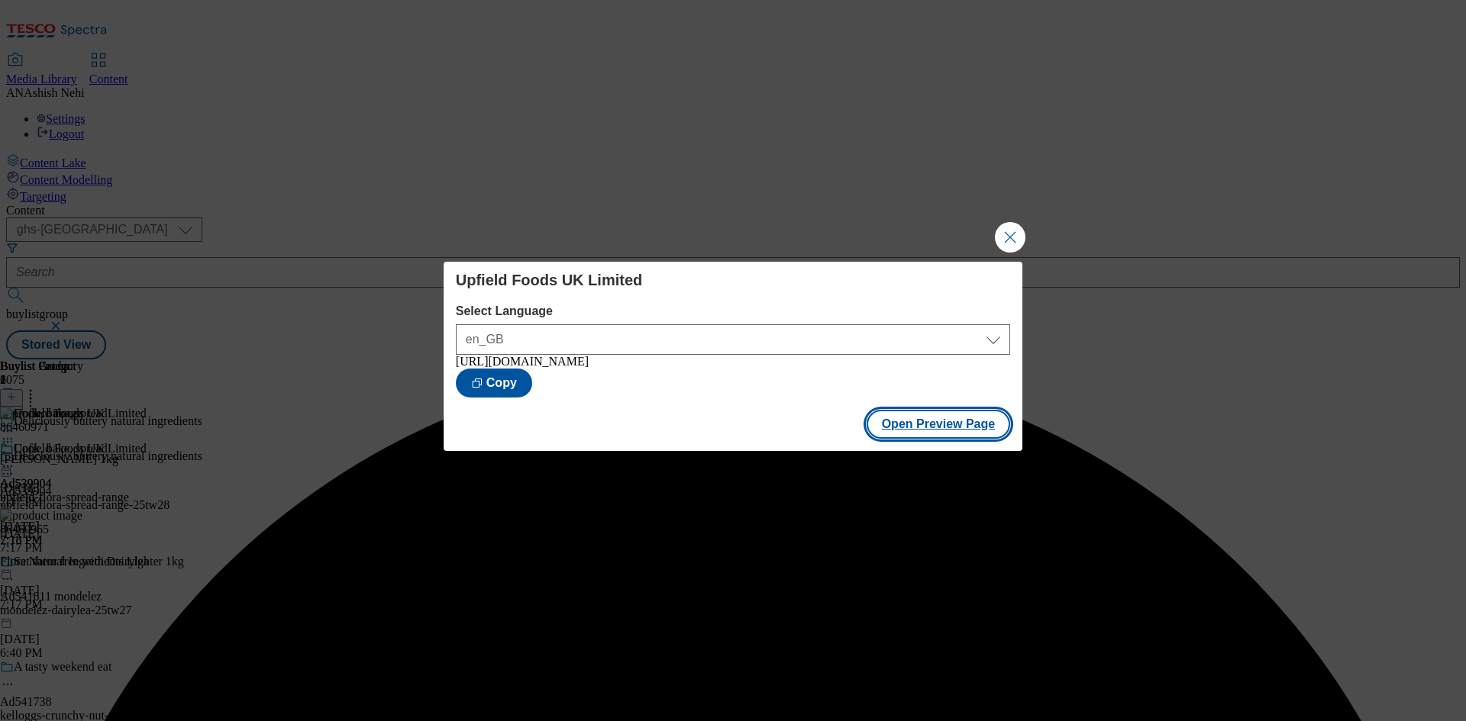
click at [962, 429] on button "Open Preview Page" at bounding box center [938, 424] width 144 height 29
click at [1013, 231] on button "Close Modal" at bounding box center [1010, 237] width 31 height 31
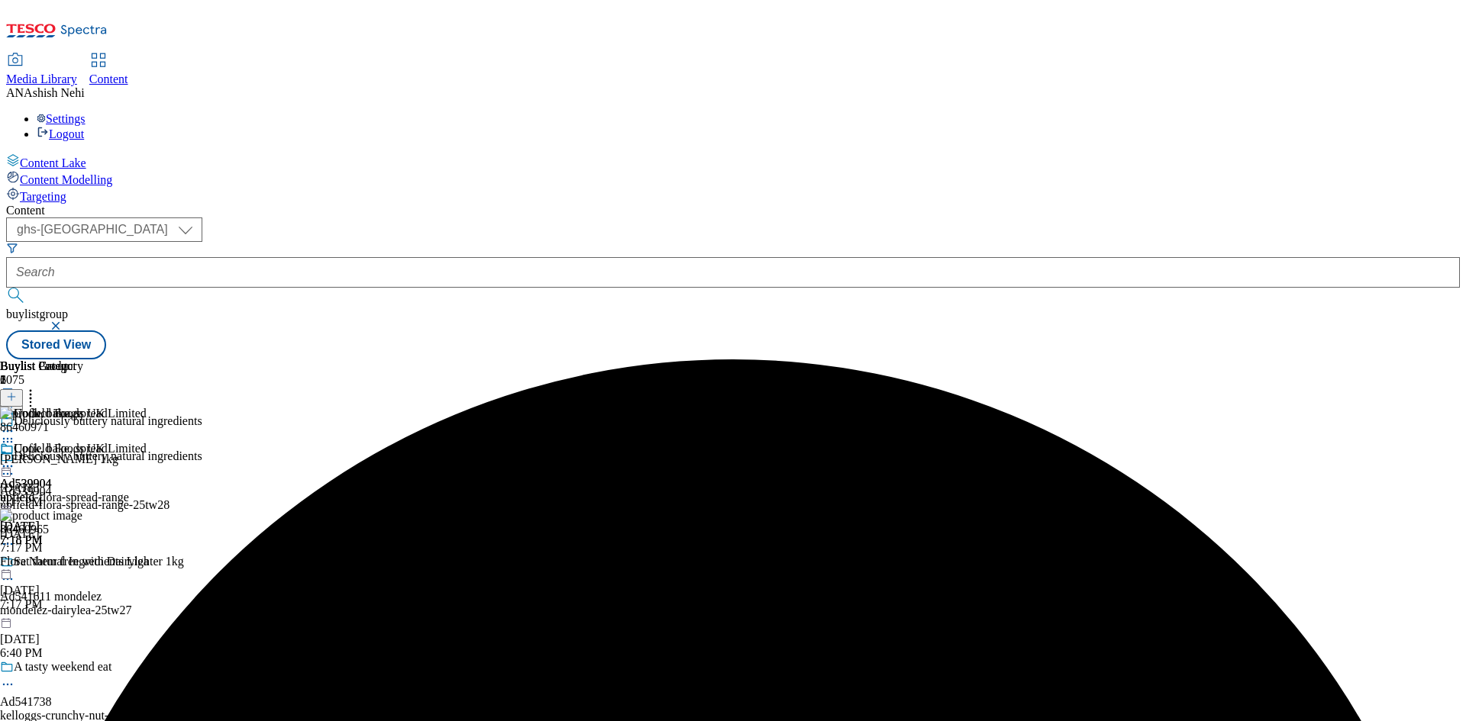
click at [15, 459] on icon at bounding box center [7, 466] width 15 height 15
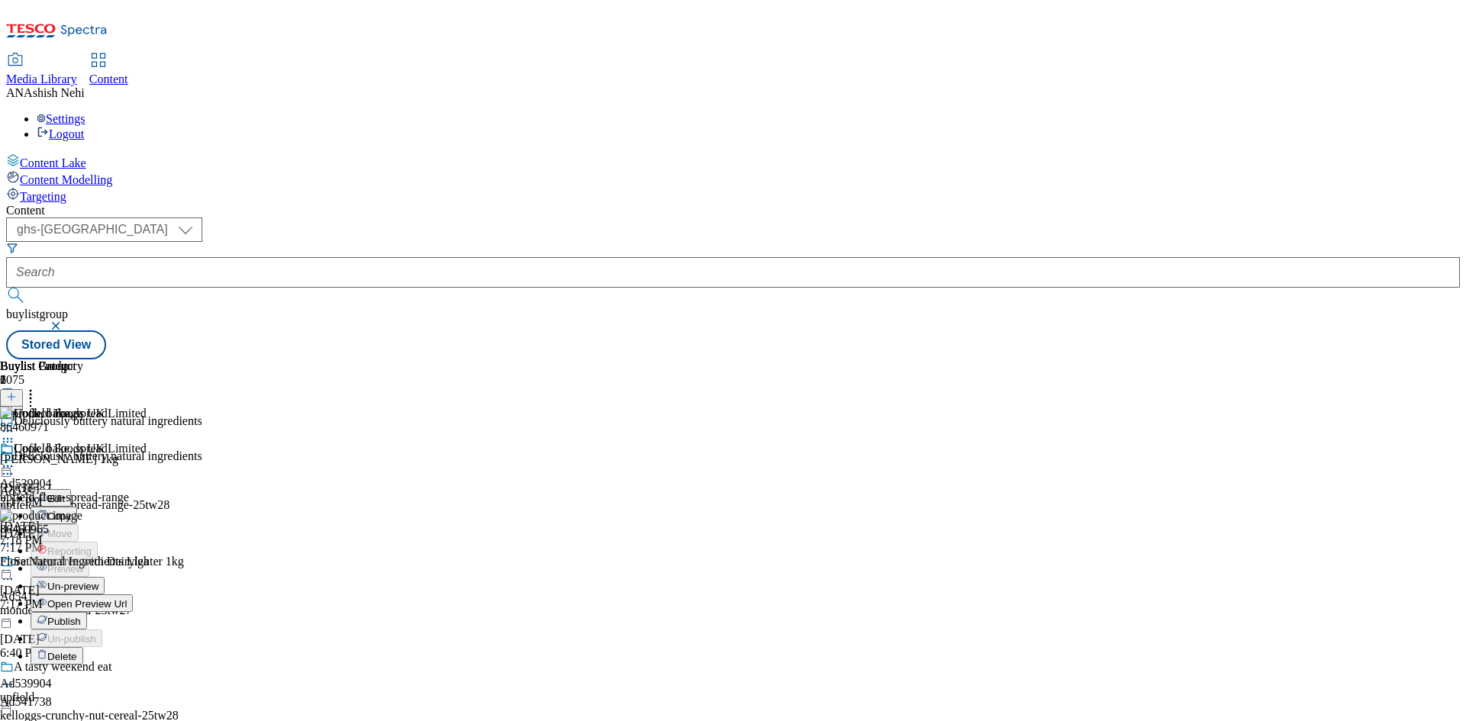
click at [81, 616] on span "Publish" at bounding box center [64, 621] width 34 height 11
